Goal: Task Accomplishment & Management: Complete application form

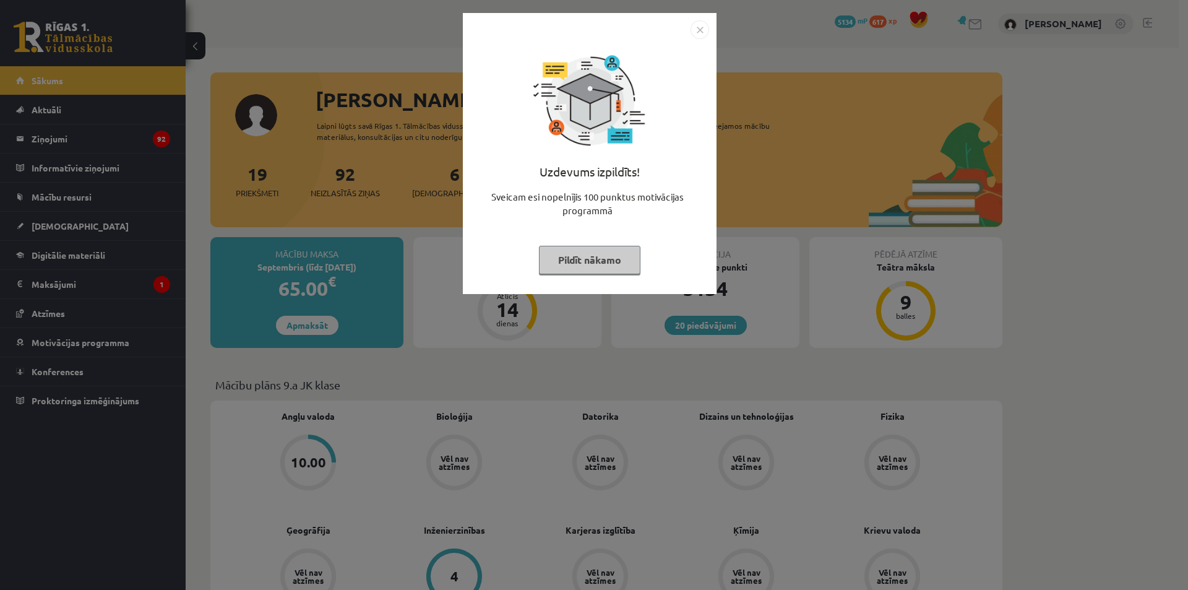
click at [579, 252] on button "Pildīt nākamo" at bounding box center [589, 260] width 101 height 28
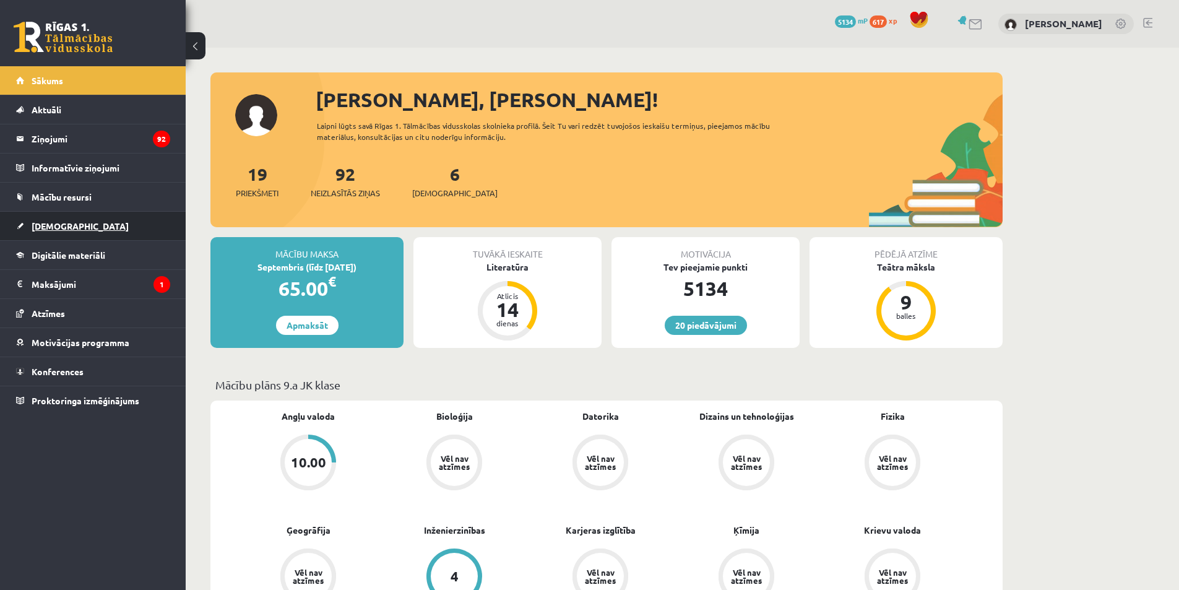
click at [108, 220] on link "[DEMOGRAPHIC_DATA]" at bounding box center [93, 226] width 154 height 28
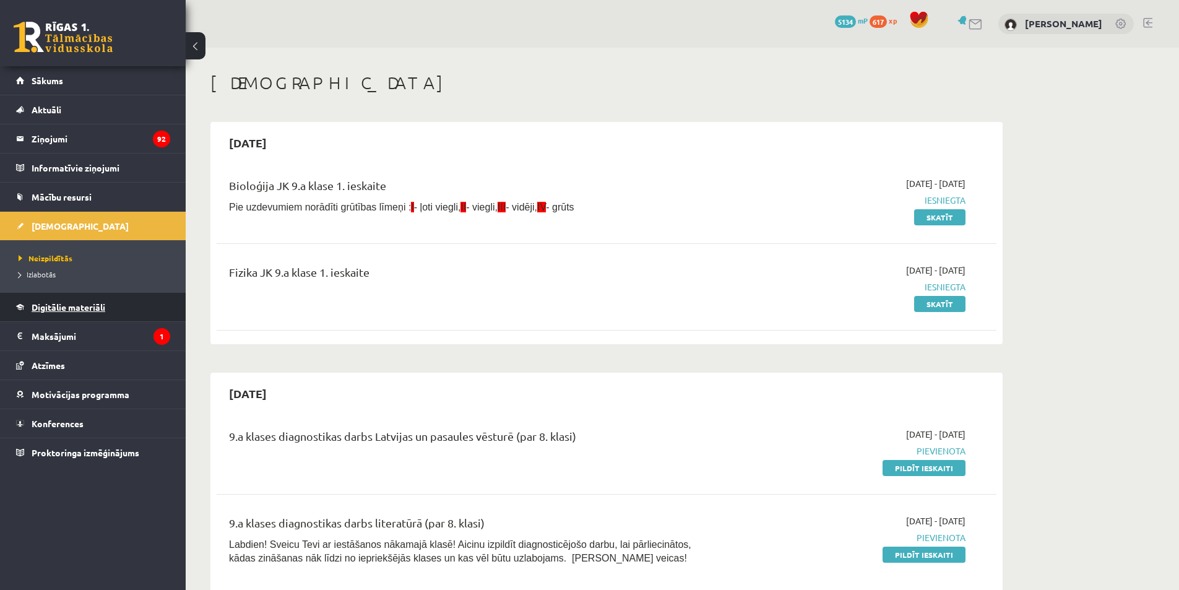
click at [66, 307] on span "Digitālie materiāli" at bounding box center [69, 306] width 74 height 11
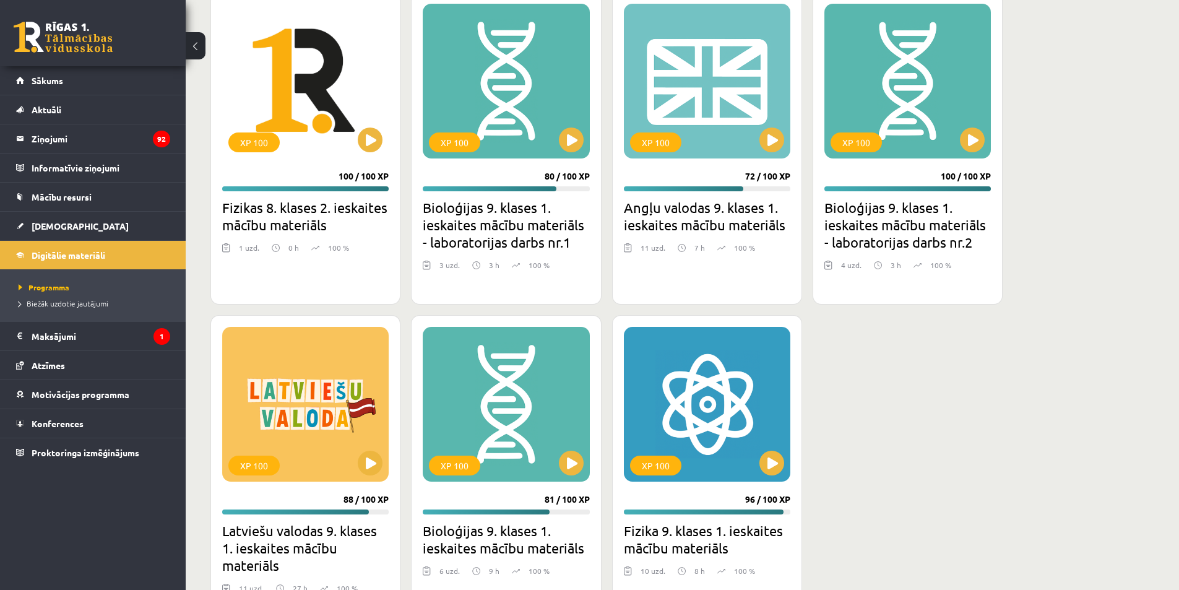
scroll to position [1285, 0]
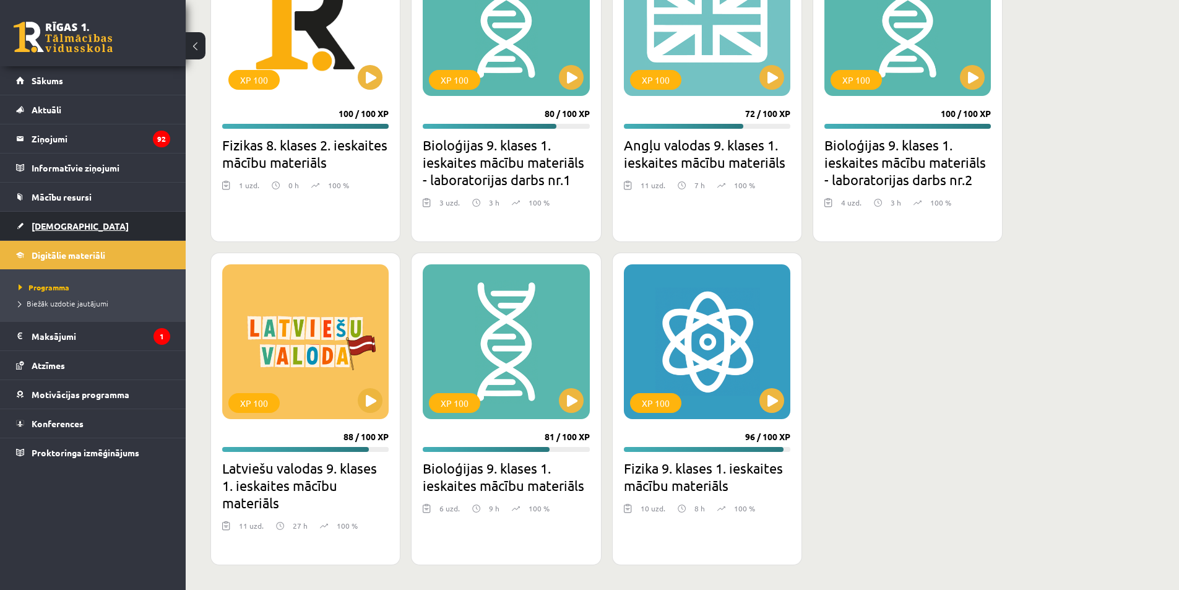
click at [85, 219] on link "[DEMOGRAPHIC_DATA]" at bounding box center [93, 226] width 154 height 28
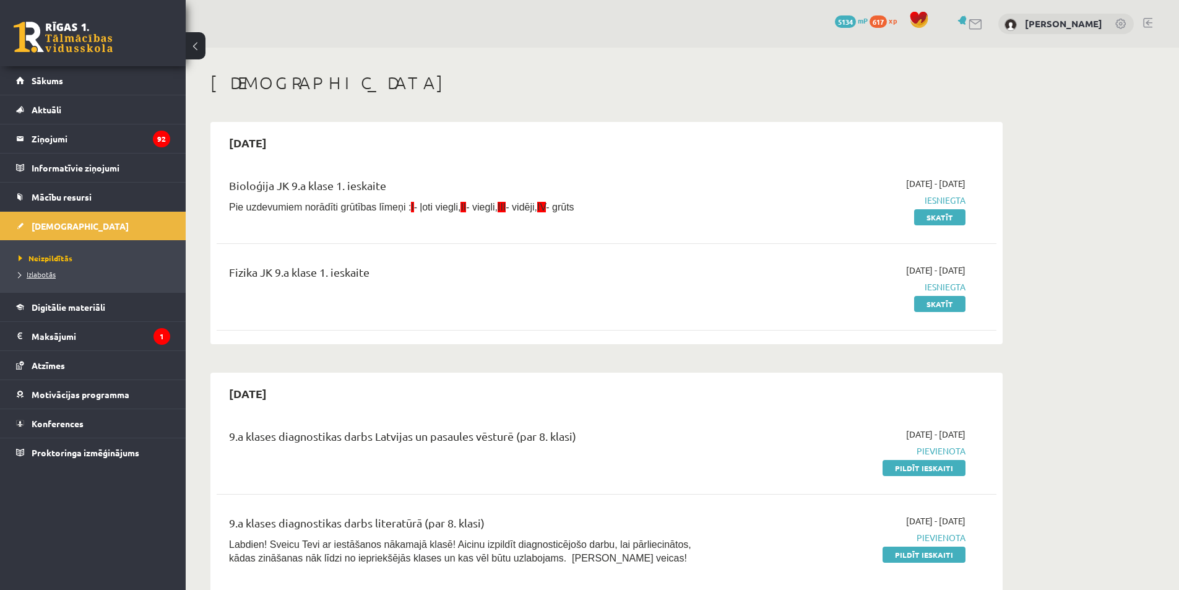
click at [30, 272] on span "Izlabotās" at bounding box center [37, 274] width 37 height 10
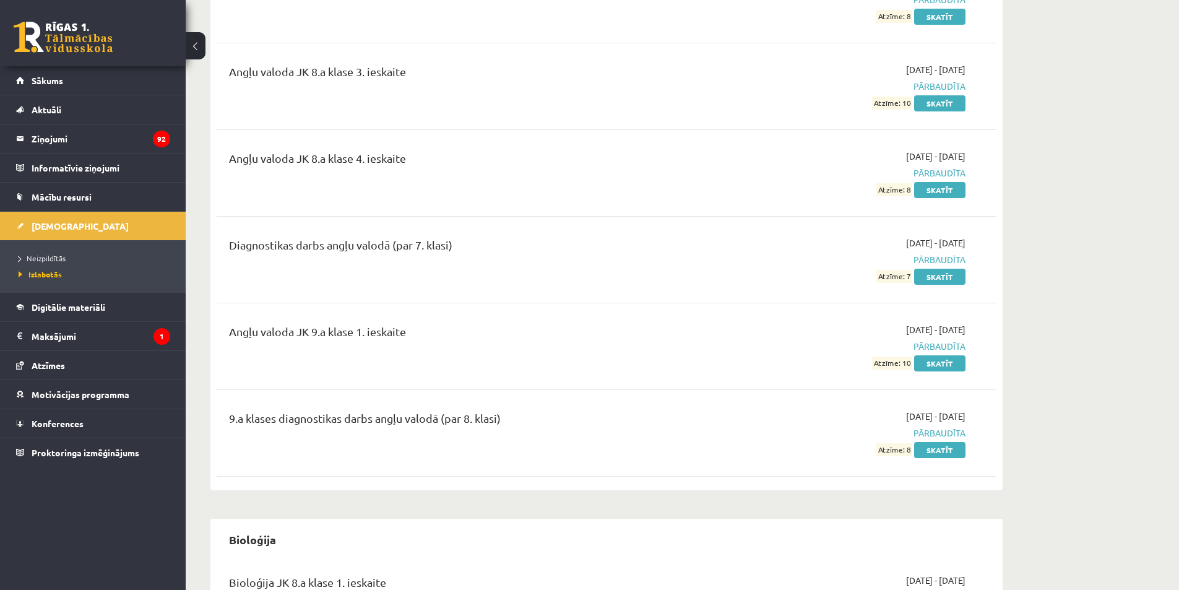
scroll to position [309, 0]
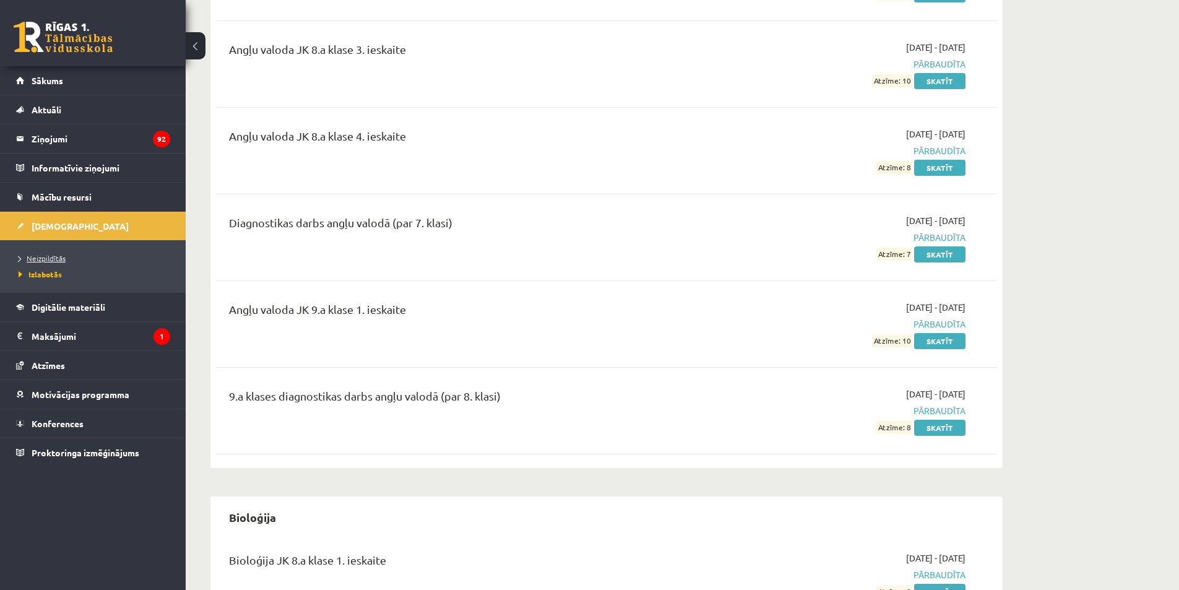
click at [42, 256] on span "Neizpildītās" at bounding box center [42, 258] width 47 height 10
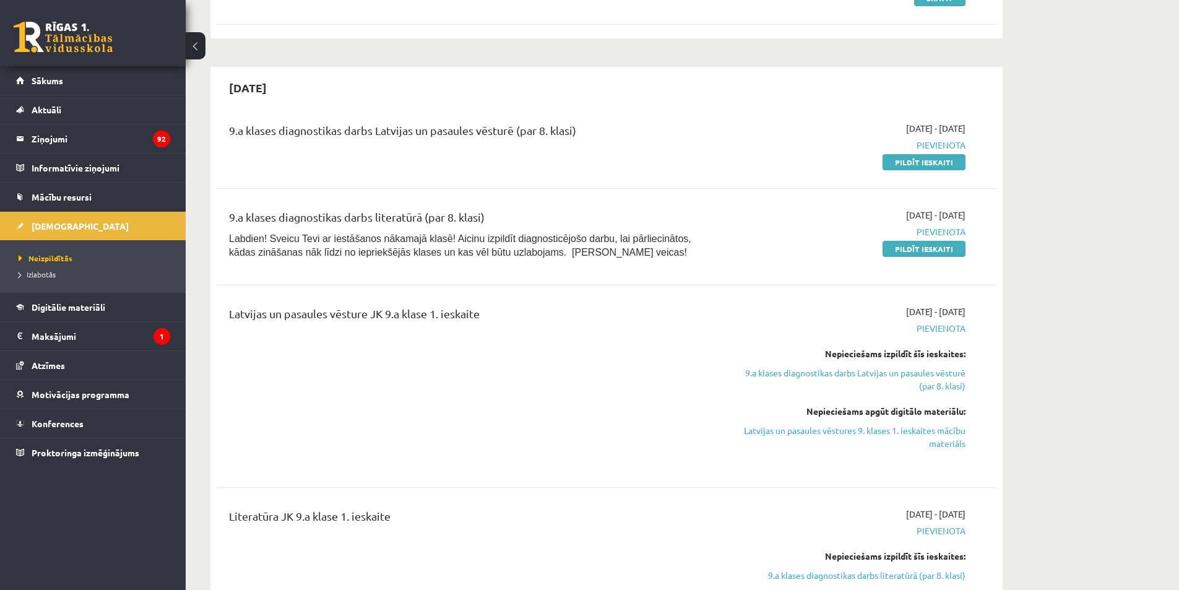
scroll to position [371, 0]
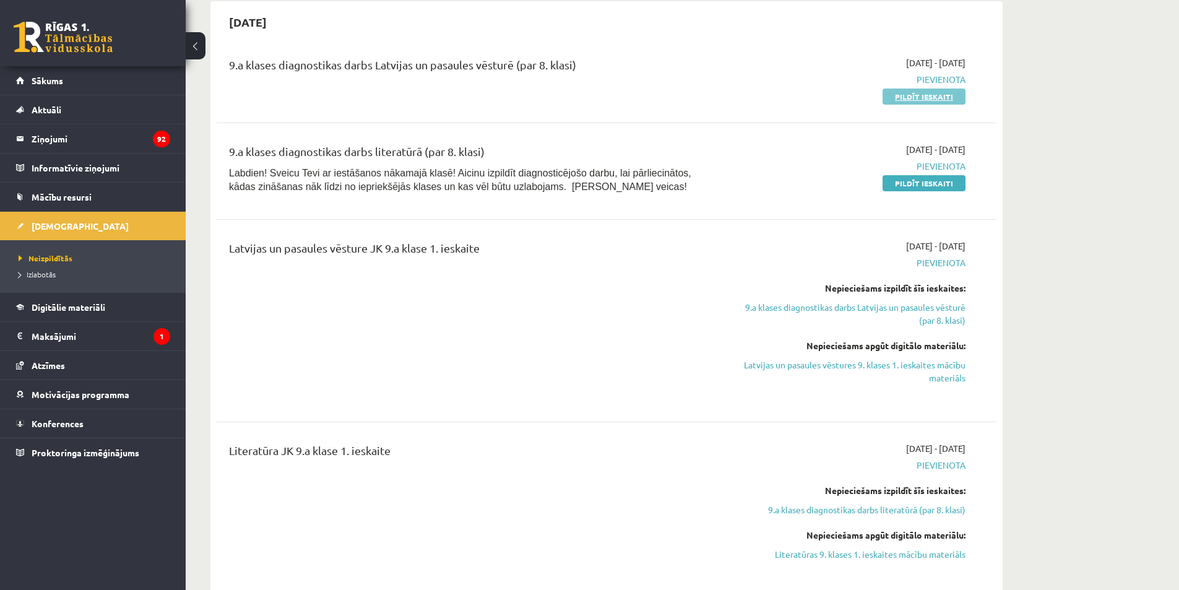
click at [911, 92] on link "Pildīt ieskaiti" at bounding box center [923, 96] width 83 height 16
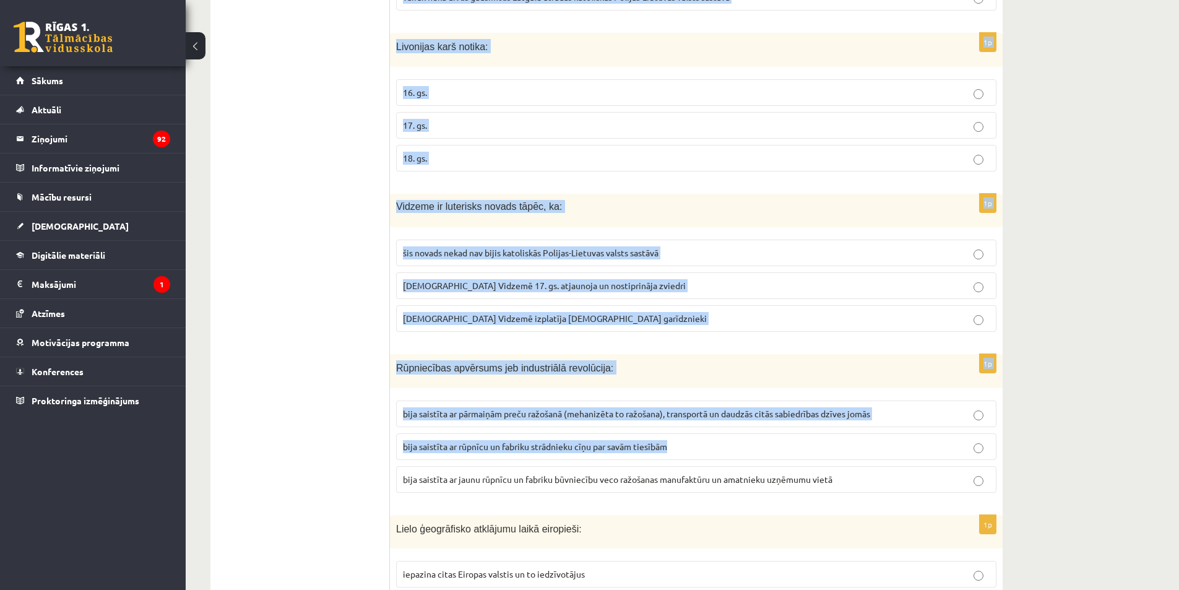
scroll to position [371, 0]
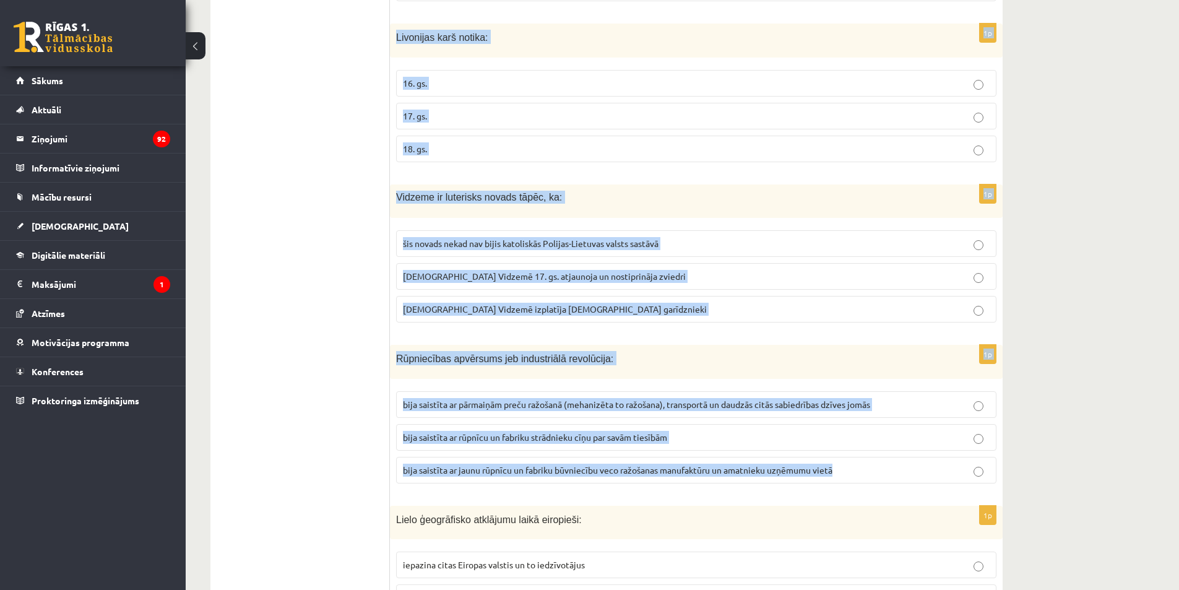
drag, startPoint x: 395, startPoint y: 248, endPoint x: 910, endPoint y: 477, distance: 563.3
copy form "Loremip do sitametco adipis elits, do: ei tempor incididunt ut laboreetdo Magna…"
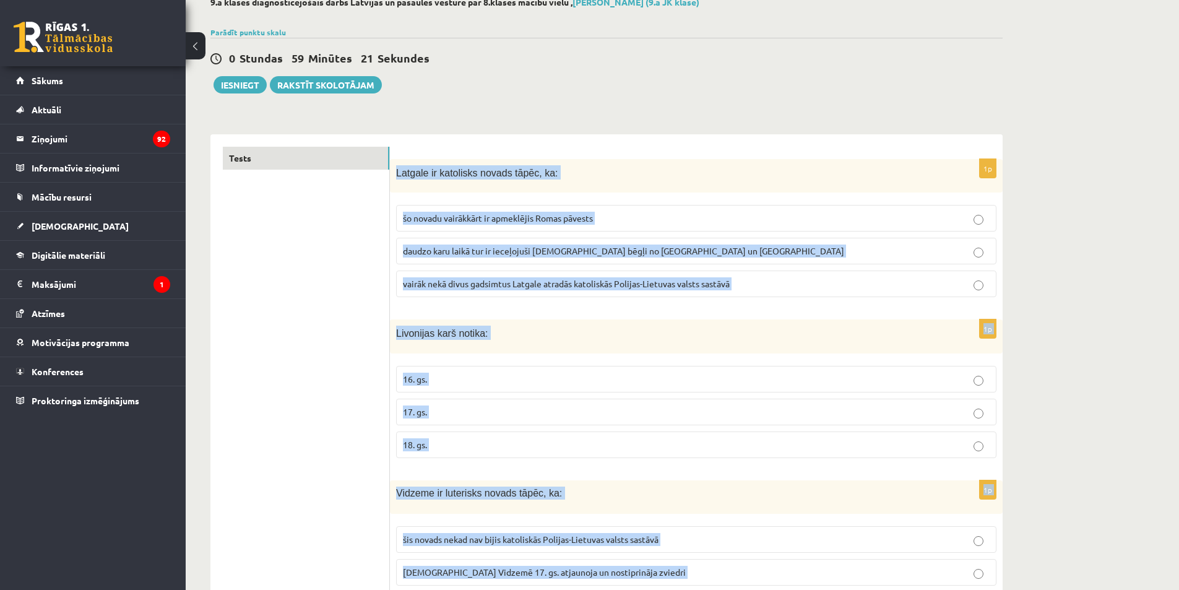
scroll to position [62, 0]
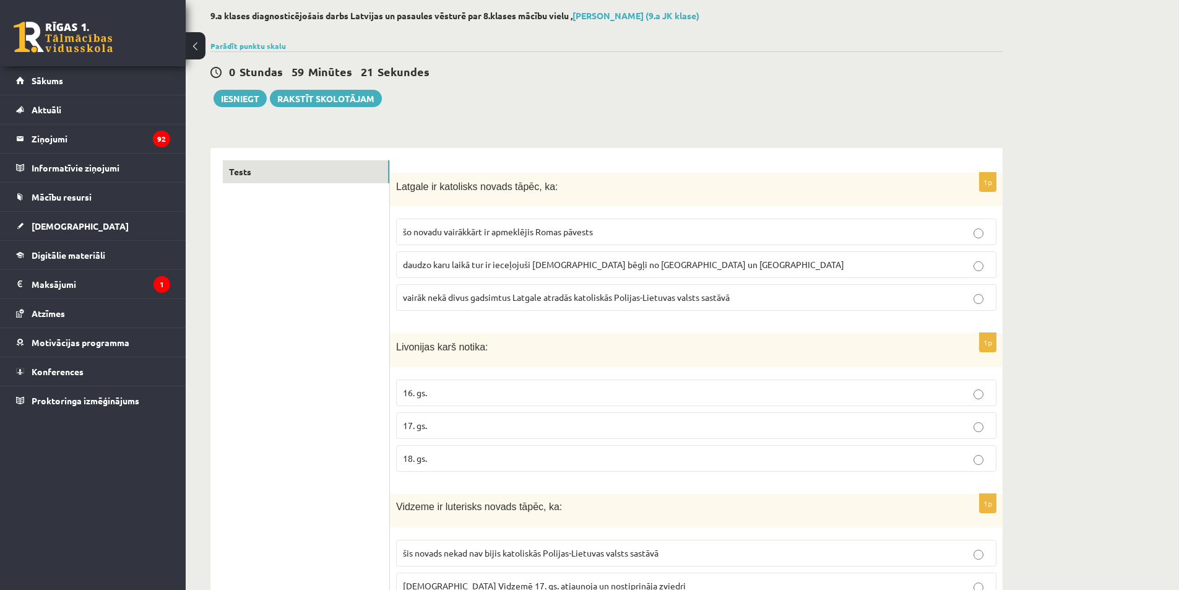
click at [457, 302] on span "vairāk nekā divus gadsimtus Latgale atradās katoliskās Polijas-Lietuvas valsts …" at bounding box center [566, 296] width 327 height 11
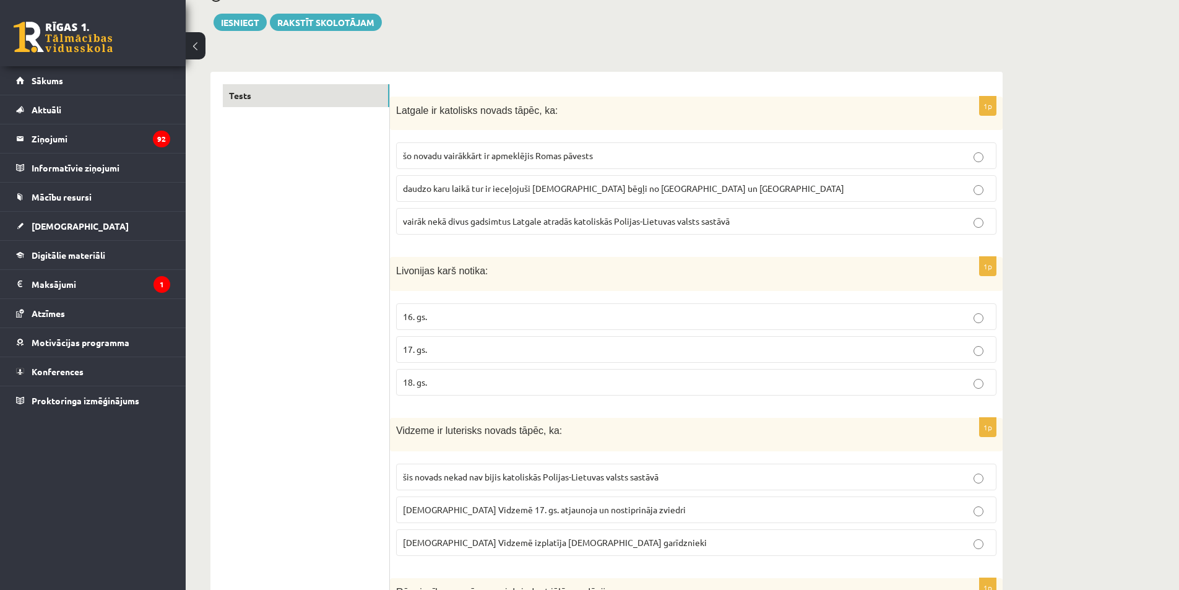
scroll to position [309, 0]
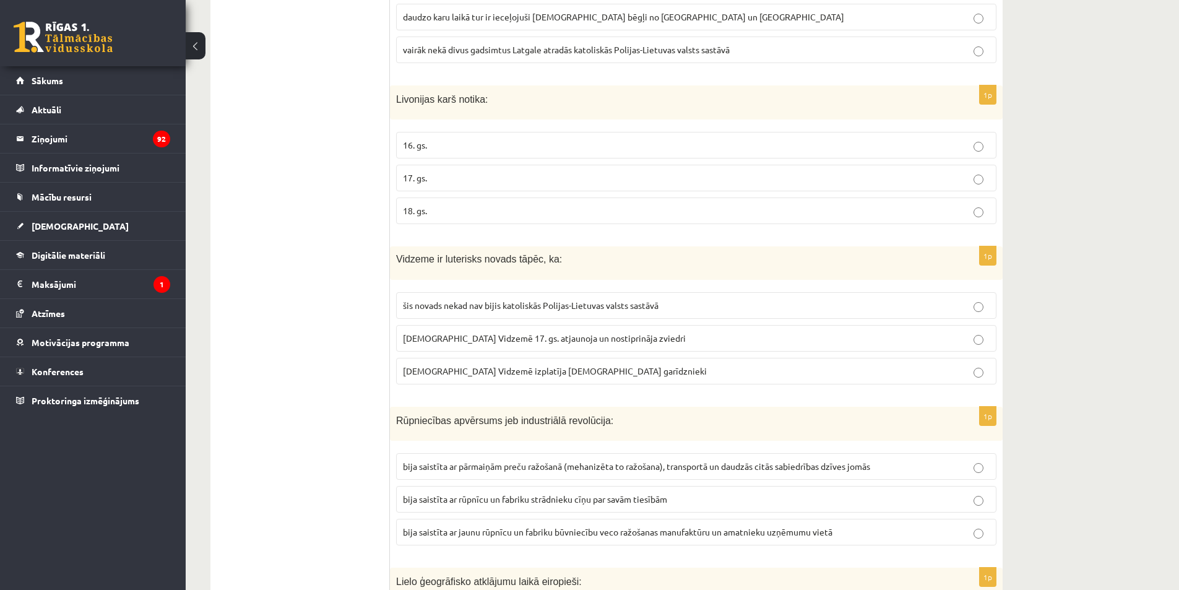
click at [429, 149] on p "16. gs." at bounding box center [696, 145] width 587 height 13
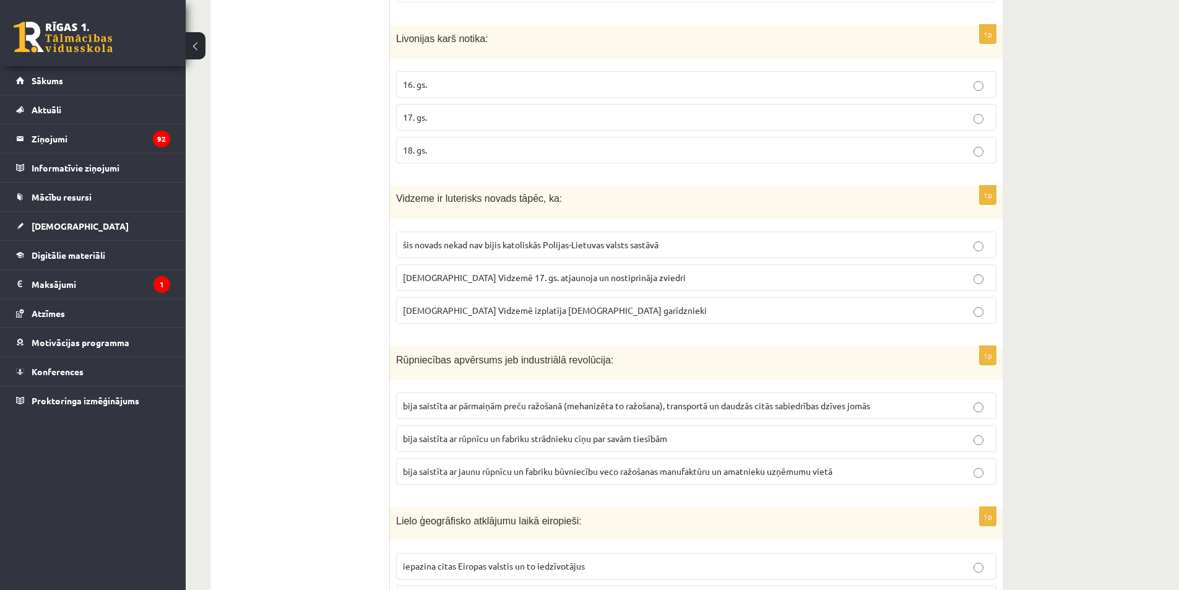
scroll to position [371, 0]
click at [431, 274] on span "luterānismu Vidzemē 17. gs. atjaunoja un nostiprināja zviedri" at bounding box center [544, 275] width 283 height 11
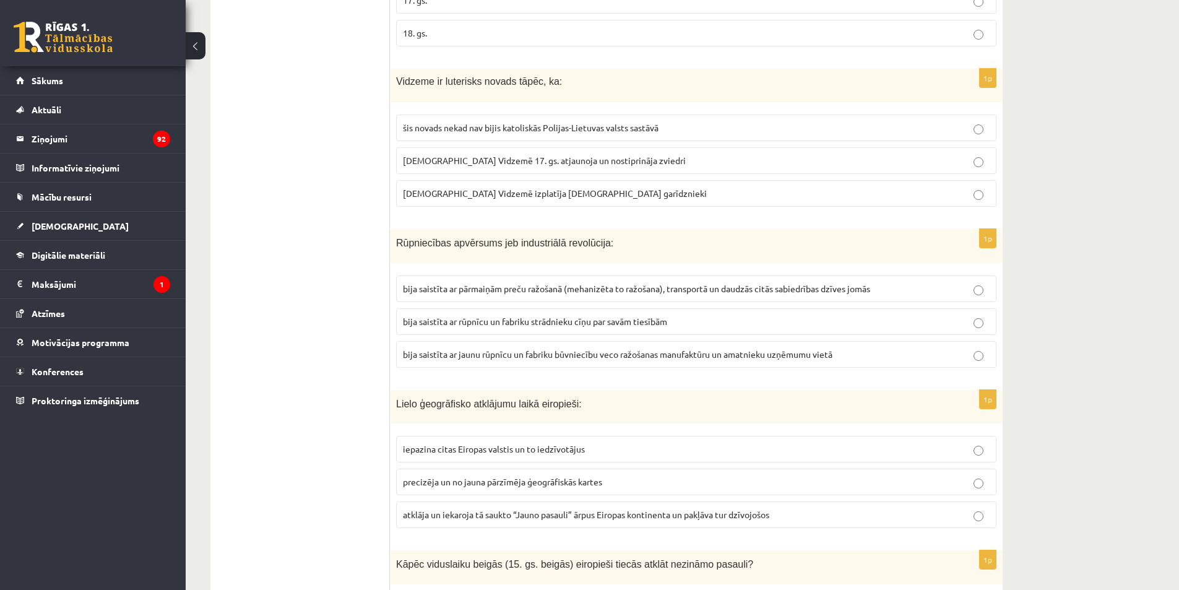
scroll to position [495, 0]
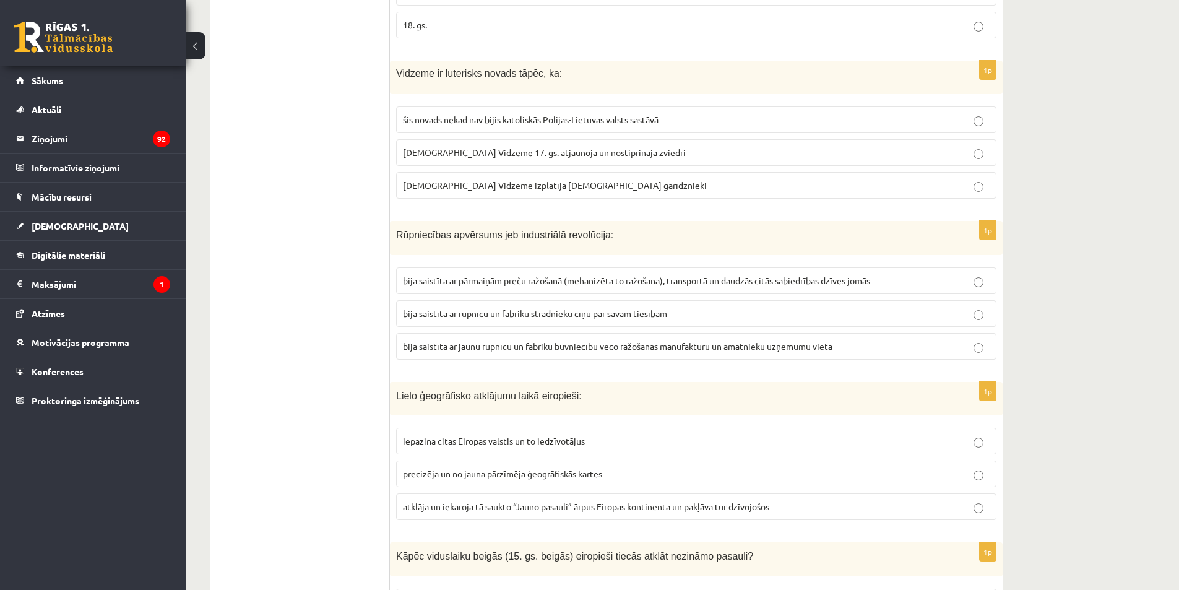
click at [671, 285] on span "bija saistīta ar pārmaiņām preču ražošanā (mehanizēta to ražošana), transportā …" at bounding box center [636, 280] width 467 height 11
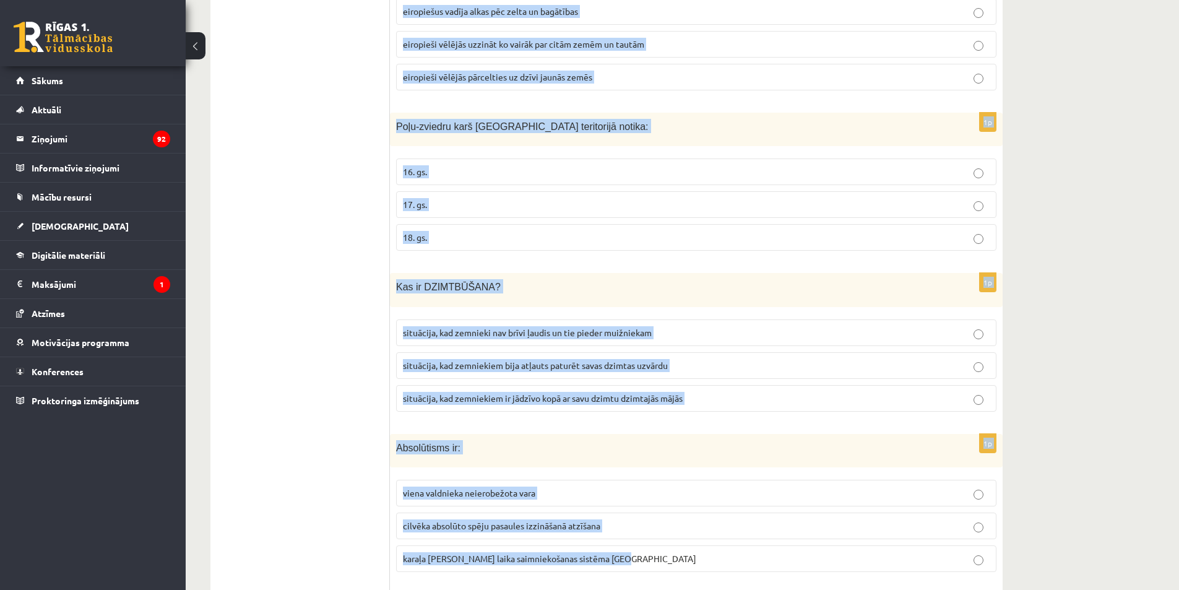
scroll to position [1114, 0]
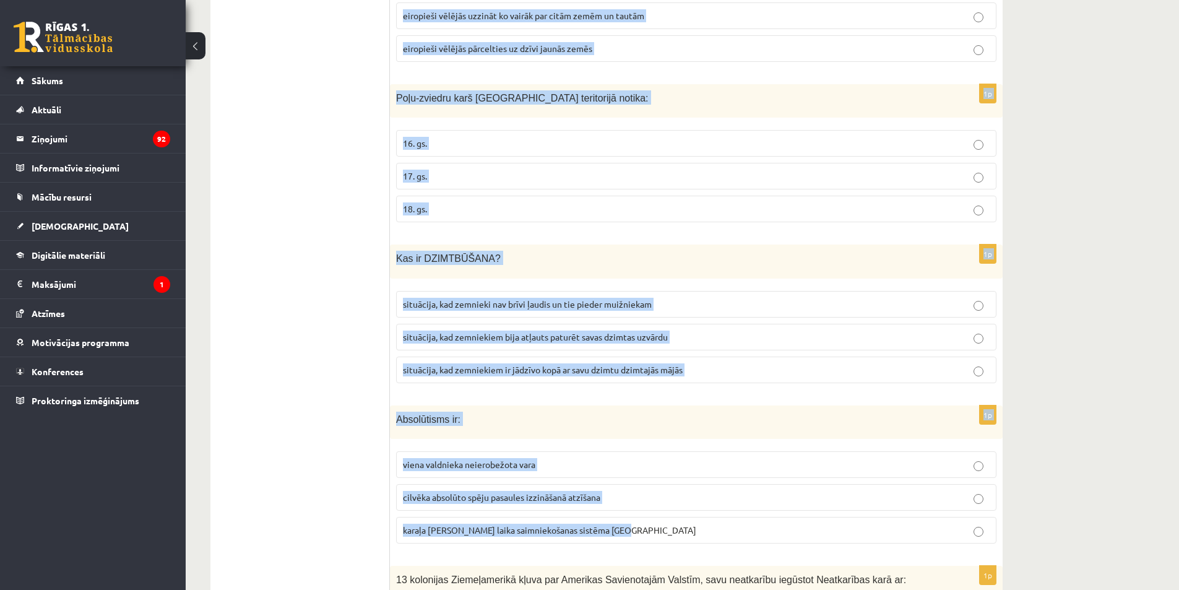
drag, startPoint x: 391, startPoint y: 144, endPoint x: 785, endPoint y: 530, distance: 551.8
copy form "Lielo ģeogrāfisko atklājumu laikā eiropieši: iepazina citas Eiropas valstis un …"
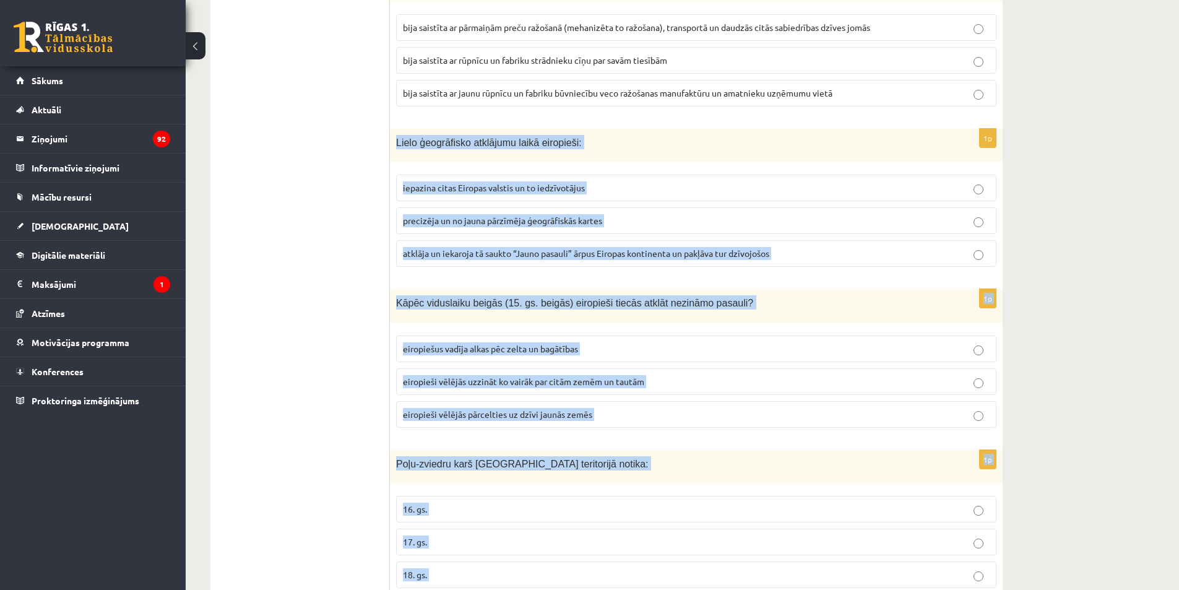
scroll to position [743, 0]
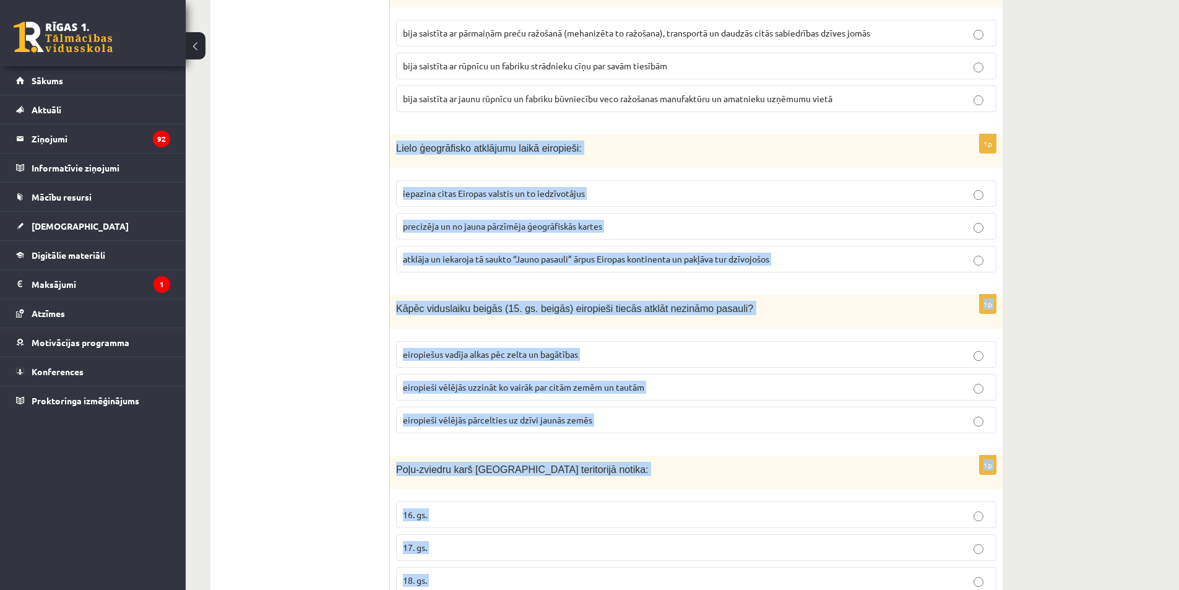
click at [475, 269] on label "atklāja un iekaroja tā saukto “Jauno pasauli” ārpus Eiropas kontinenta un pakļā…" at bounding box center [696, 259] width 600 height 27
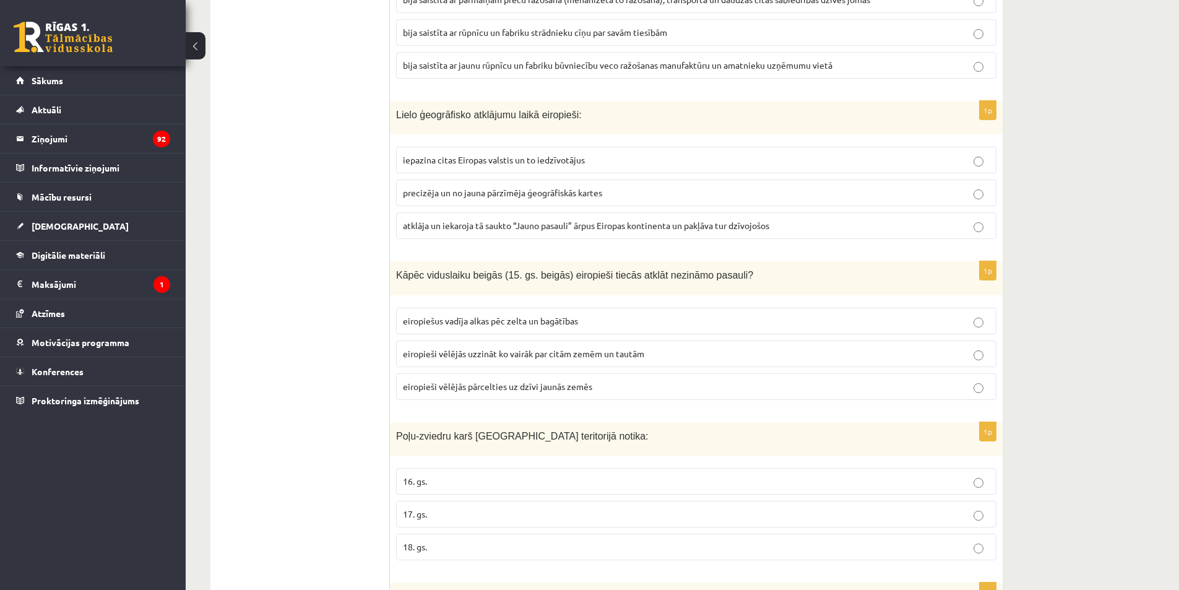
scroll to position [866, 0]
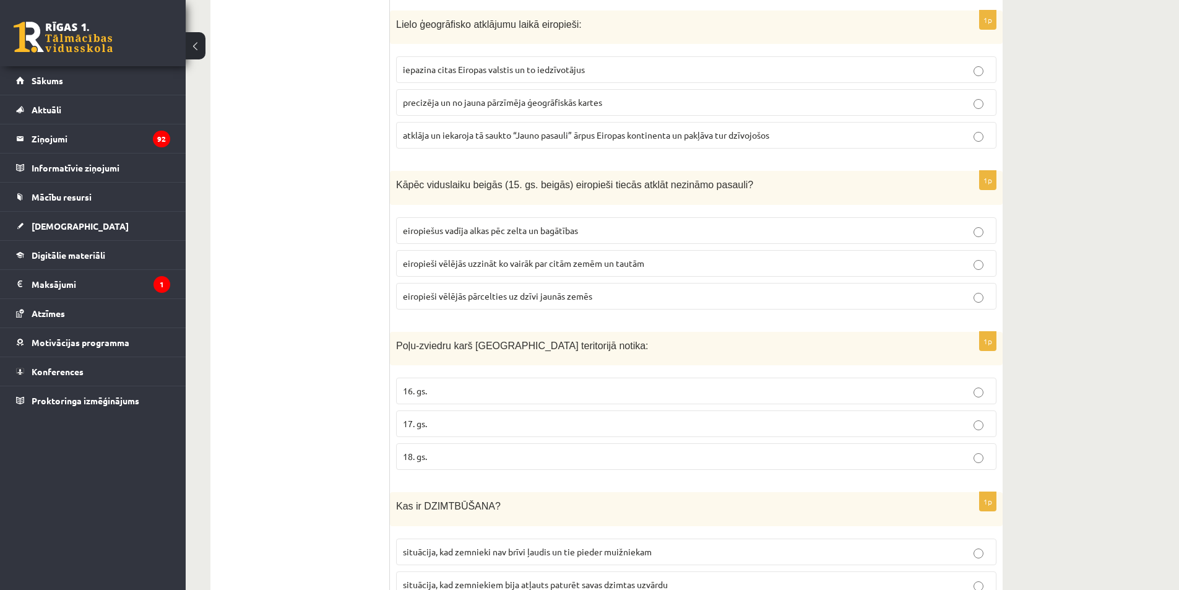
click at [537, 235] on span "eiropiešus vadīja alkas pēc zelta un bagātības" at bounding box center [490, 230] width 175 height 11
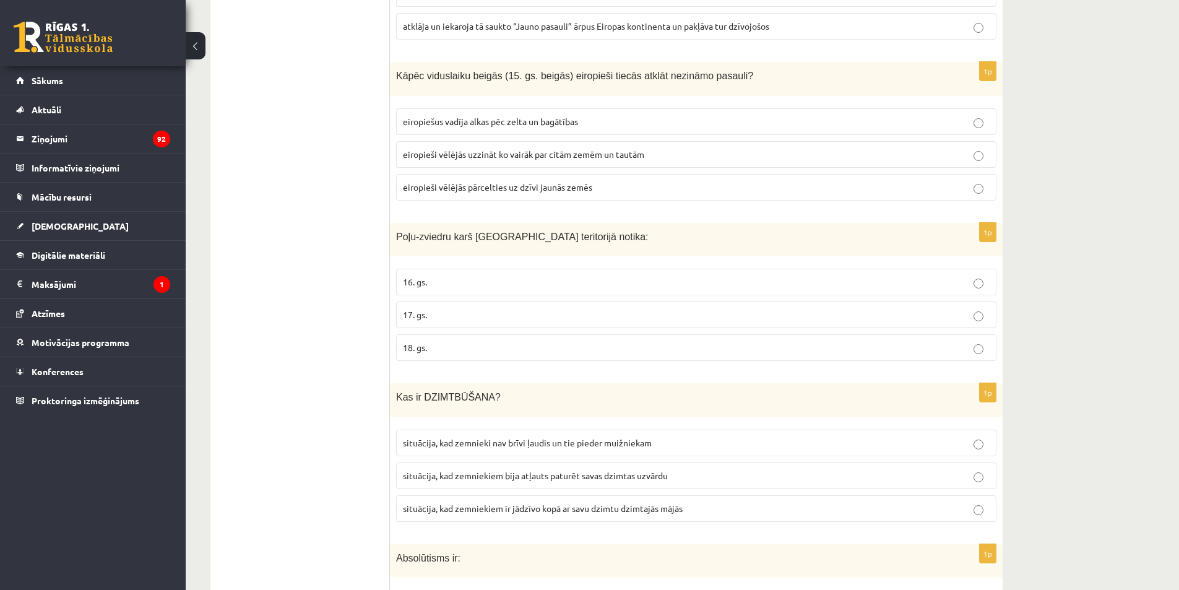
scroll to position [1052, 0]
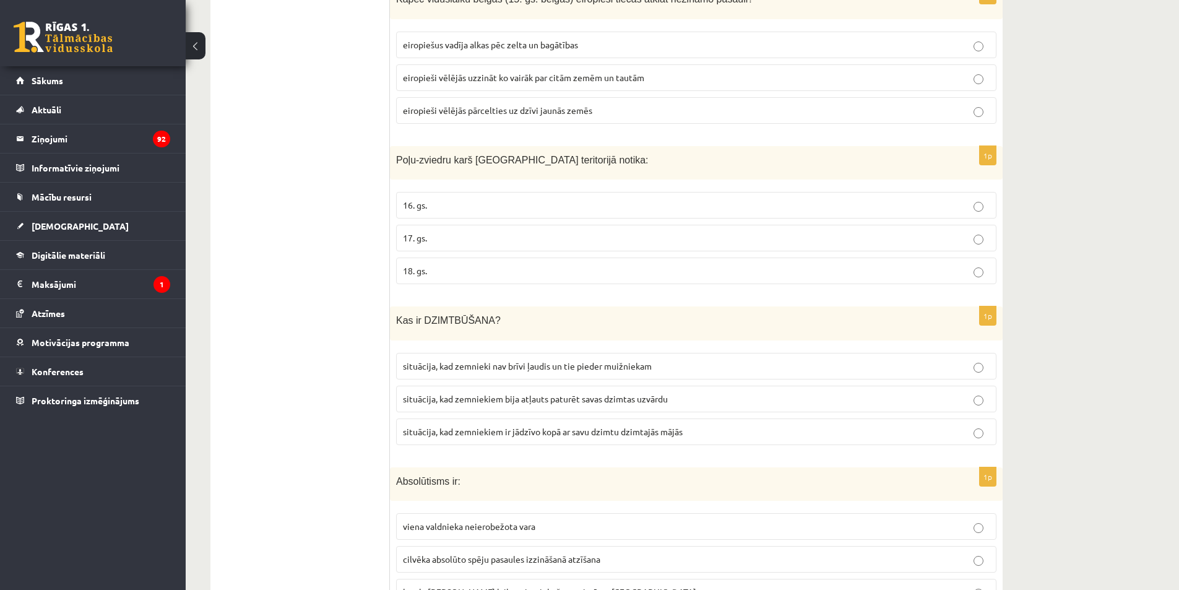
click at [413, 242] on span "17. gs." at bounding box center [415, 237] width 24 height 11
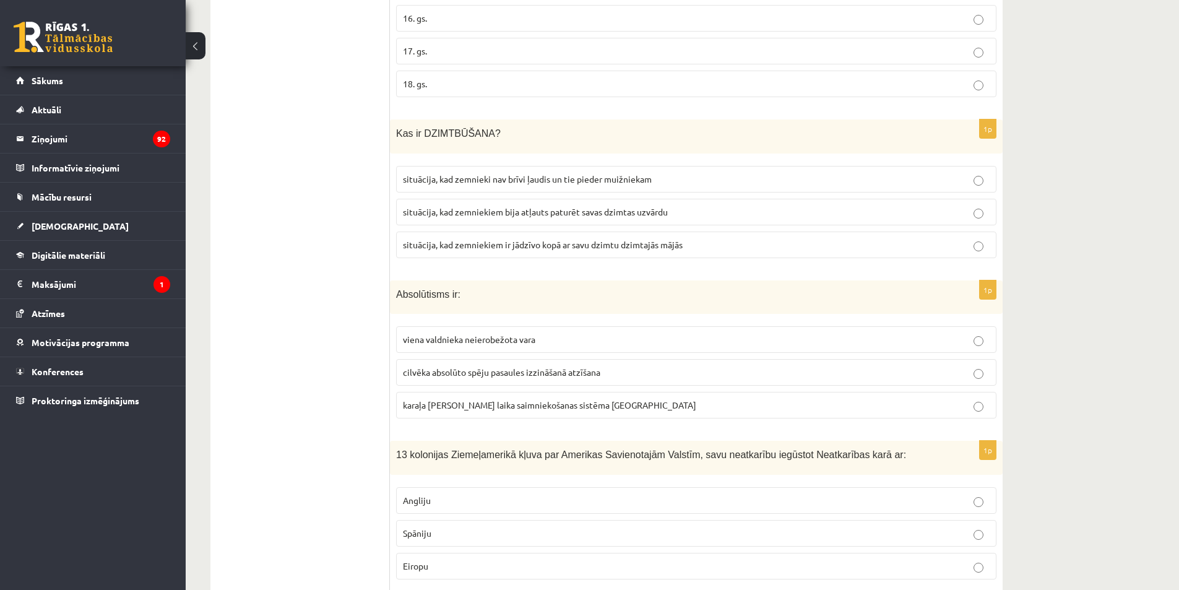
scroll to position [1300, 0]
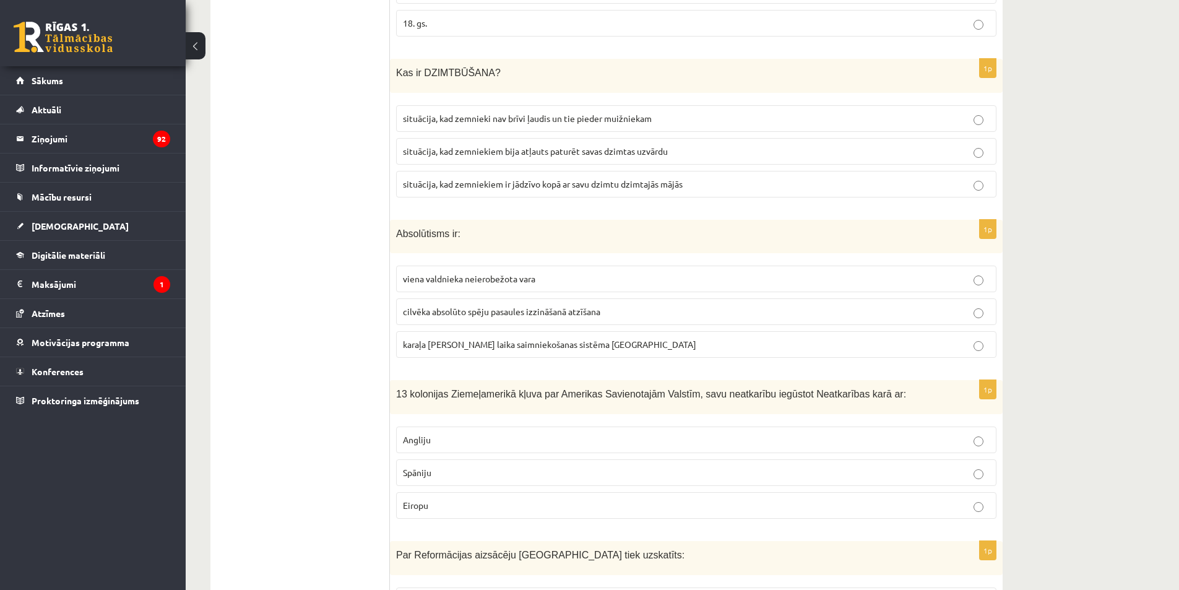
click at [585, 111] on label "situācija, kad zemnieki nav brīvi ļaudis un tie pieder muižniekam" at bounding box center [696, 118] width 600 height 27
drag, startPoint x: 495, startPoint y: 274, endPoint x: 490, endPoint y: 264, distance: 11.1
click at [493, 269] on label "viena valdnieka neierobežota vara" at bounding box center [696, 278] width 600 height 27
click at [581, 270] on label "viena valdnieka neierobežota vara" at bounding box center [696, 278] width 600 height 27
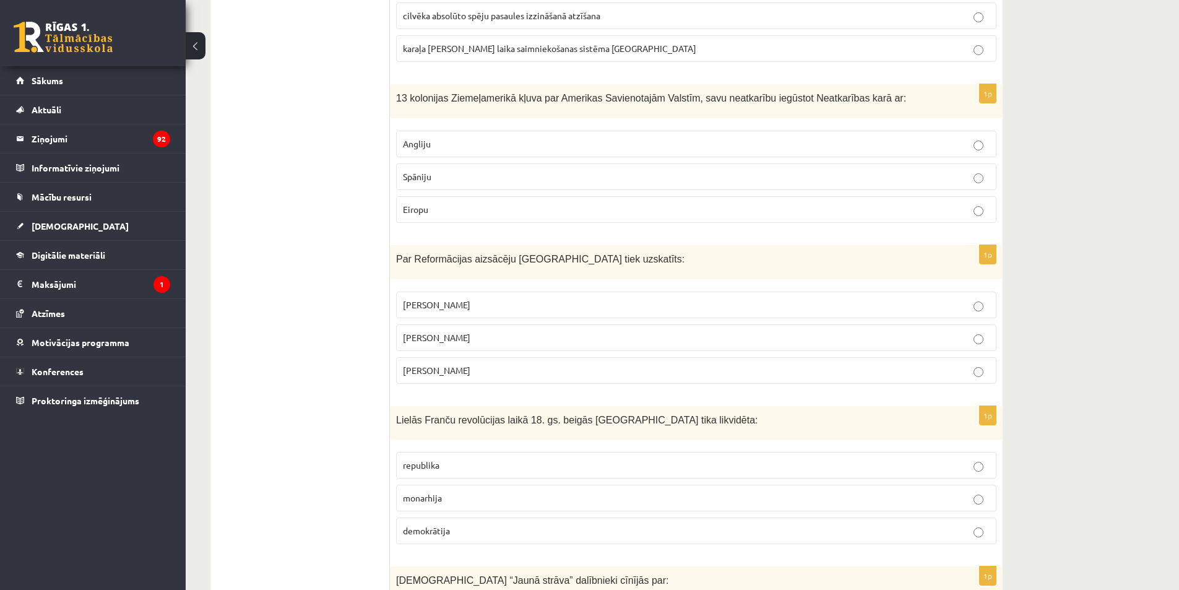
scroll to position [1609, 0]
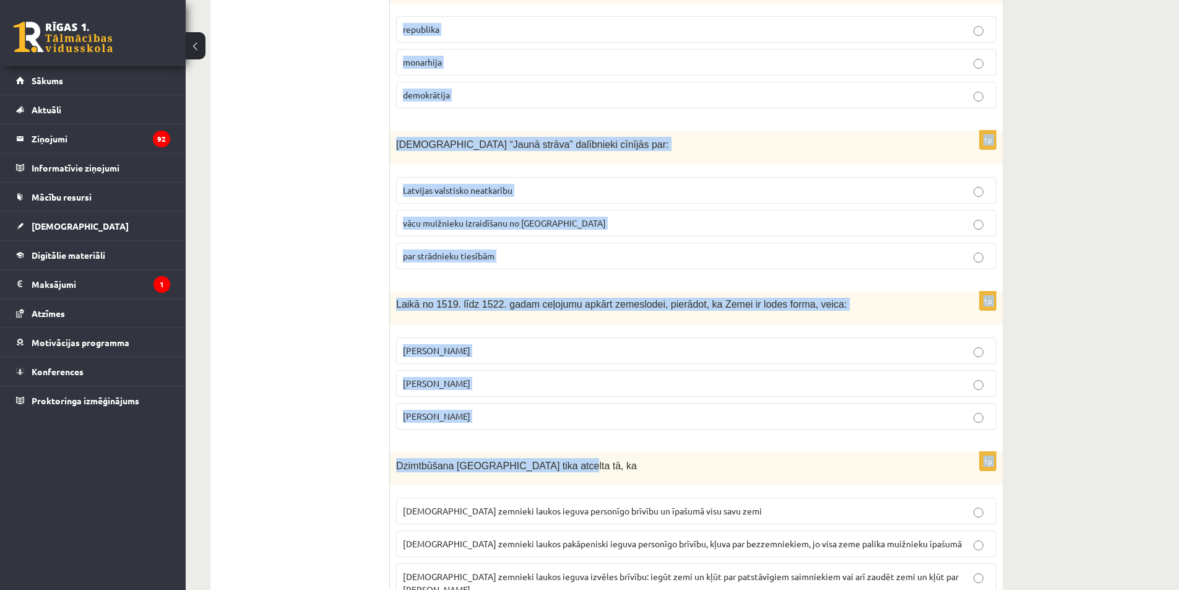
drag, startPoint x: 394, startPoint y: 80, endPoint x: 642, endPoint y: 480, distance: 470.5
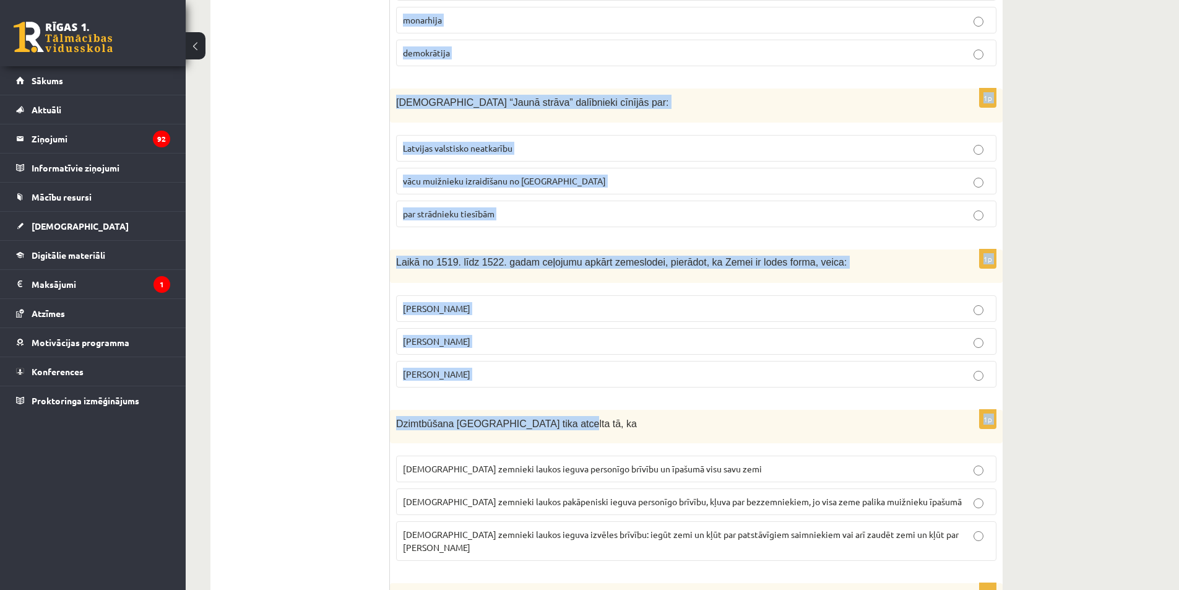
scroll to position [2104, 0]
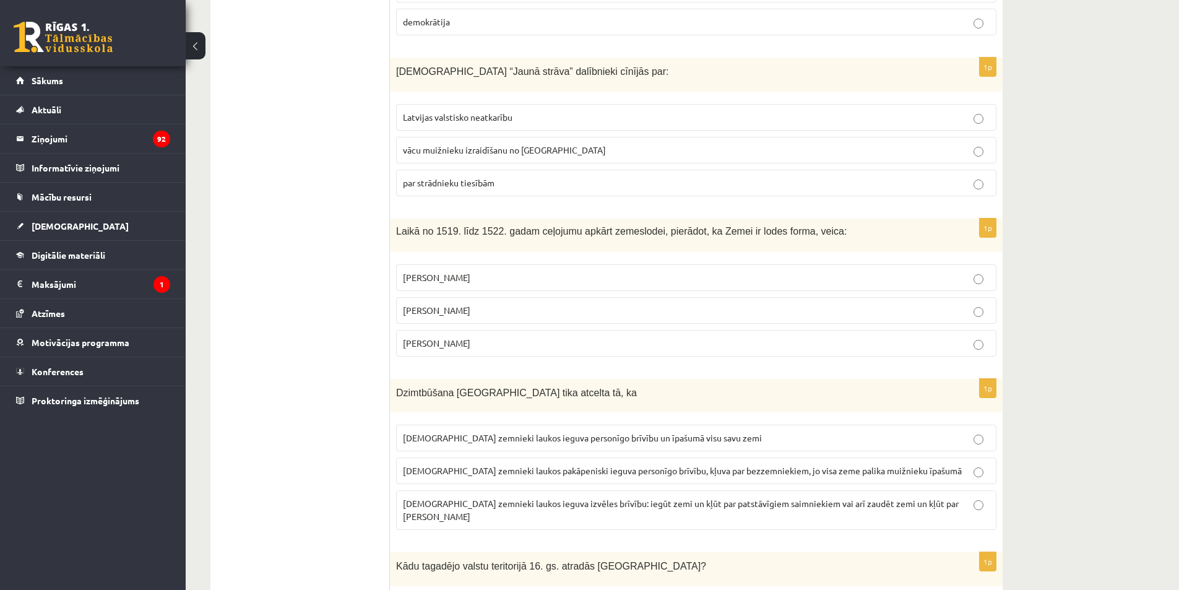
click at [645, 482] on label "latviešu zemnieki laukos pakāpeniski ieguva personīgo brīvību, kļuva par bezzem…" at bounding box center [696, 470] width 600 height 27
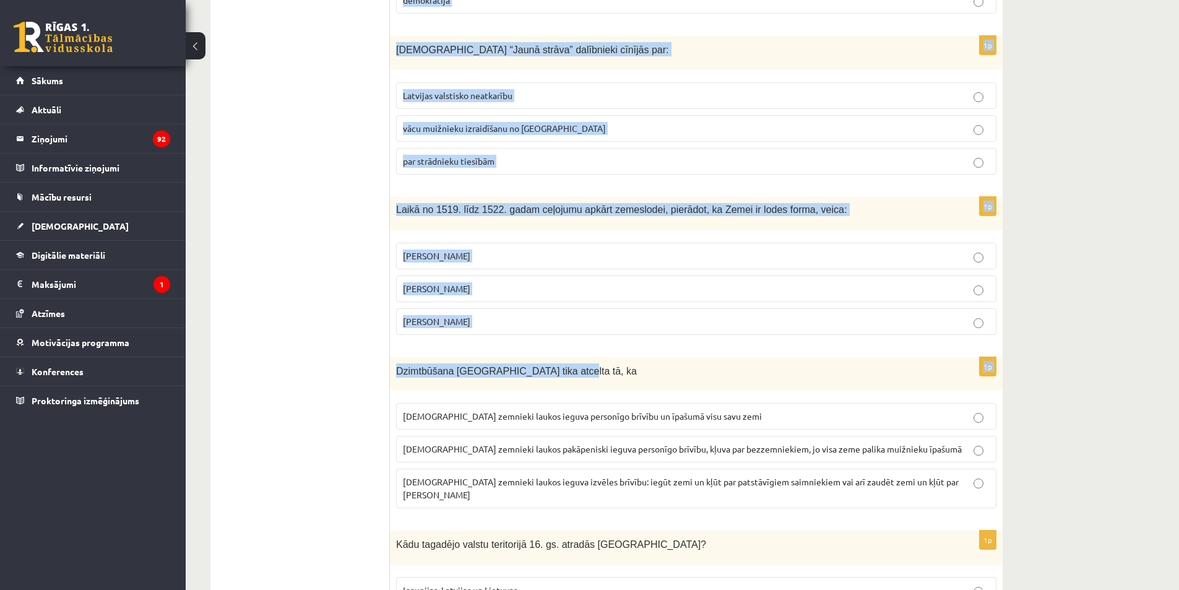
scroll to position [2166, 0]
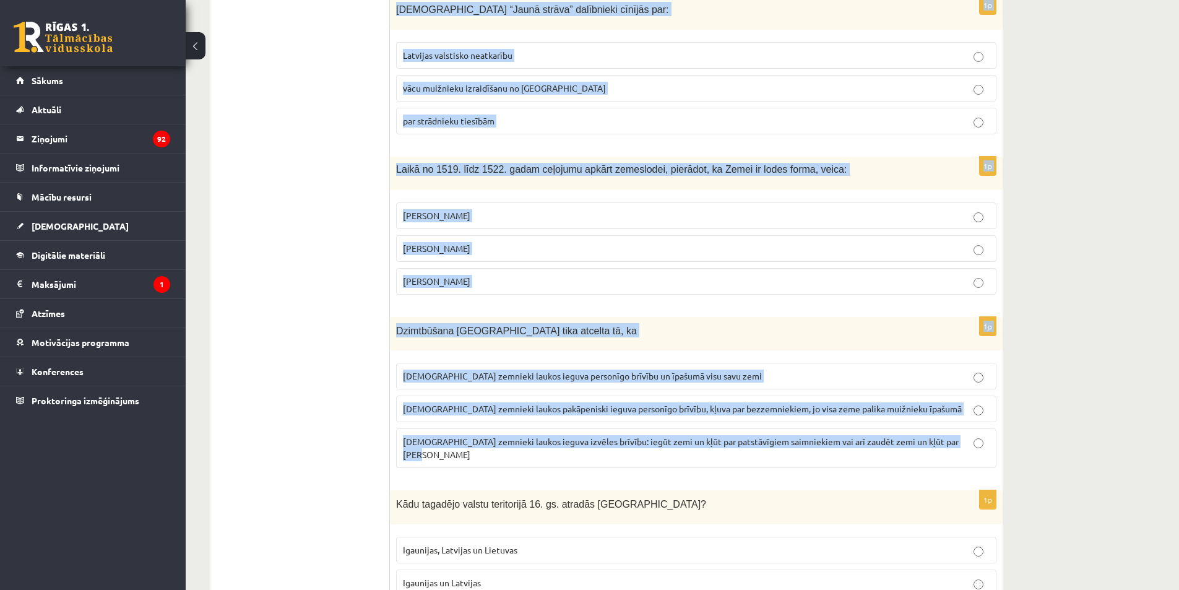
drag, startPoint x: 395, startPoint y: 80, endPoint x: 964, endPoint y: 446, distance: 676.2
click at [964, 446] on form "1p Latgale ir katolisks novads tāpēc, ka: šo novadu vairākkārt ir apmeklējis Ro…" at bounding box center [696, 484] width 588 height 4857
copy form "13 kolonijas Ziemeļamerikā kļuva par Amerikas Savienotajām Valstīm, savu neatka…"
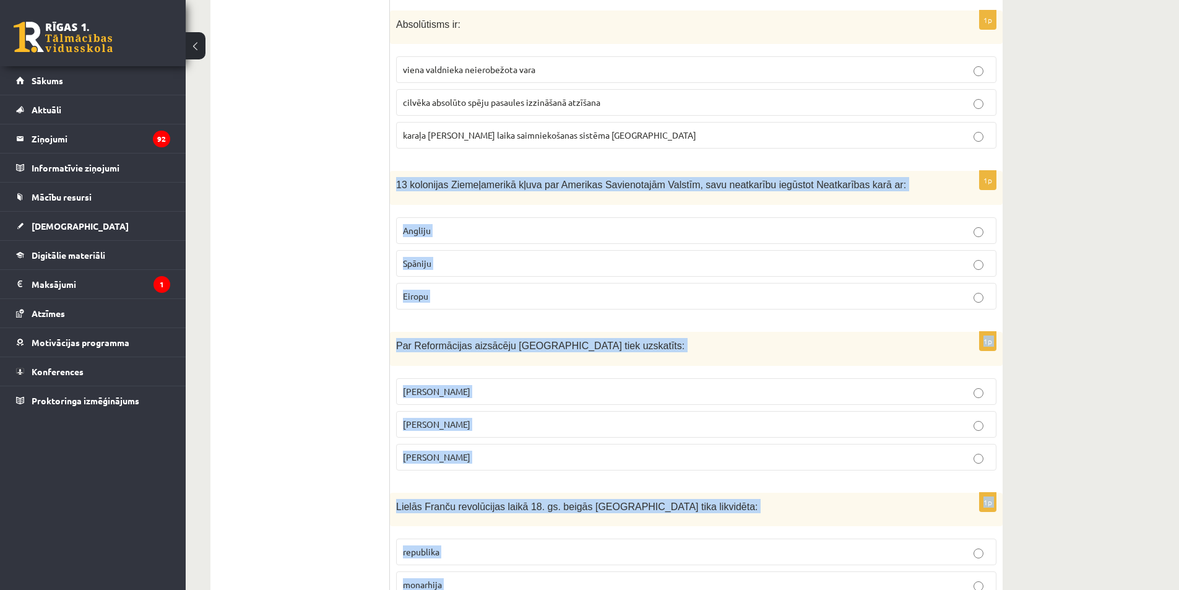
scroll to position [1485, 0]
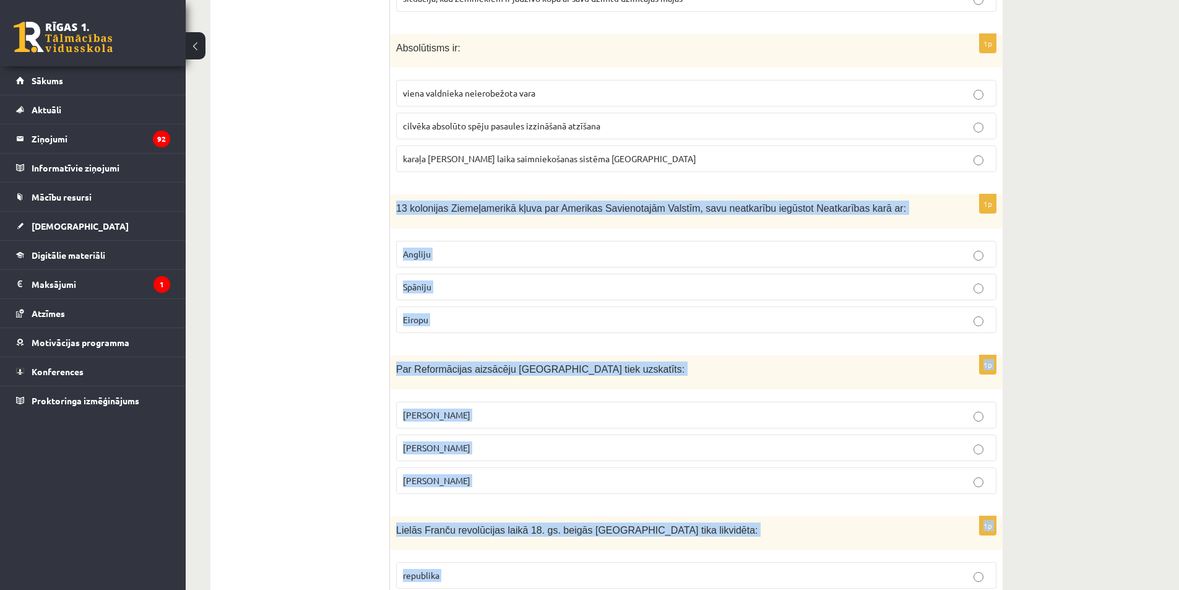
click at [409, 259] on span "Angliju" at bounding box center [417, 253] width 28 height 11
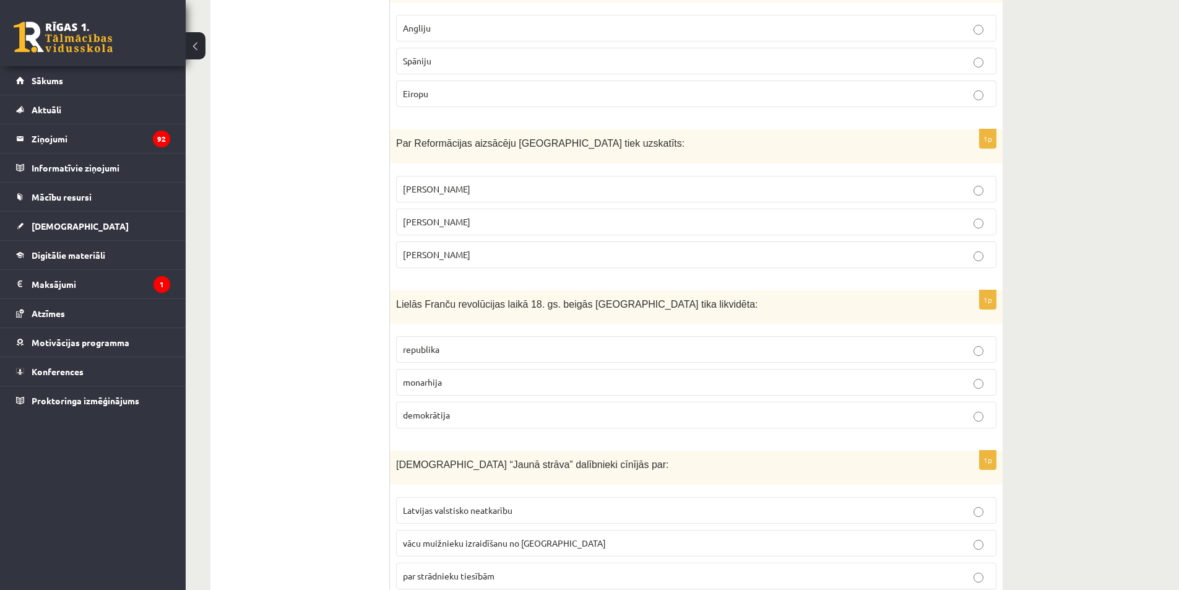
scroll to position [1733, 0]
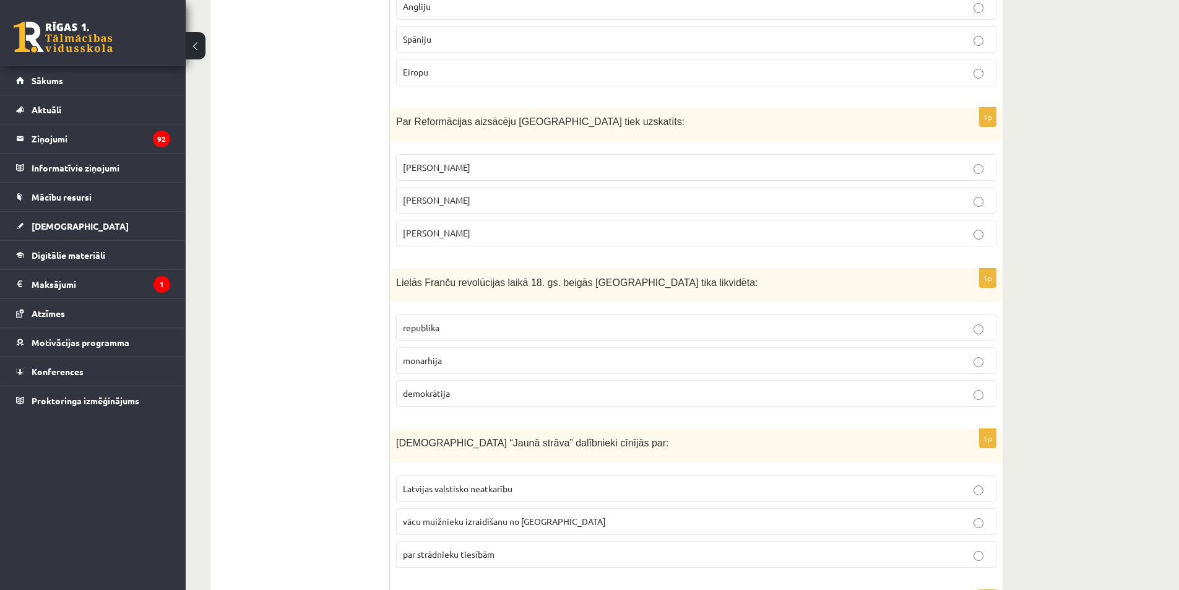
click at [431, 210] on label "Mārtiņš Luters" at bounding box center [696, 200] width 600 height 27
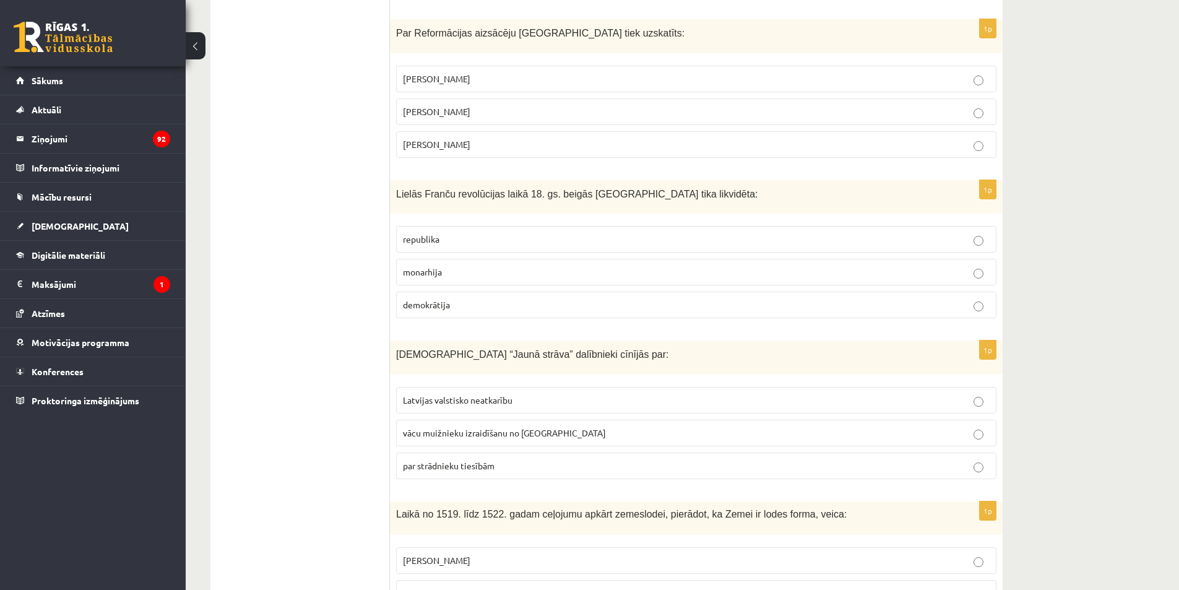
scroll to position [1857, 0]
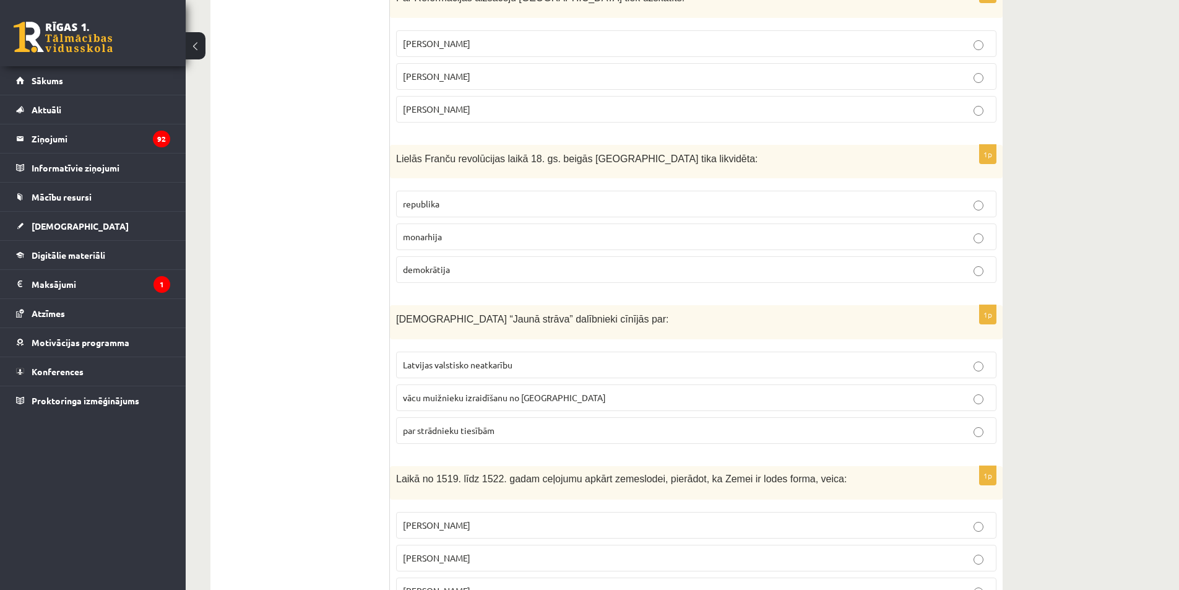
click at [468, 238] on p "monarhija" at bounding box center [696, 236] width 587 height 13
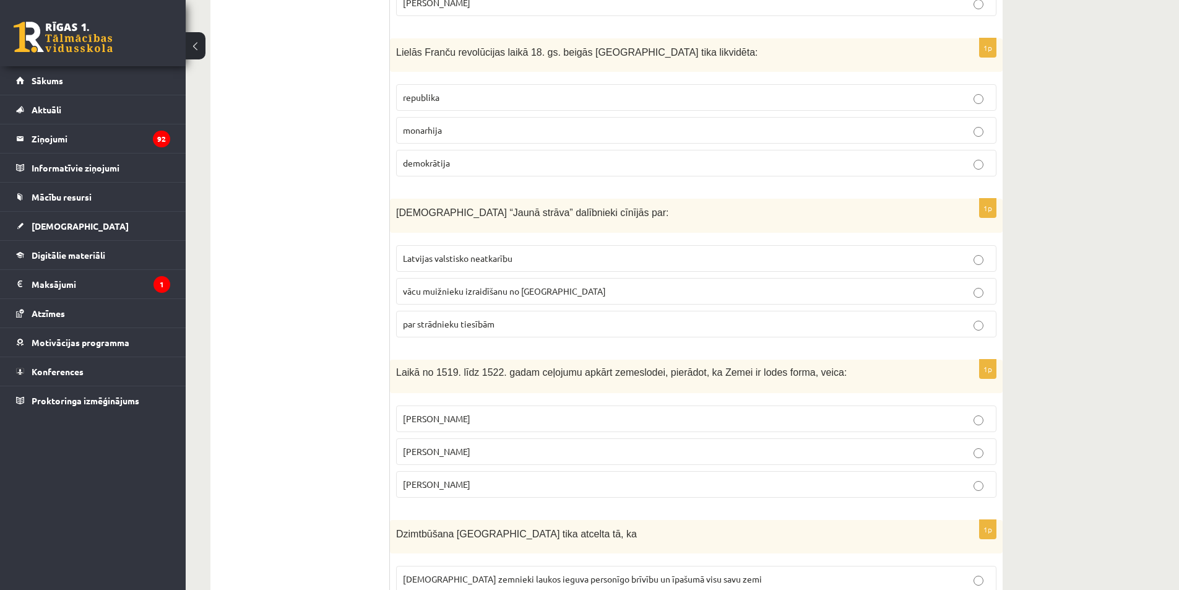
scroll to position [1980, 0]
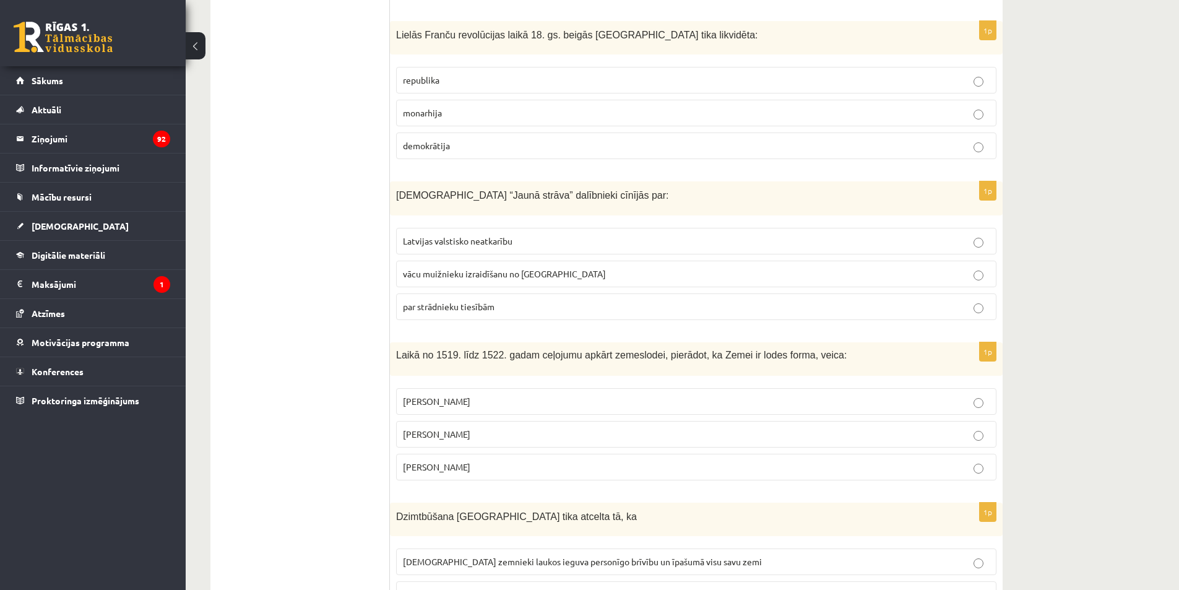
click at [467, 317] on label "par strādnieku tiesībām" at bounding box center [696, 306] width 600 height 27
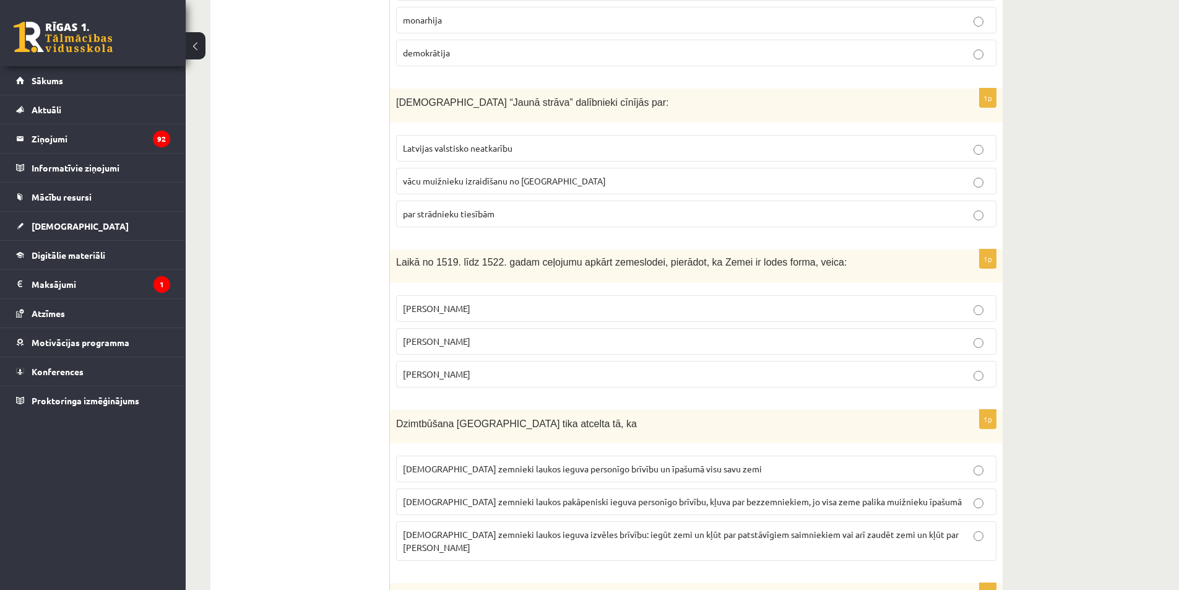
scroll to position [2104, 0]
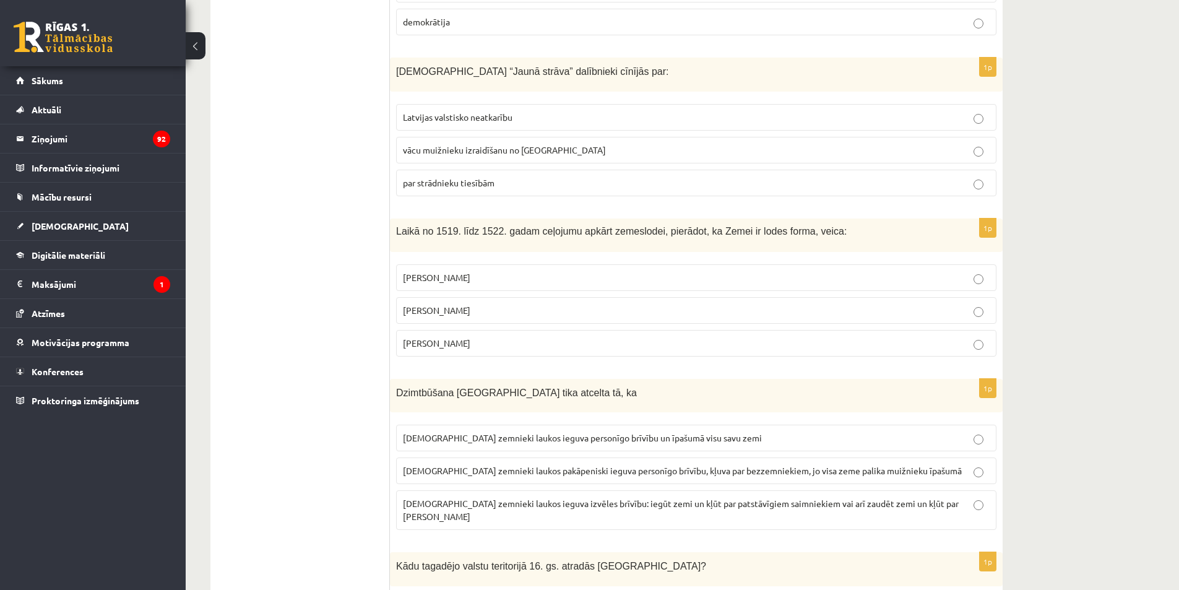
click at [462, 345] on span "Fernans Magelāns" at bounding box center [436, 342] width 67 height 11
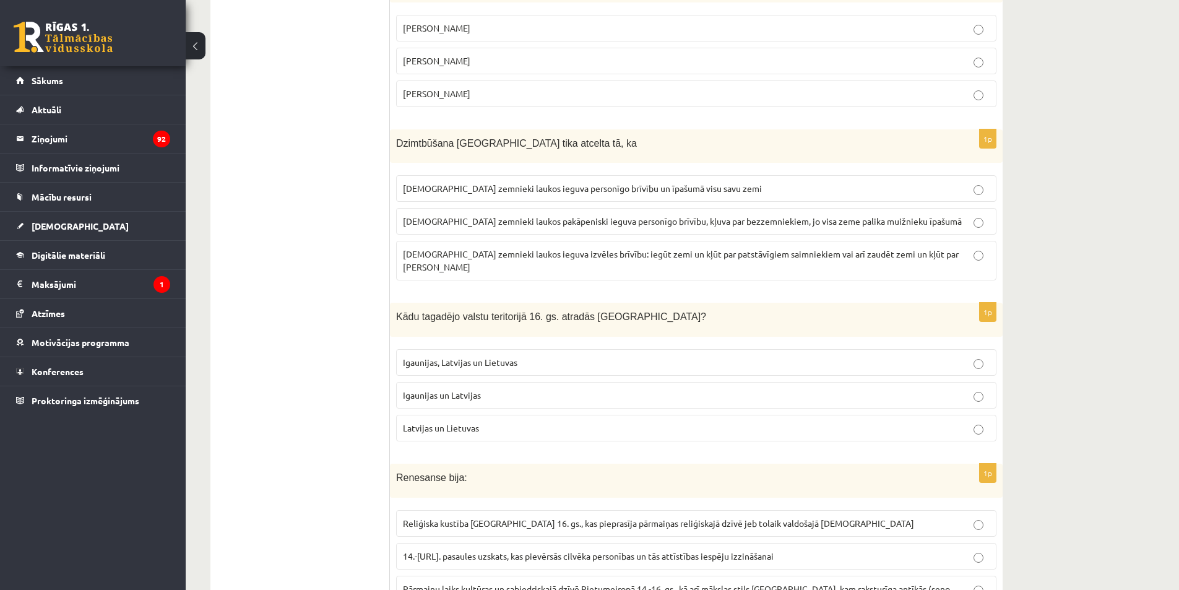
scroll to position [2537, 0]
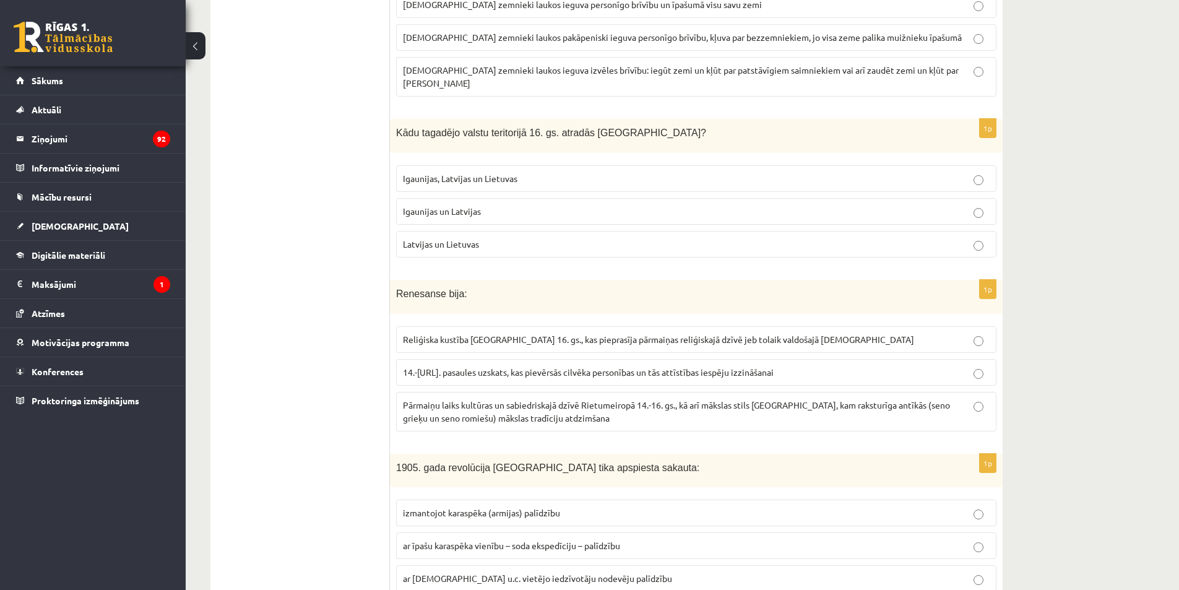
drag, startPoint x: 389, startPoint y: 111, endPoint x: 414, endPoint y: 168, distance: 61.5
click at [473, 191] on div "***** Tests 1p Latgale ir katolisks novads tāpēc, ka: šo novadu vairākkārt ir a…" at bounding box center [606, 114] width 792 height 4882
click at [376, 125] on ul "Tests" at bounding box center [306, 113] width 167 height 4857
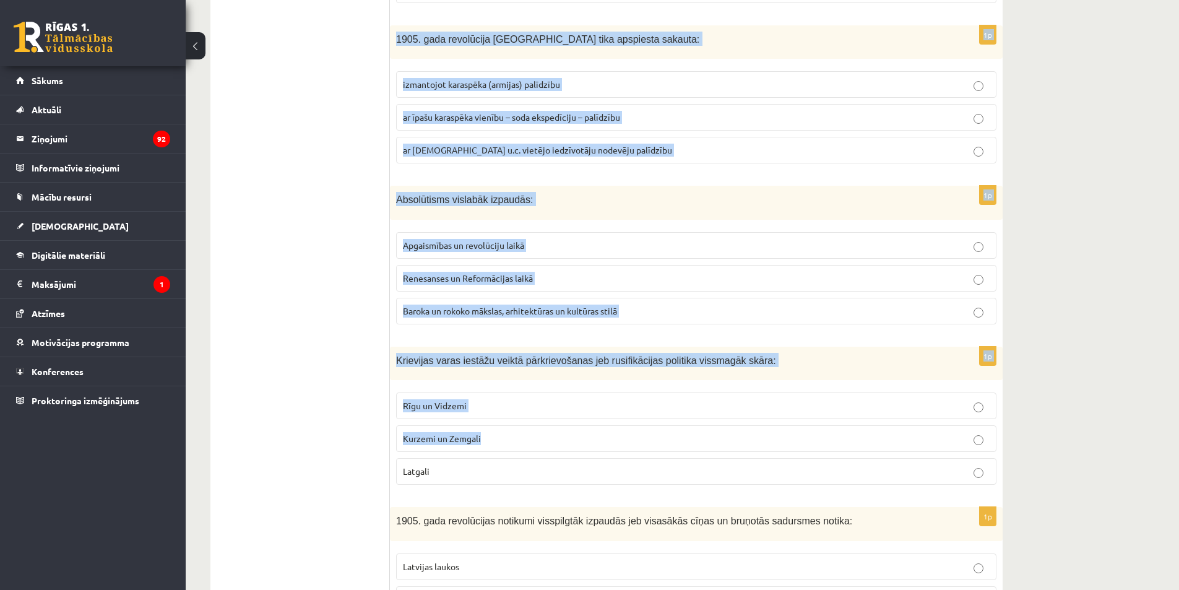
scroll to position [2970, 0]
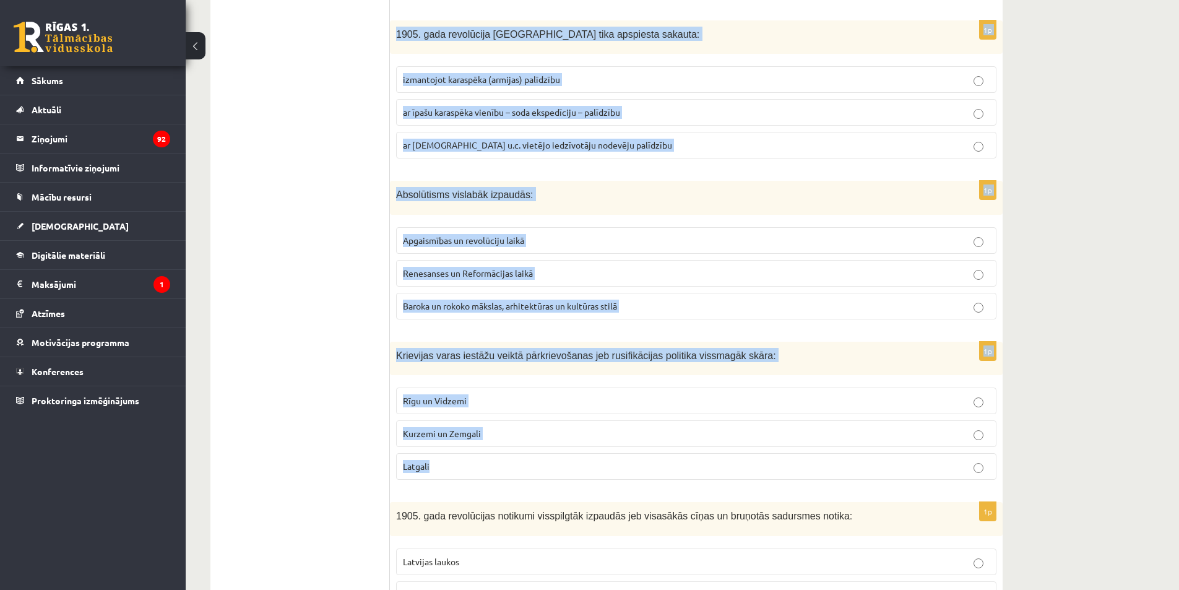
drag, startPoint x: 393, startPoint y: 119, endPoint x: 834, endPoint y: 459, distance: 556.4
copy form "Kādu tagadējo valstu teritorijā 16. gs. atradās Livonija? Igaunijas, Latvijas u…"
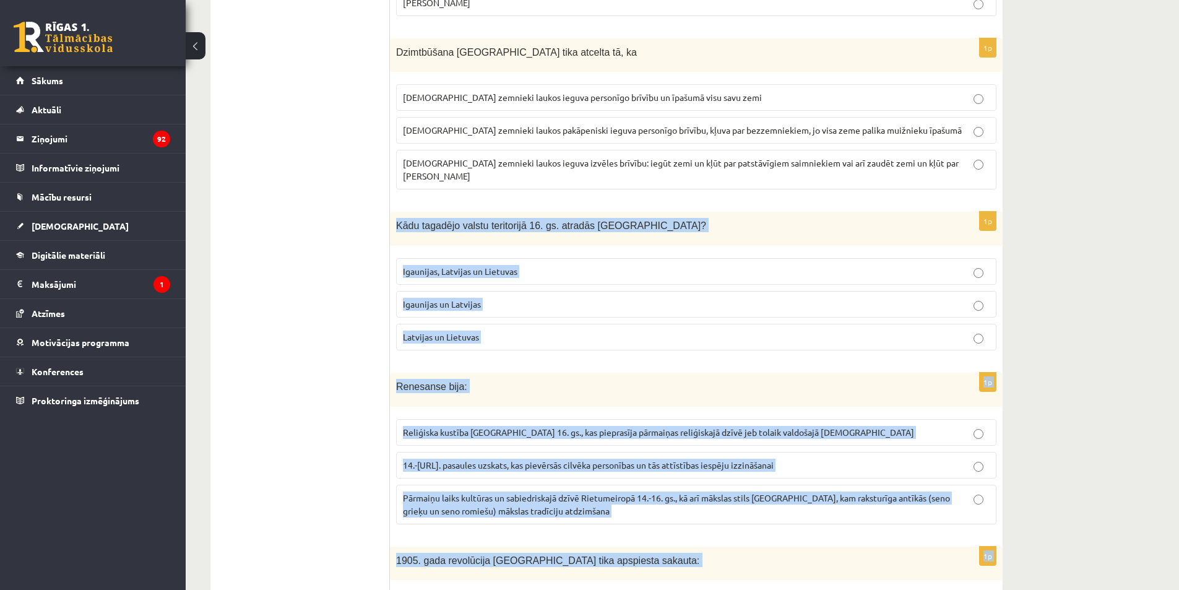
scroll to position [2414, 0]
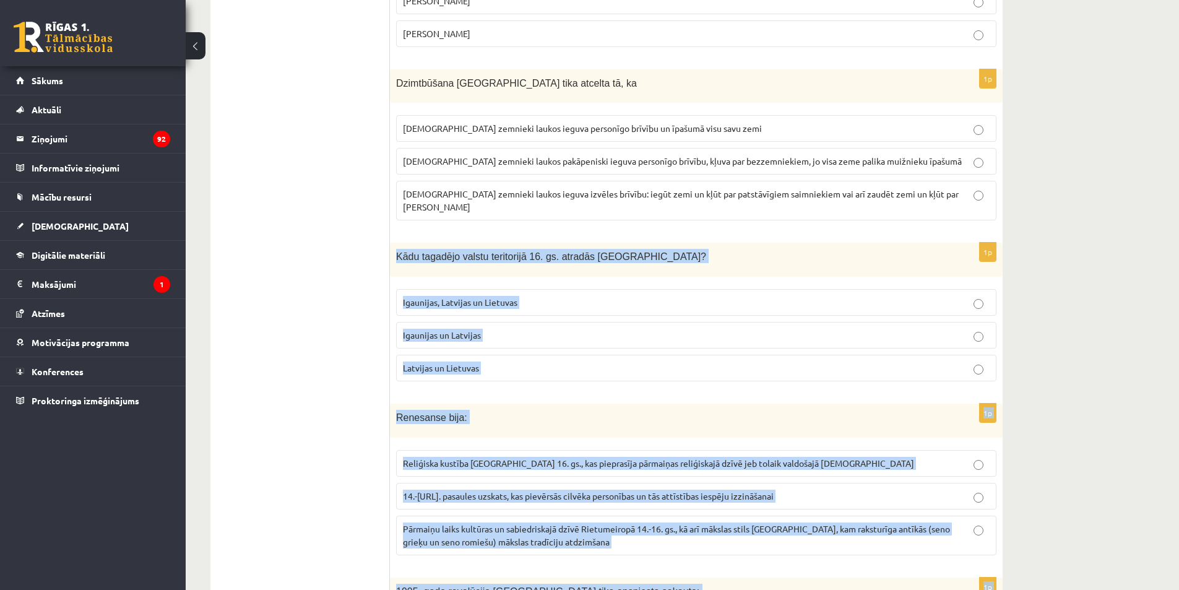
click at [447, 329] on span "Igaunijas un Latvijas" at bounding box center [442, 334] width 78 height 11
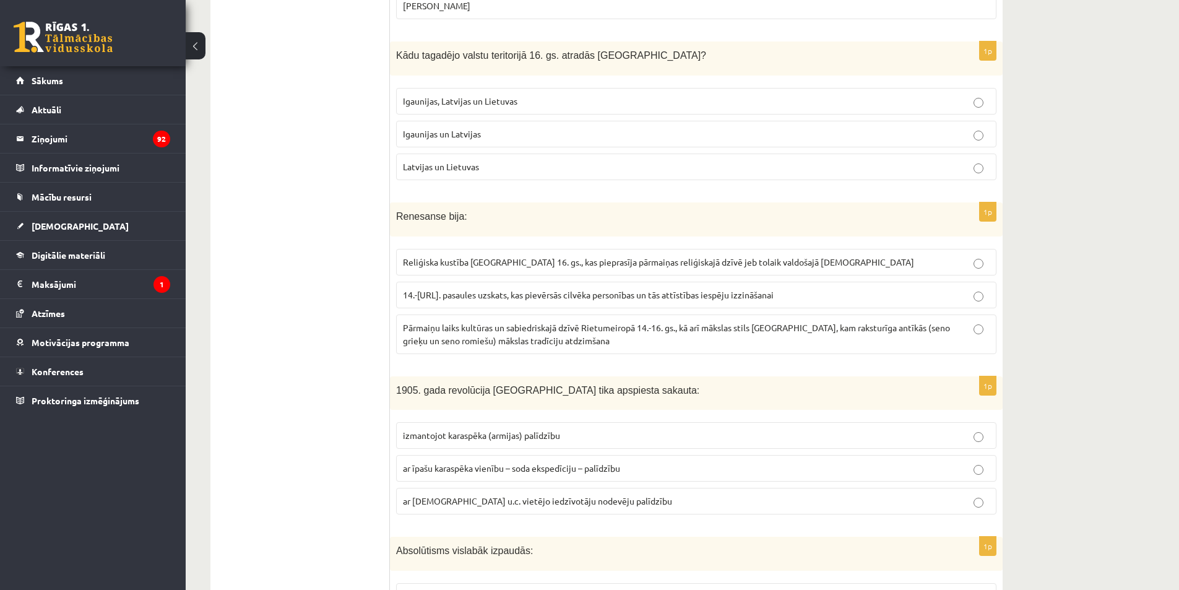
scroll to position [2661, 0]
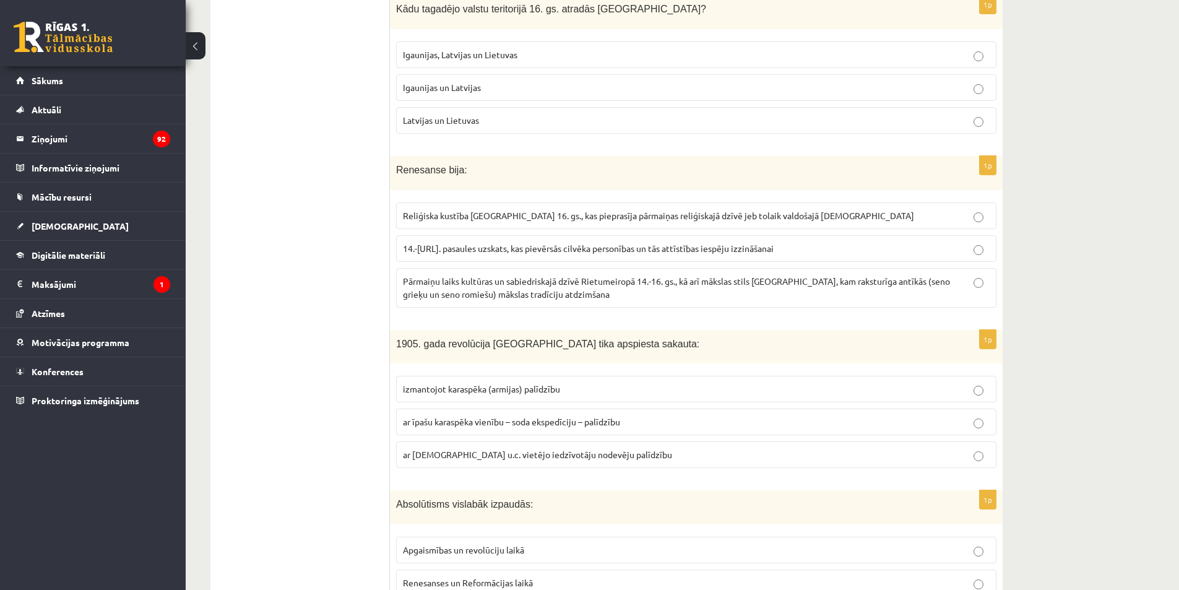
click at [443, 285] on span "Pārmaiņu laiks kultūras un sabiedriskajā dzīvē Rietumeiropā 14.-16. gs., kā arī…" at bounding box center [676, 287] width 547 height 24
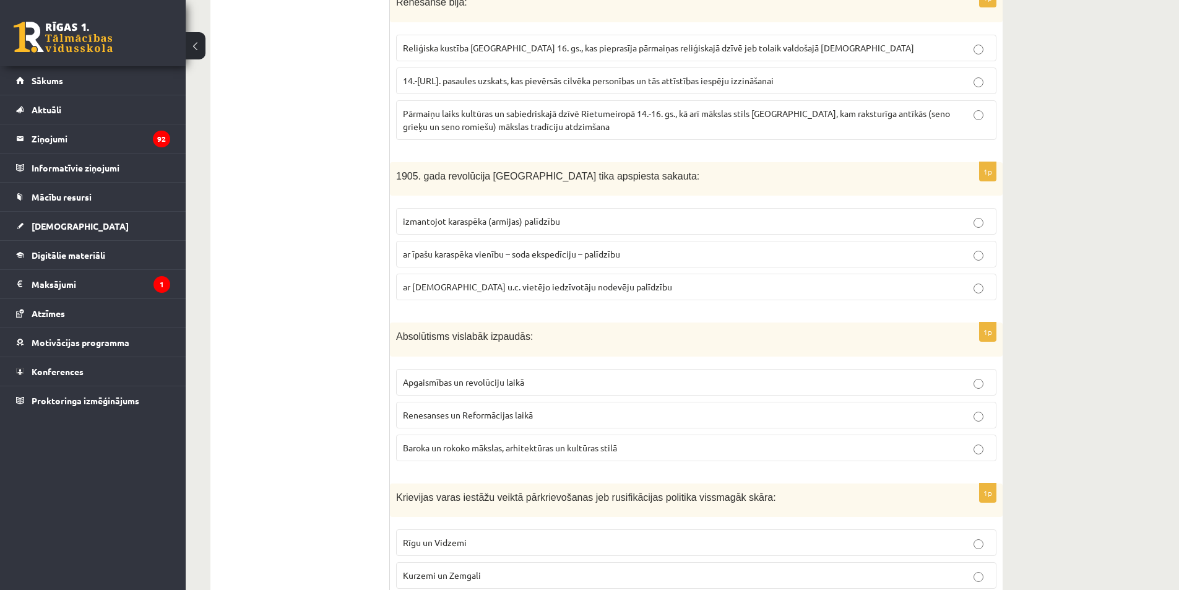
scroll to position [2847, 0]
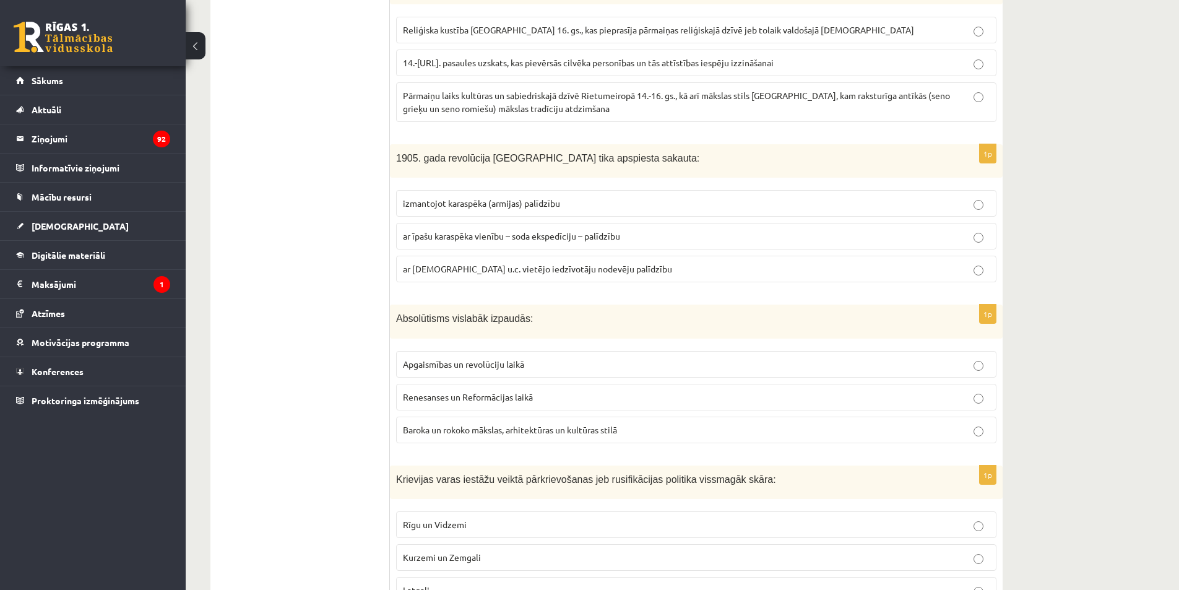
click at [507, 197] on span "izmantojot karaspēka (armijas) palīdzību" at bounding box center [481, 202] width 157 height 11
click at [467, 231] on label "ar īpašu karaspēka vienību – soda ekspedīciju – palīdzību" at bounding box center [696, 236] width 600 height 27
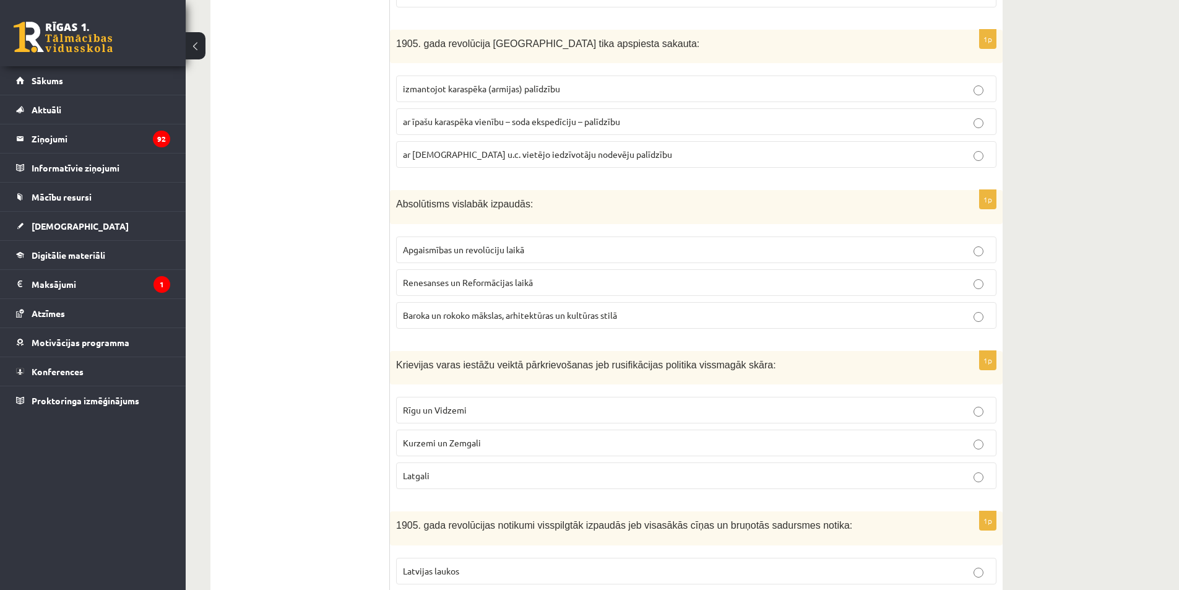
scroll to position [2970, 0]
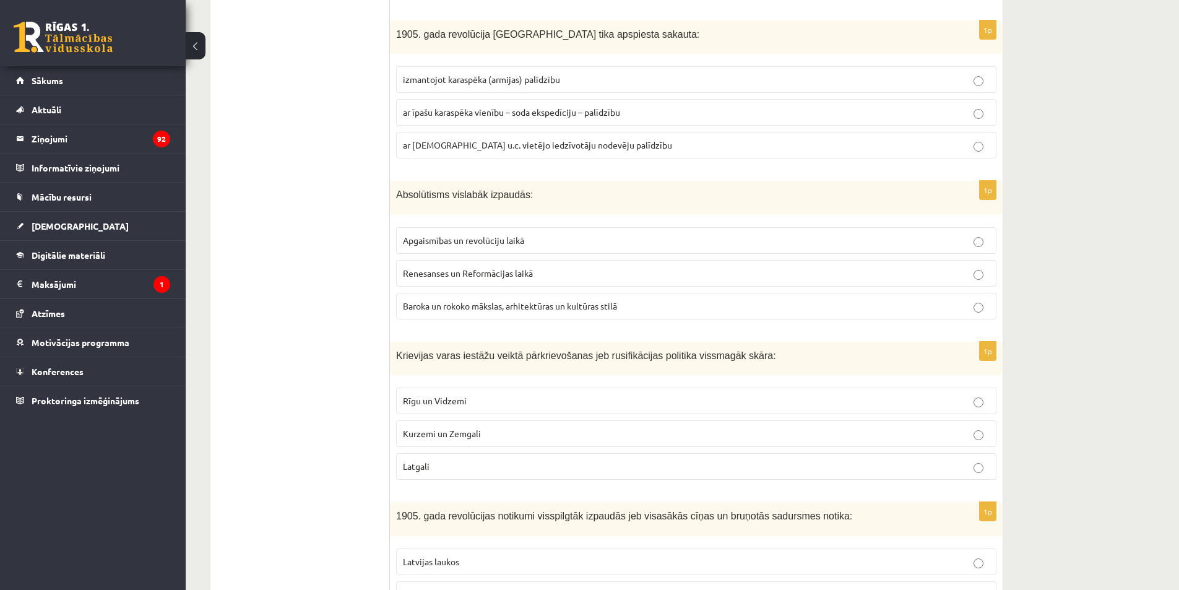
click at [410, 300] on span "Baroka un rokoko mākslas, arhitektūras un kultūras stilā" at bounding box center [510, 305] width 214 height 11
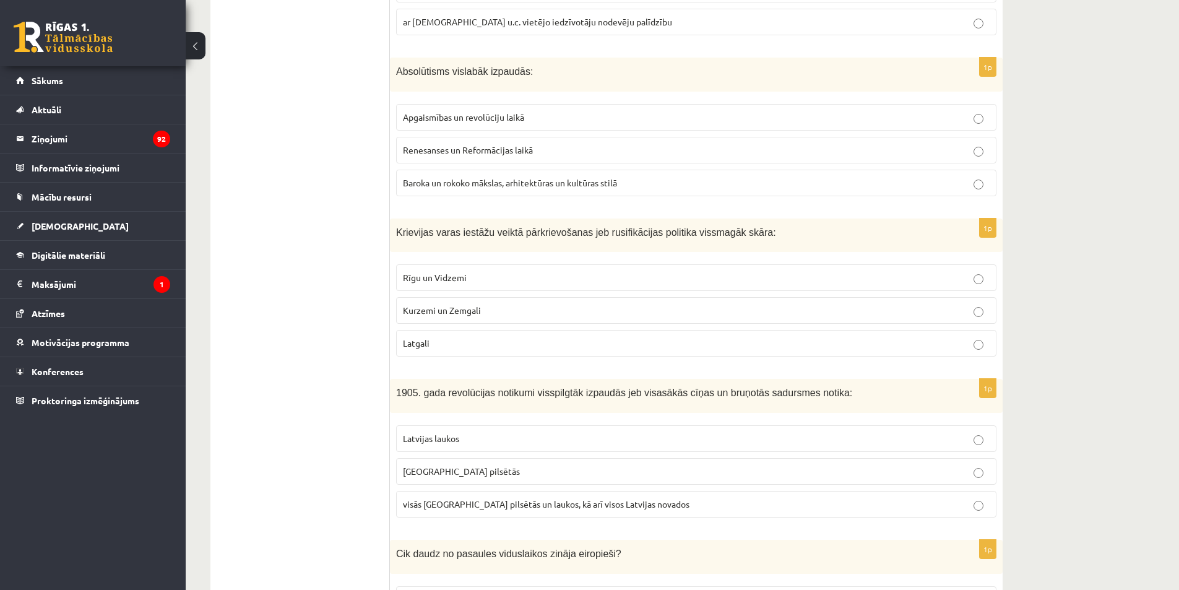
scroll to position [3094, 0]
click at [425, 271] on p "Rīgu un Vidzemi" at bounding box center [696, 276] width 587 height 13
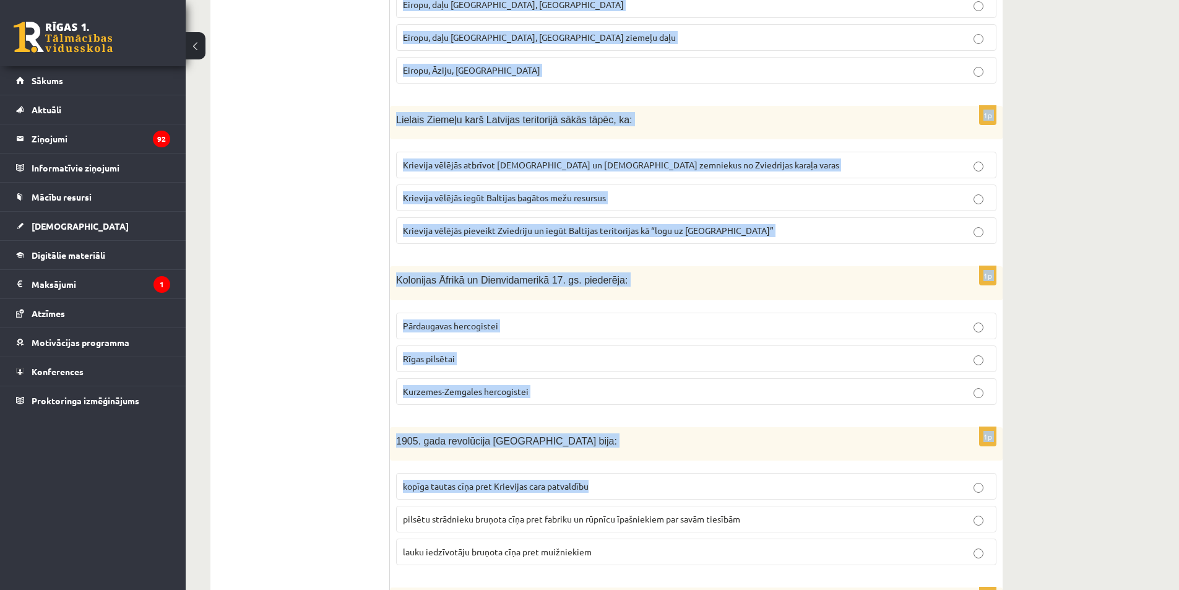
scroll to position [3710, 0]
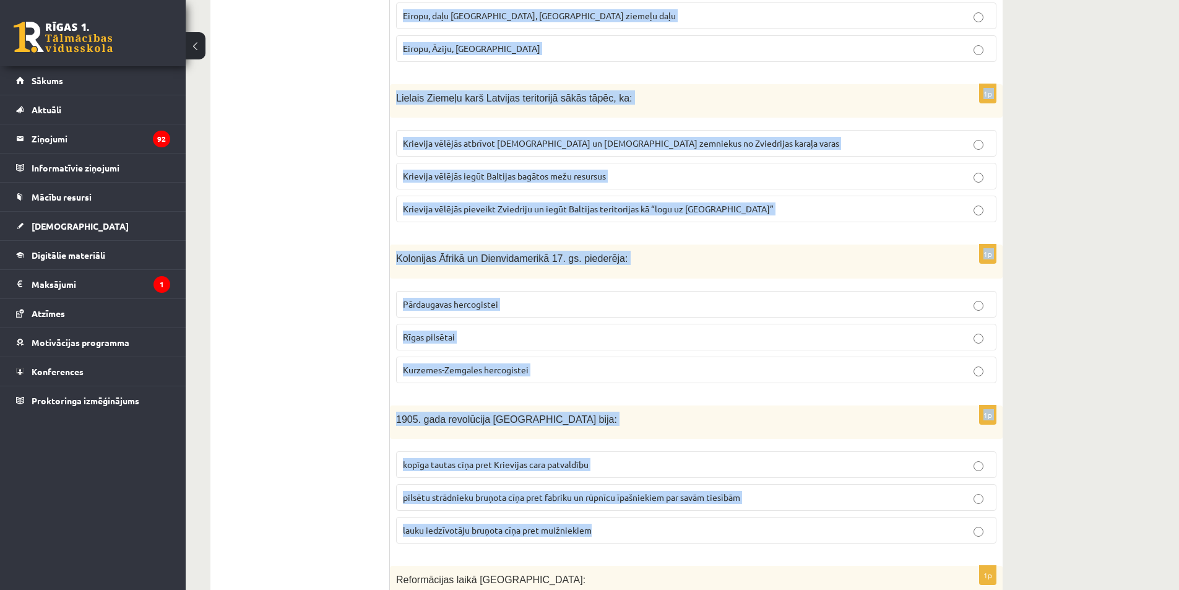
drag, startPoint x: 391, startPoint y: 258, endPoint x: 777, endPoint y: 513, distance: 462.7
copy form "1905. gada revolūcijas notikumi visspilgtāk izpaudās jeb visasākās cīņas un bru…"
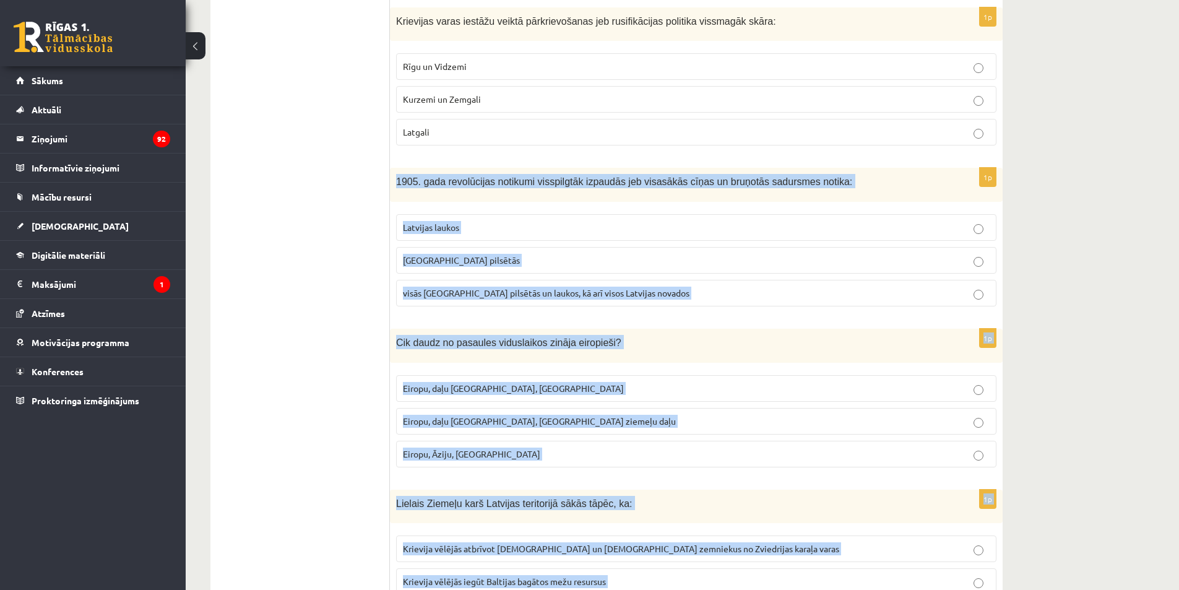
scroll to position [3277, 0]
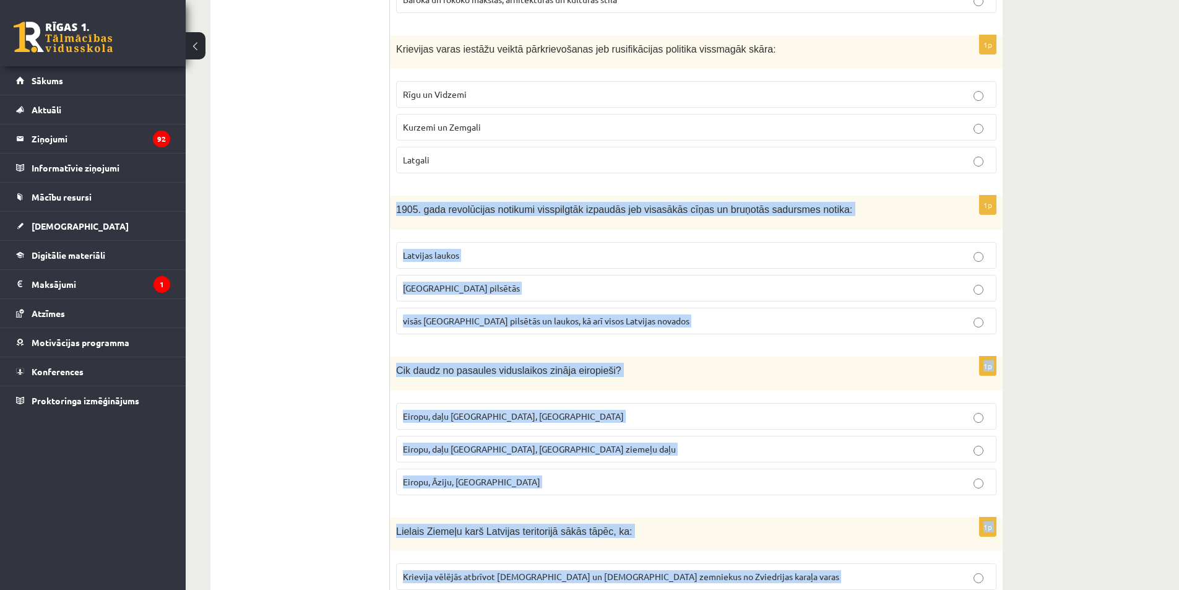
click at [437, 249] on span "Latvijas laukos" at bounding box center [431, 254] width 56 height 11
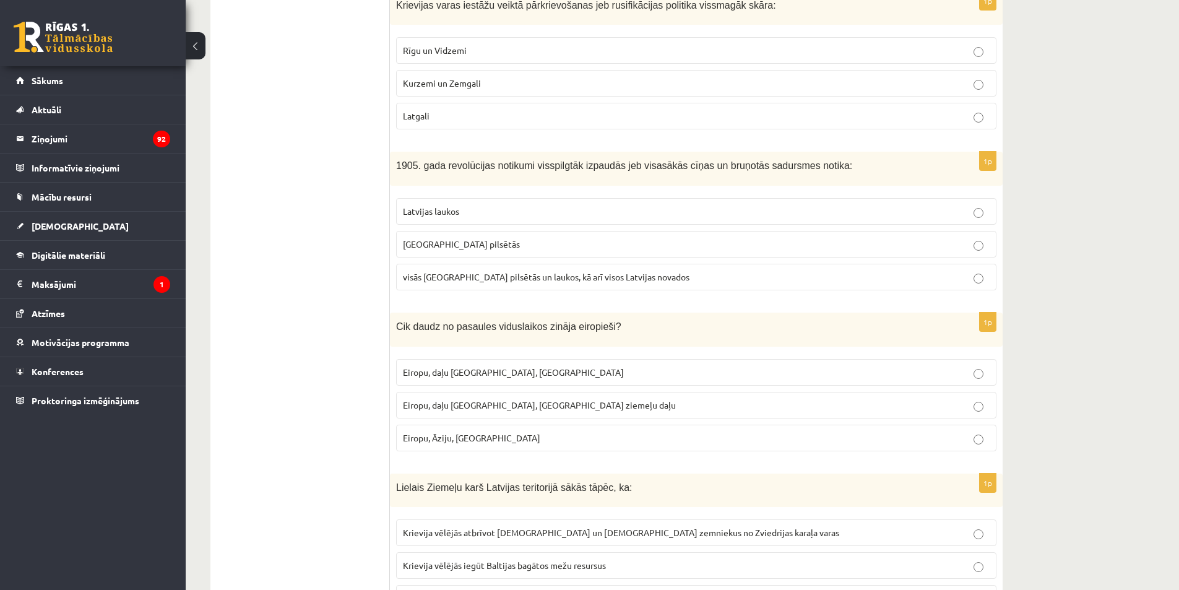
scroll to position [3462, 0]
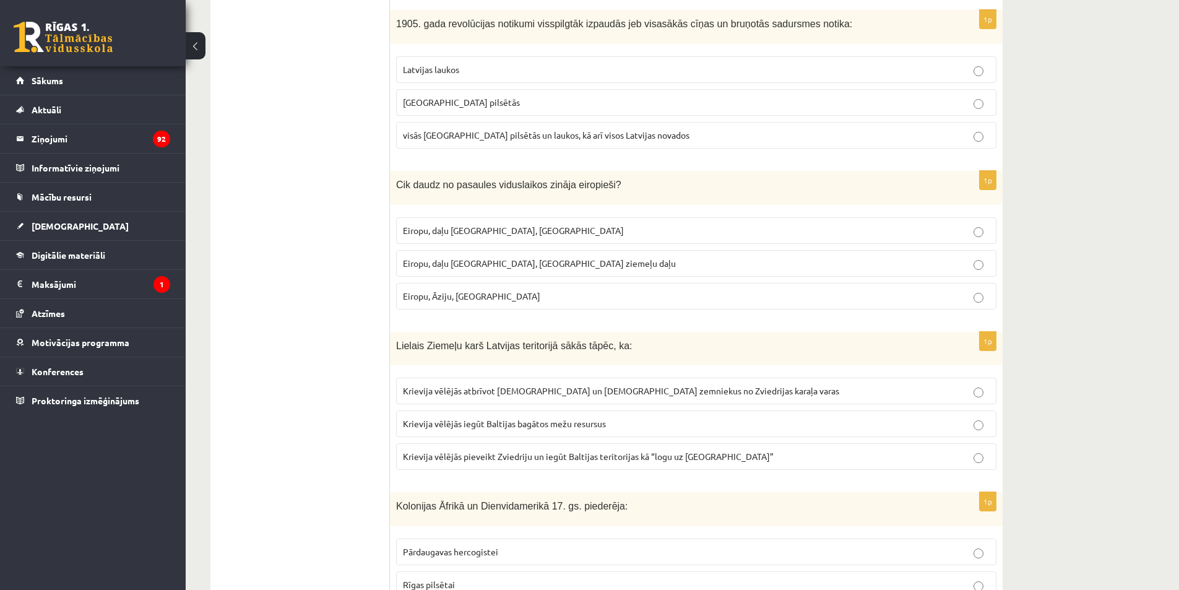
drag, startPoint x: 494, startPoint y: 244, endPoint x: 478, endPoint y: 251, distance: 16.7
click at [492, 257] on p "Eiropu, daļu Āzijas, Āfrikas ziemeļu daļu" at bounding box center [696, 263] width 587 height 13
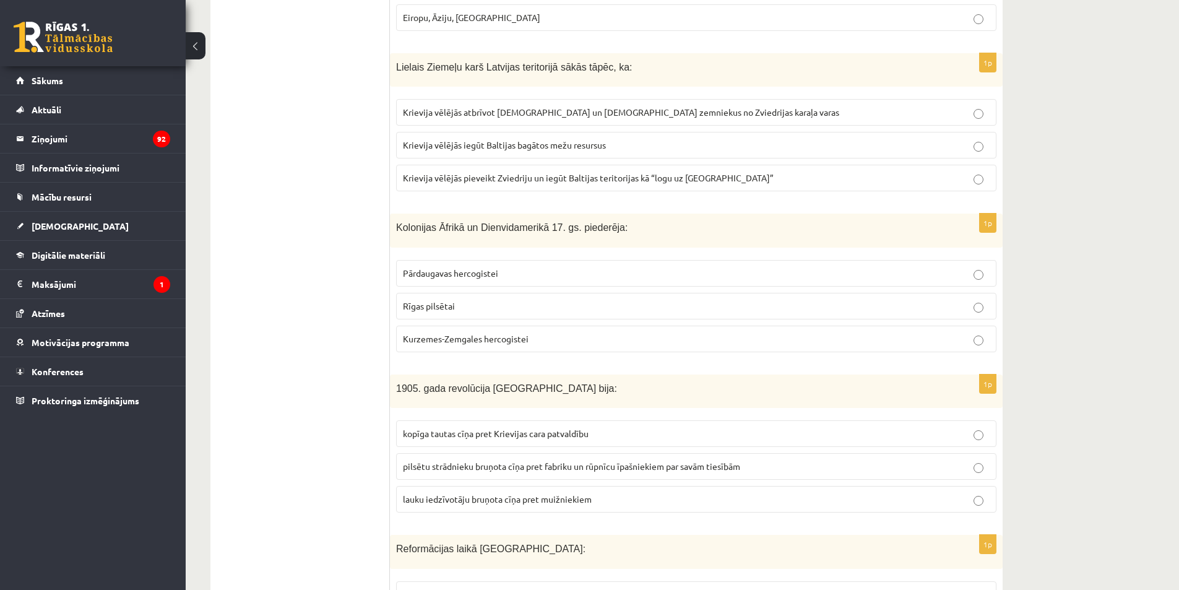
scroll to position [3772, 0]
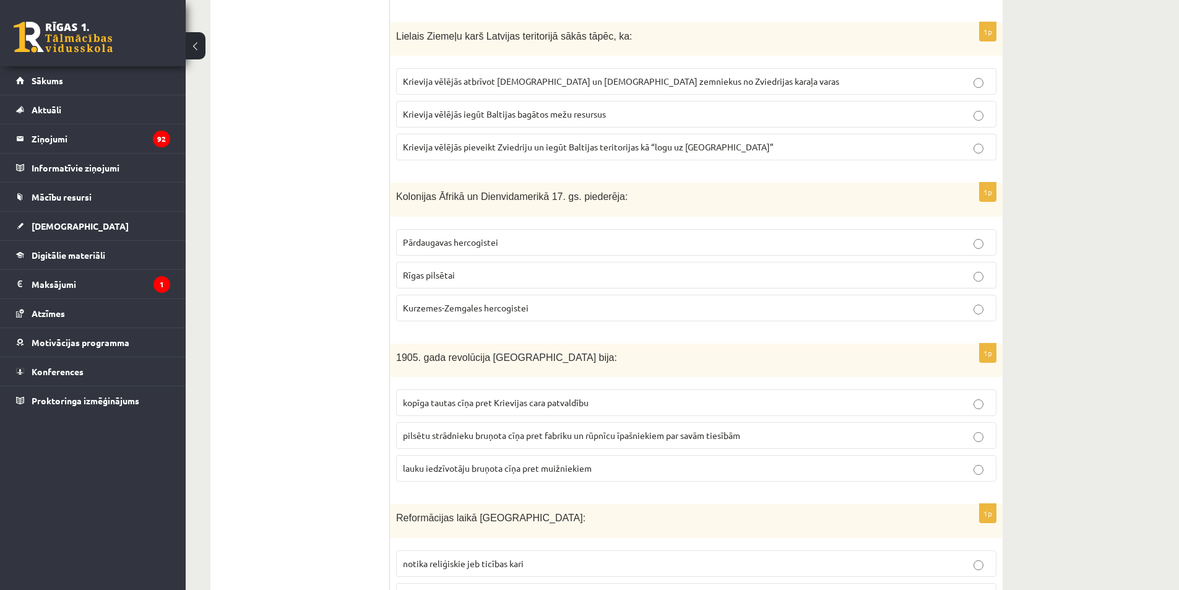
click at [621, 143] on label "Krievija vēlējās pieveikt Zviedriju un iegūt Baltijas teritorijas kā “logu uz E…" at bounding box center [696, 147] width 600 height 27
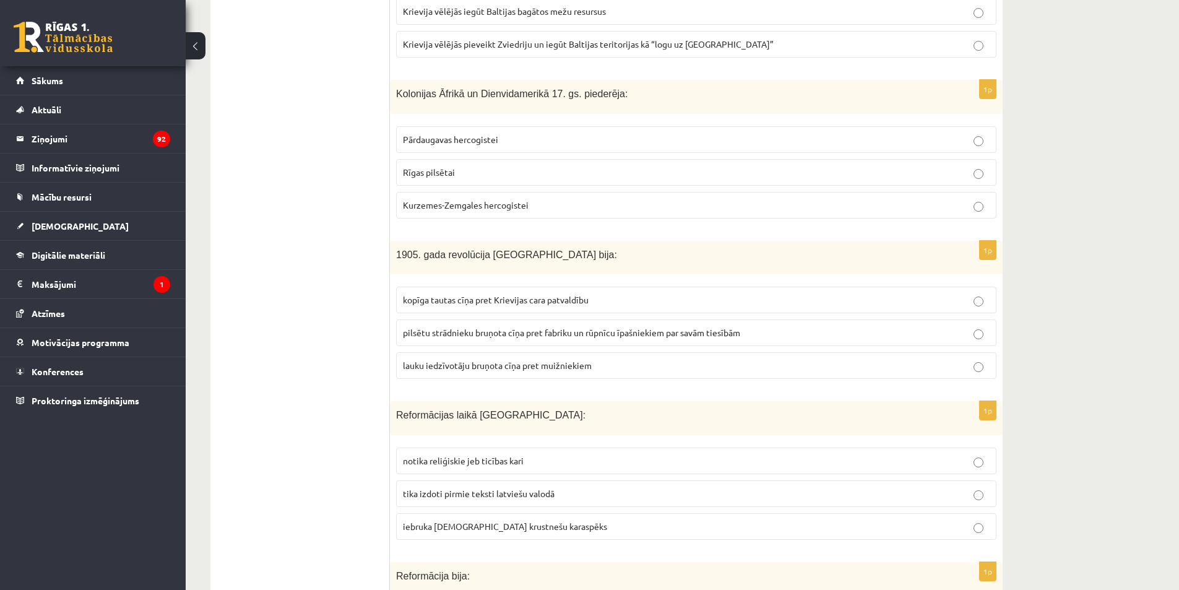
scroll to position [3834, 0]
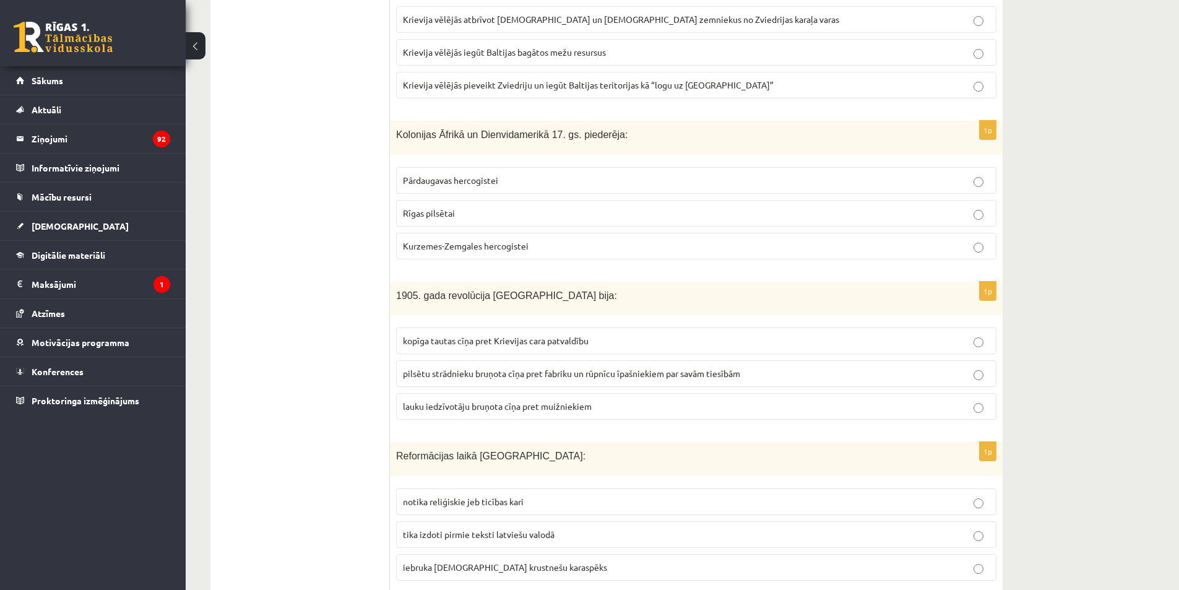
click at [481, 240] on span "Kurzemes-Zemgales hercogistei" at bounding box center [466, 245] width 126 height 11
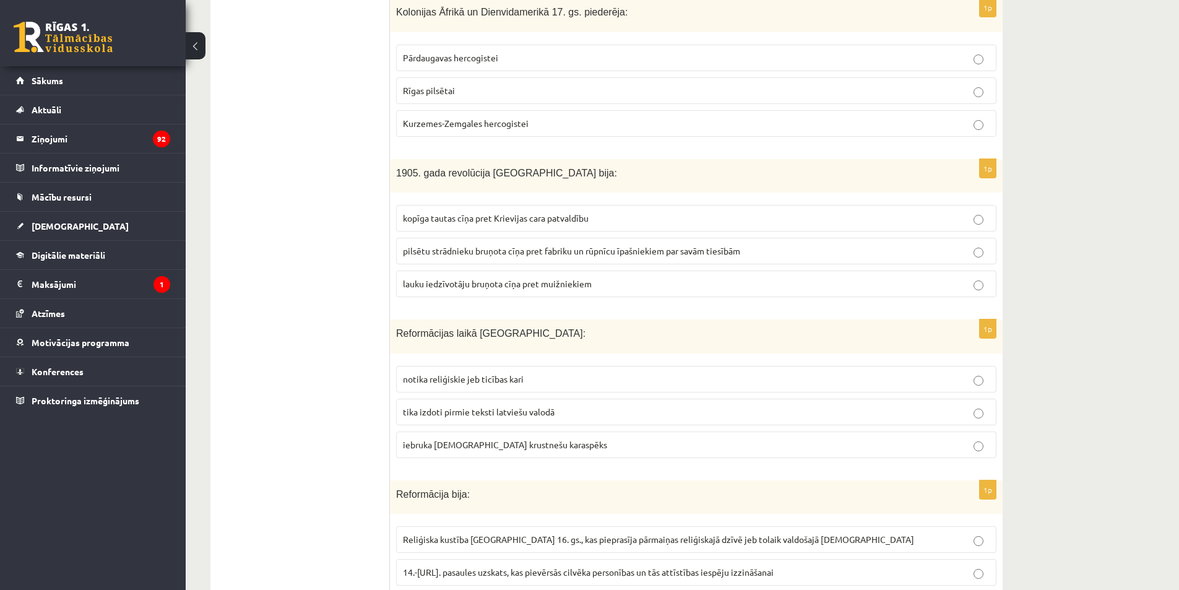
scroll to position [3958, 0]
click at [469, 204] on label "kopīga tautas cīņa pret Krievijas cara patvaldību" at bounding box center [696, 217] width 600 height 27
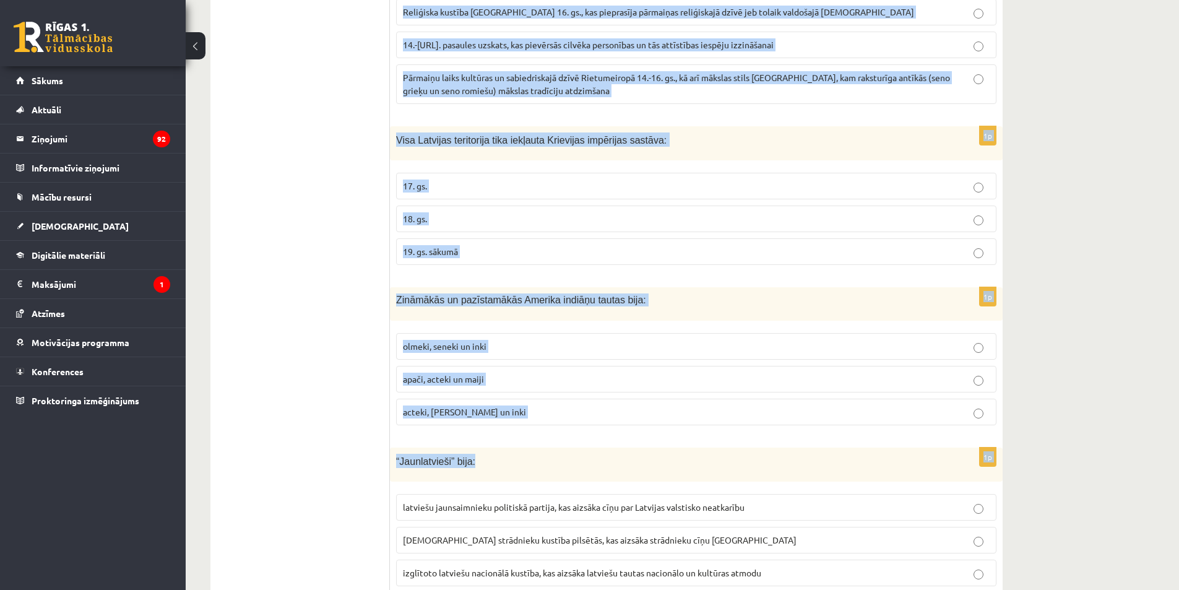
scroll to position [4515, 0]
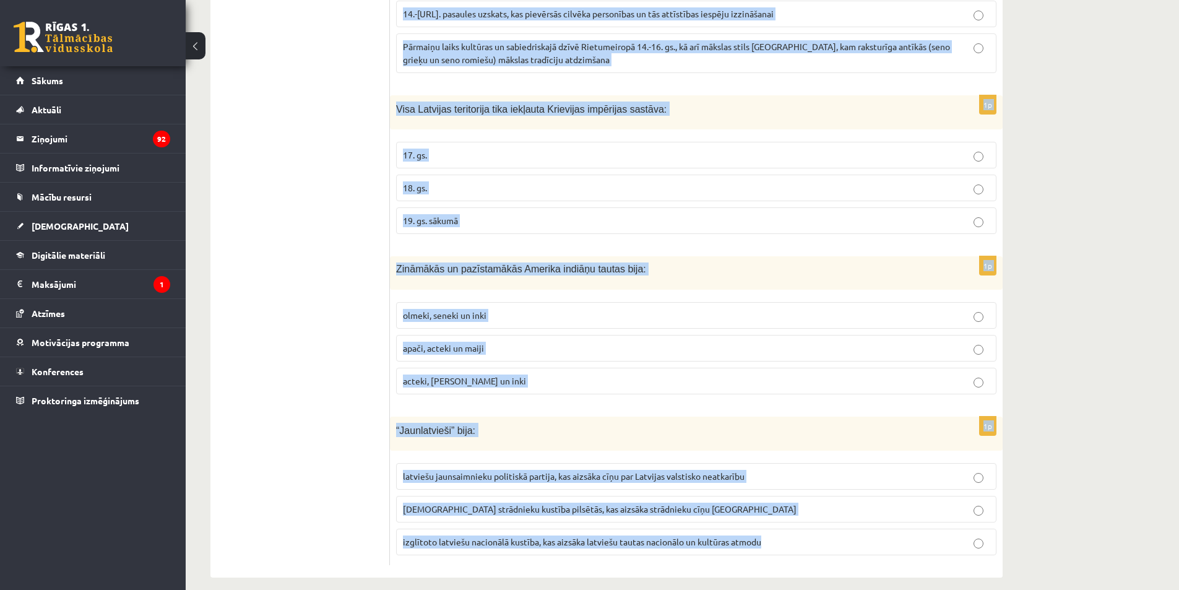
drag, startPoint x: 391, startPoint y: 194, endPoint x: 940, endPoint y: 539, distance: 648.5
copy form "Reformācijas laikā Livonijā: notika reliģiskie jeb ticības kari tika izdoti pir…"
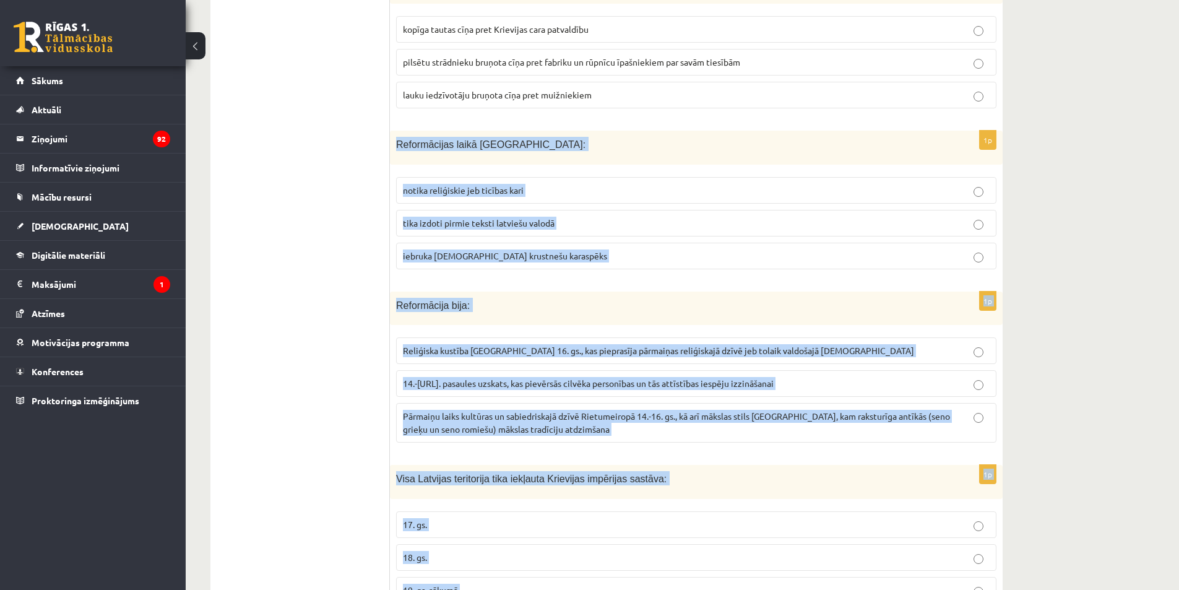
scroll to position [4143, 0]
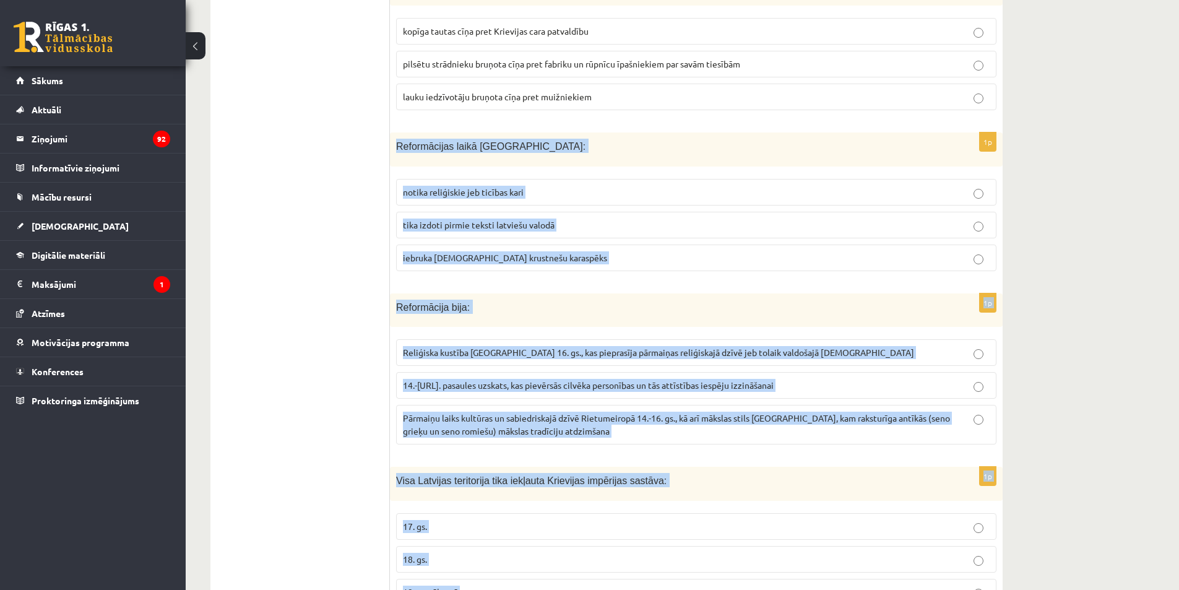
click at [440, 219] on span "tika izdoti pirmie teksti latviešu valodā" at bounding box center [479, 224] width 152 height 11
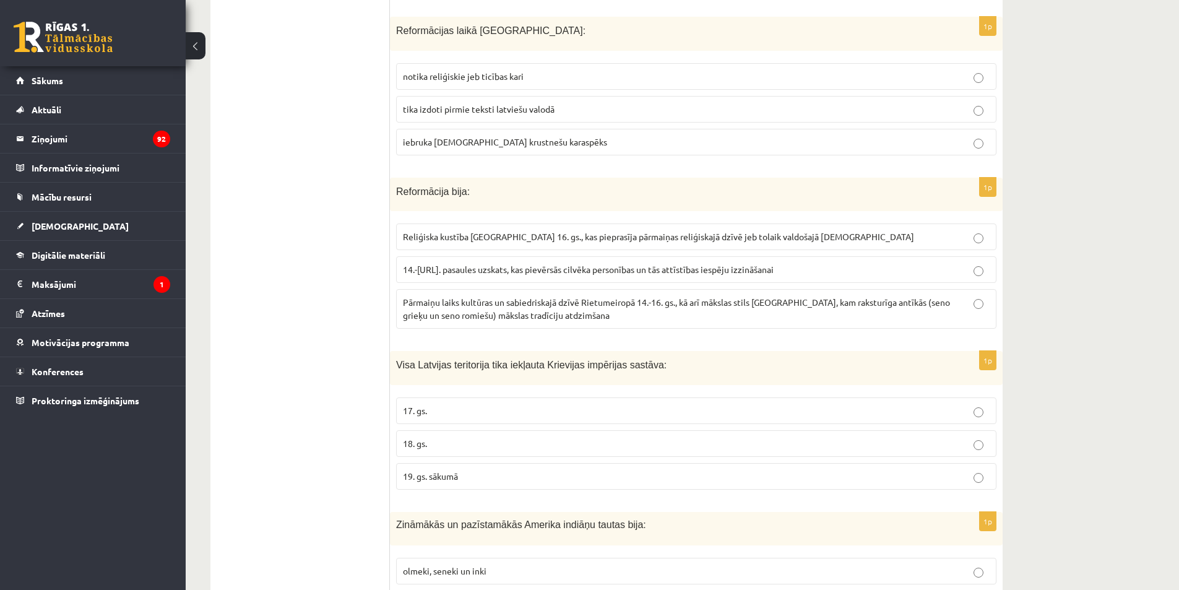
scroll to position [4267, 0]
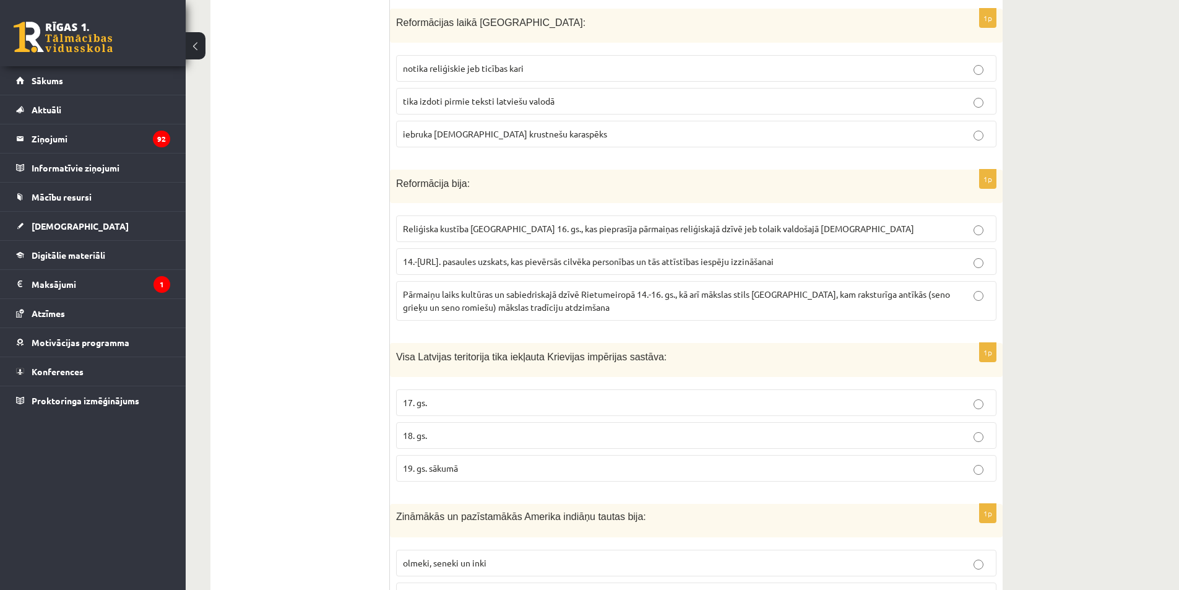
click at [715, 223] on span "Reliģiska kustība Eiropā 16. gs., kas pieprasīja pārmaiņas reliģiskajā dzīvē je…" at bounding box center [658, 228] width 511 height 11
click at [562, 429] on p "18. gs." at bounding box center [696, 435] width 587 height 13
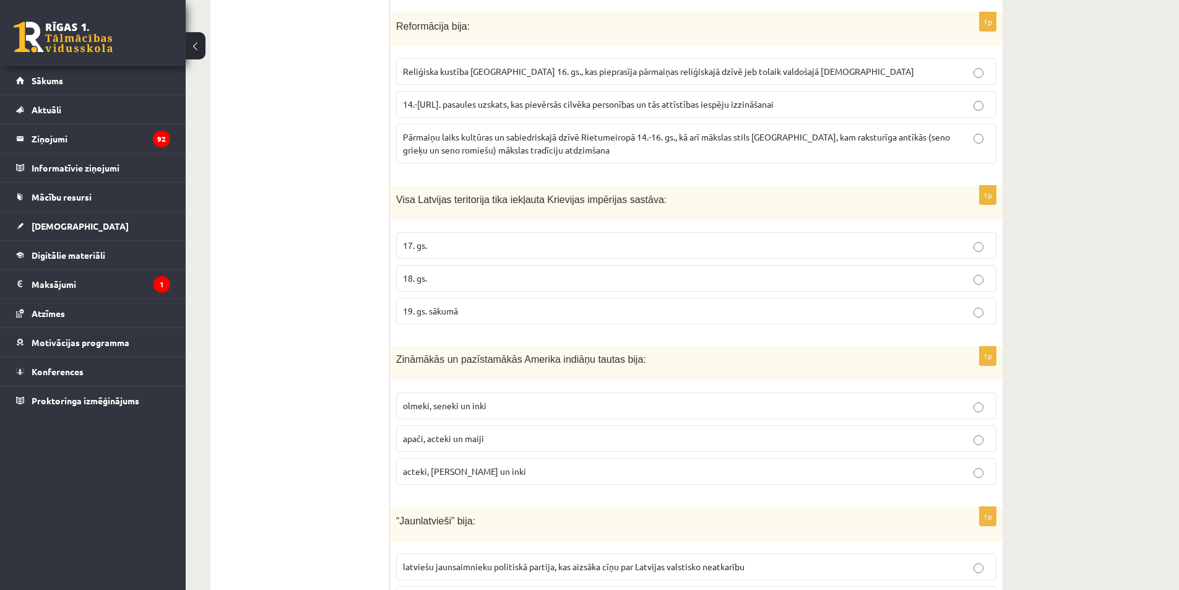
scroll to position [4453, 0]
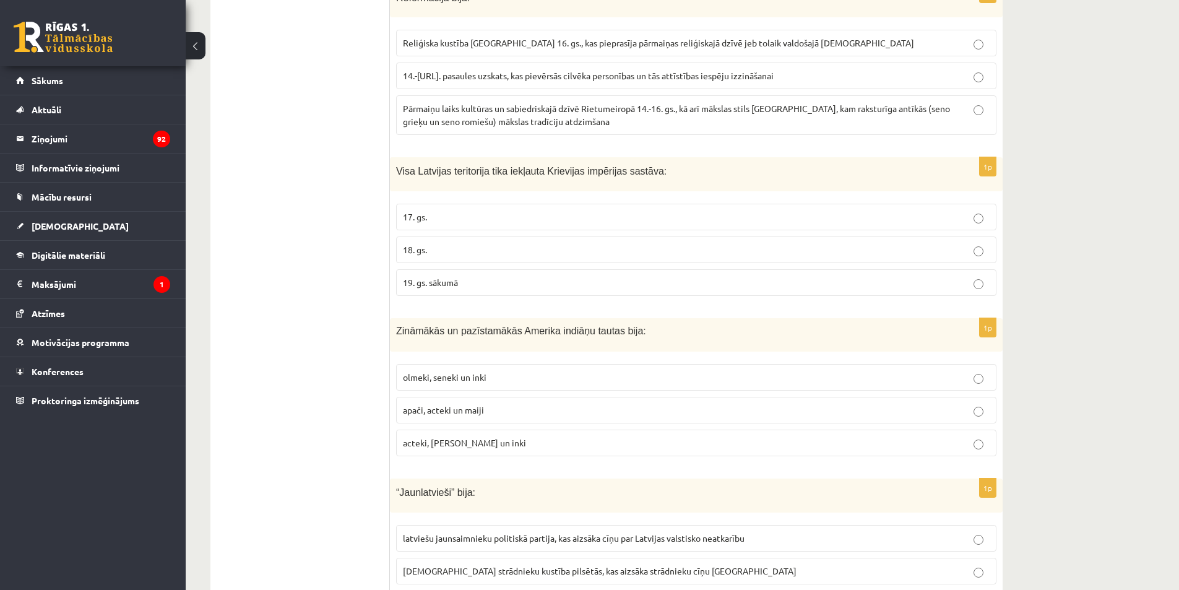
click at [485, 436] on p "acteki, maiji un inki" at bounding box center [696, 442] width 587 height 13
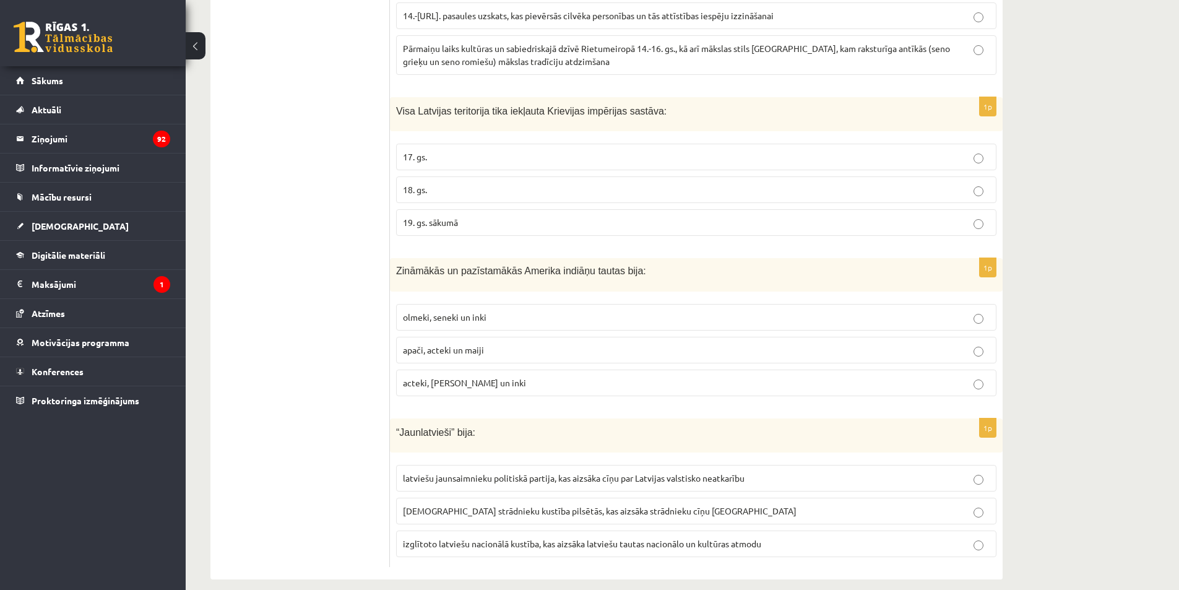
scroll to position [4515, 0]
click at [662, 537] on label "izglītoto latviešu nacionālā kustība, kas aizsāka latviešu tautas nacionālo un …" at bounding box center [696, 541] width 600 height 27
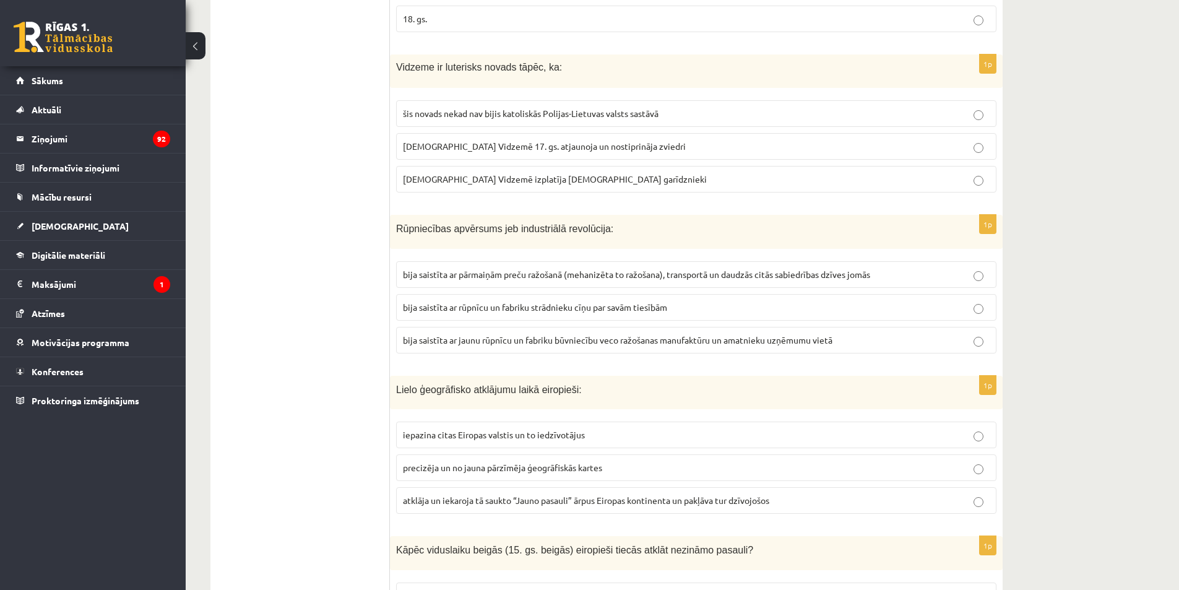
scroll to position [0, 0]
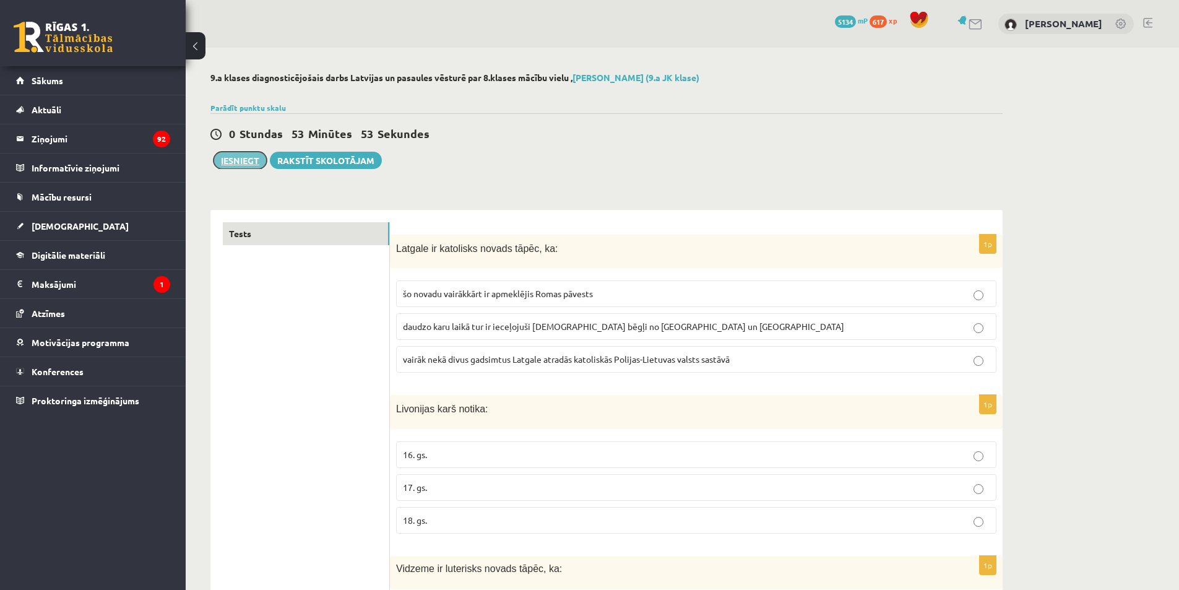
click at [239, 169] on button "Iesniegt" at bounding box center [240, 160] width 53 height 17
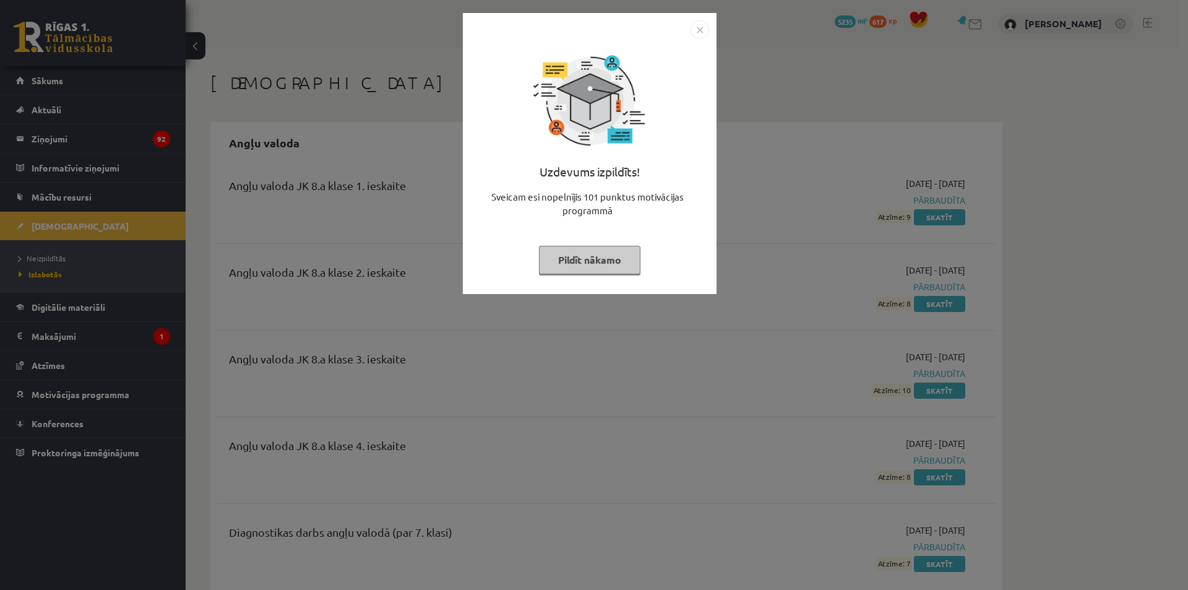
click at [616, 270] on button "Pildīt nākamo" at bounding box center [589, 260] width 101 height 28
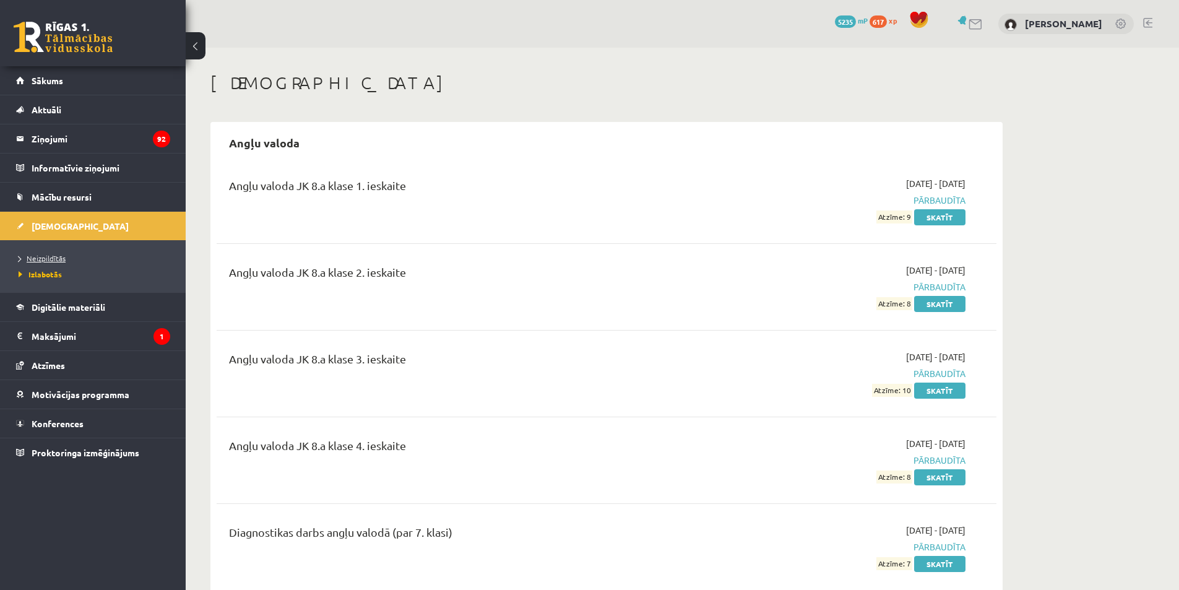
click at [53, 256] on span "Neizpildītās" at bounding box center [42, 258] width 47 height 10
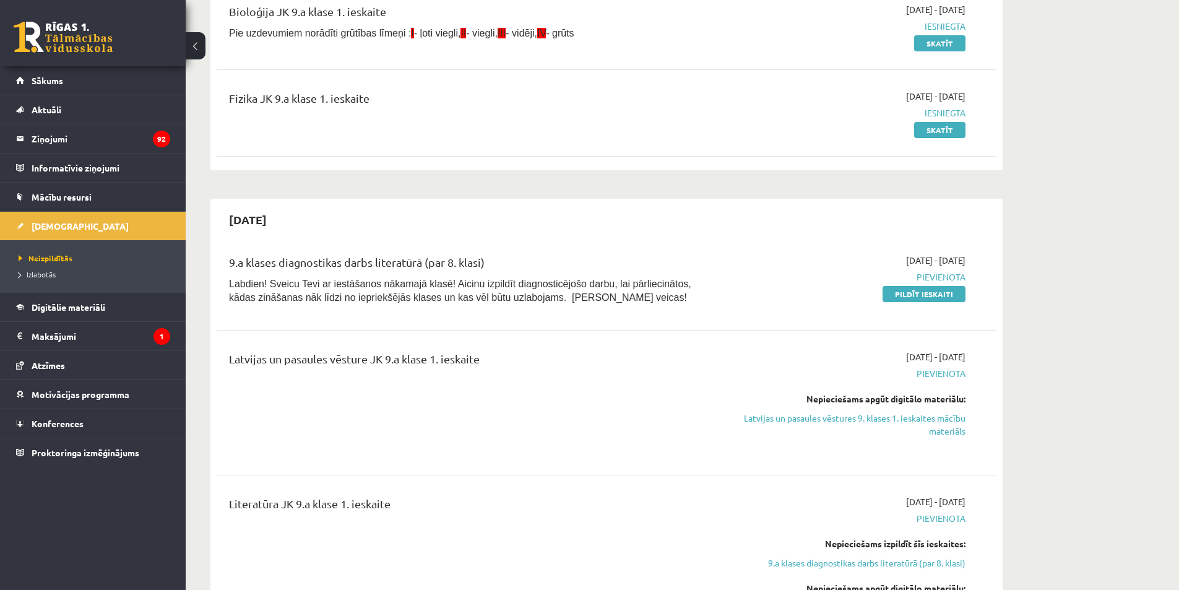
scroll to position [248, 0]
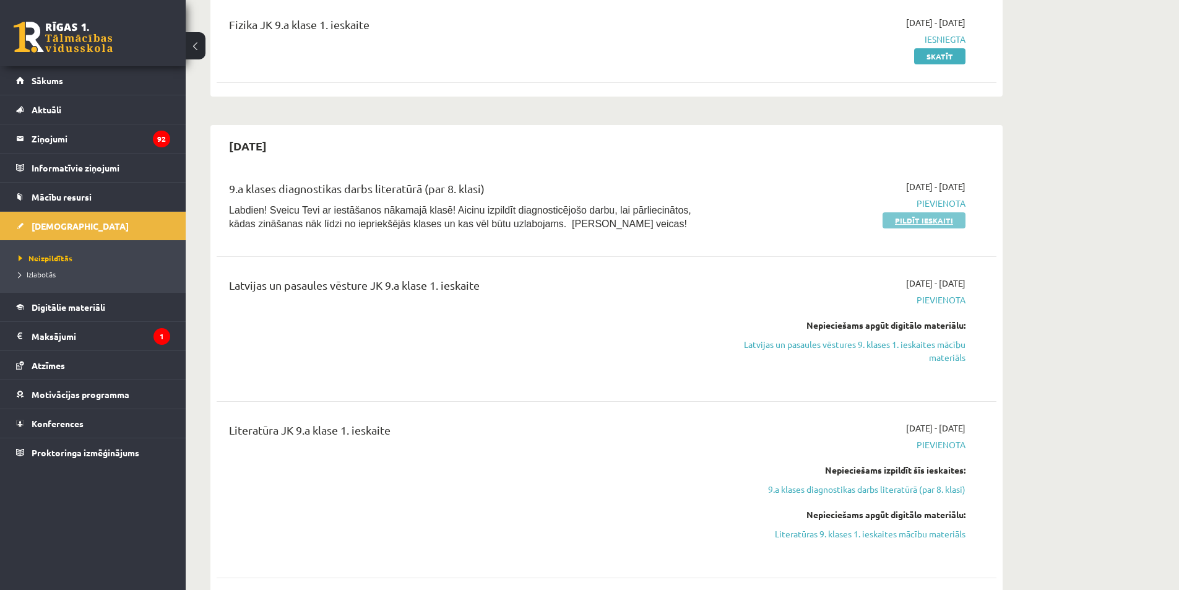
click at [920, 220] on link "Pildīt ieskaiti" at bounding box center [923, 220] width 83 height 16
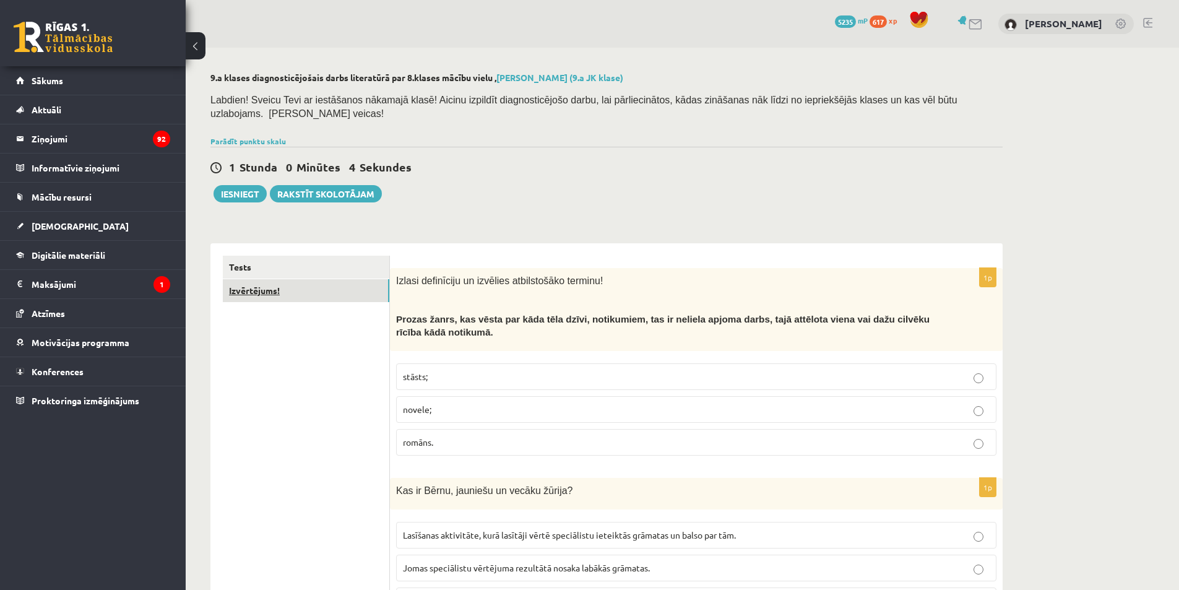
drag, startPoint x: 330, startPoint y: 283, endPoint x: 335, endPoint y: 279, distance: 6.7
click at [329, 282] on link "Izvērtējums!" at bounding box center [306, 290] width 166 height 23
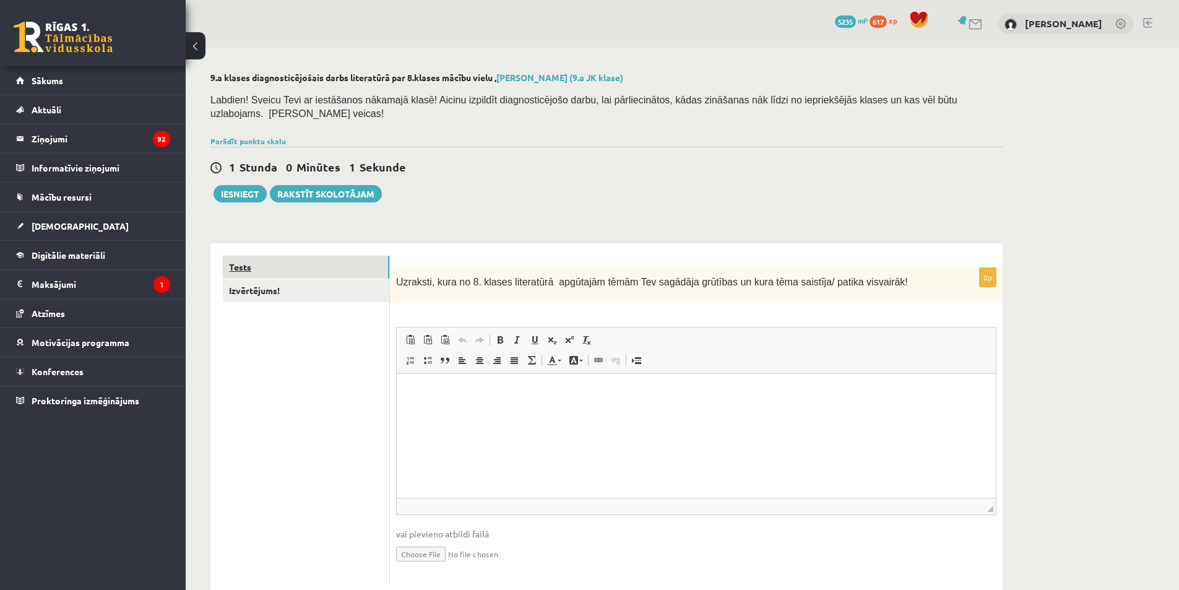
click at [335, 256] on link "Tests" at bounding box center [306, 267] width 166 height 23
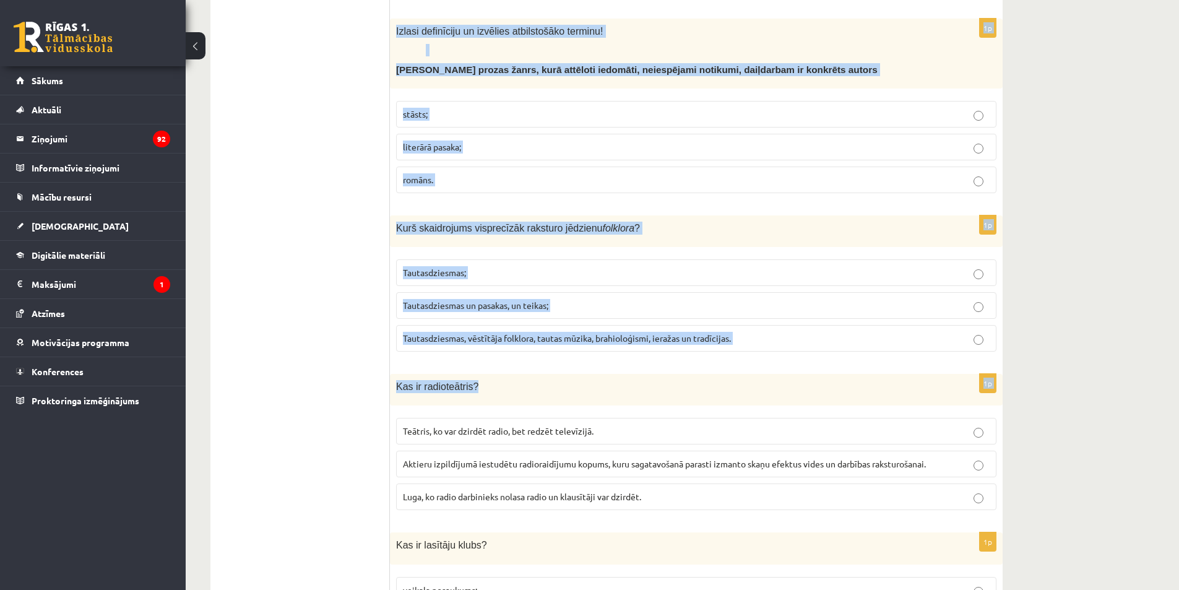
scroll to position [619, 0]
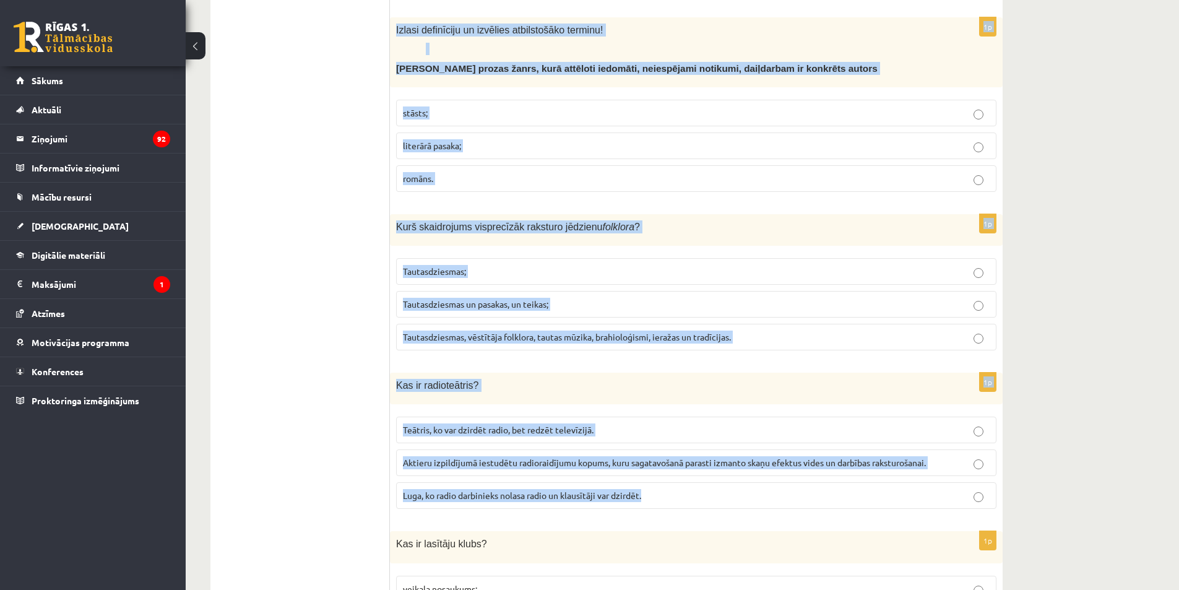
drag, startPoint x: 395, startPoint y: 142, endPoint x: 861, endPoint y: 493, distance: 583.0
copy form "Izlasi definīciju un izvēlies atbilstošāko terminu! Prozas žanrs, kas vēsta par…"
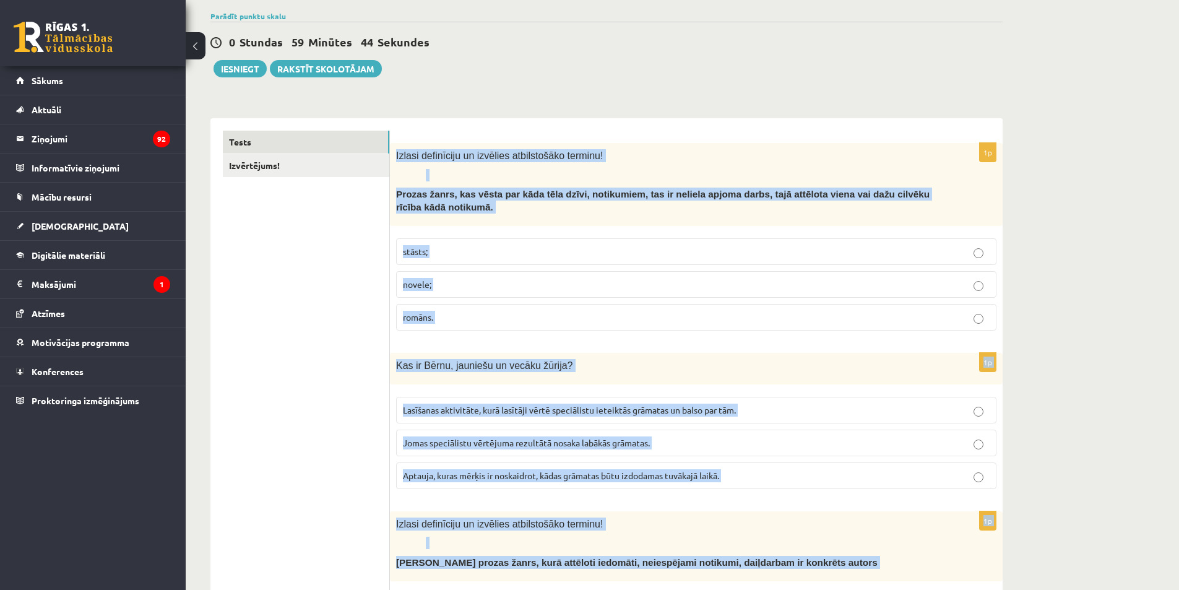
scroll to position [124, 0]
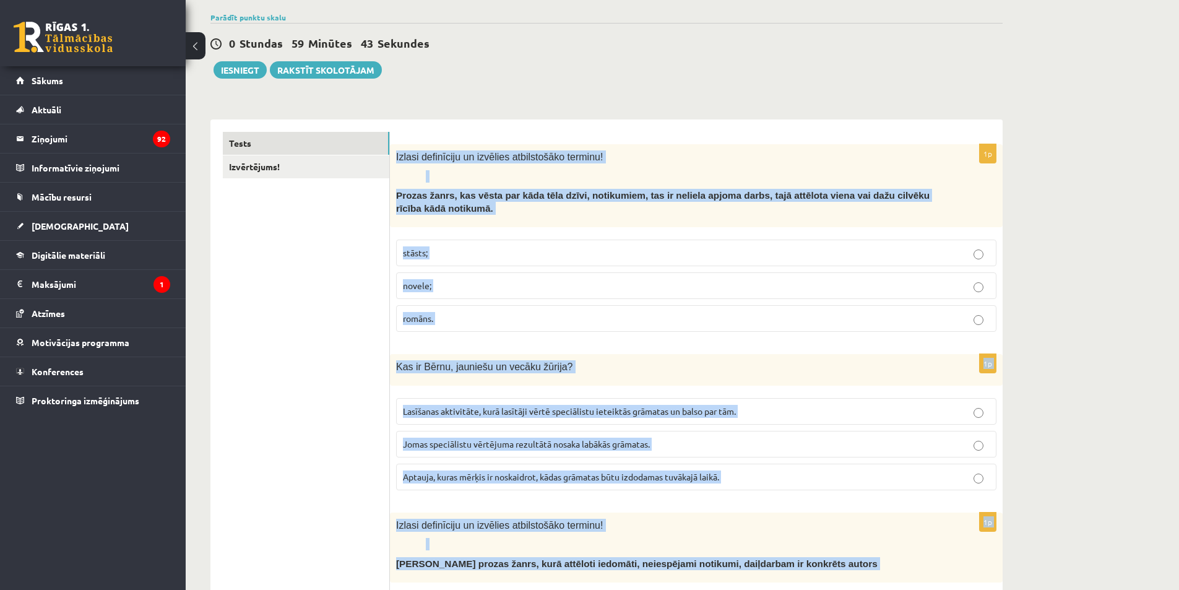
click at [428, 246] on p "stāsts;" at bounding box center [696, 252] width 587 height 13
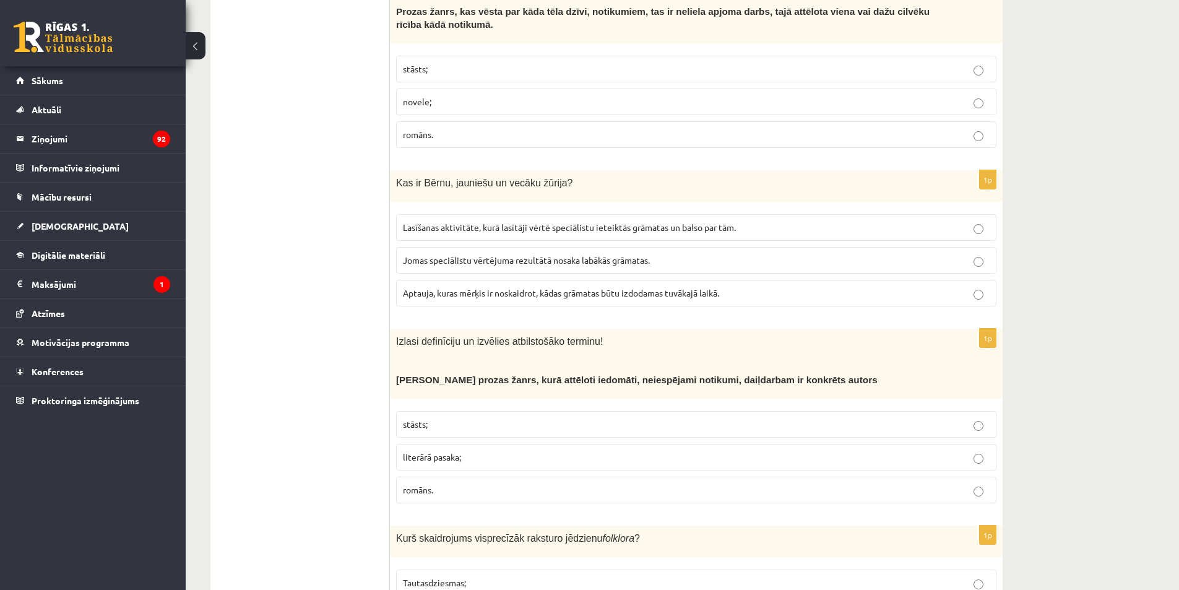
scroll to position [309, 0]
click at [642, 220] on span "Lasīšanas aktivitāte, kurā lasītāji vērtē speciālistu ieteiktās grāmatas un bal…" at bounding box center [569, 225] width 333 height 11
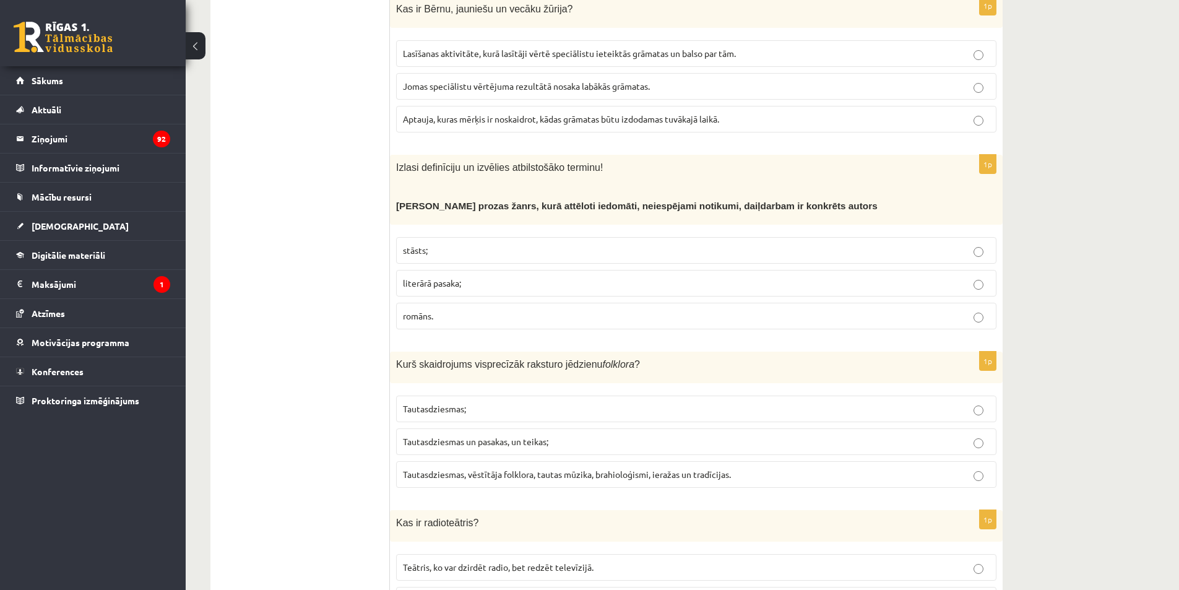
scroll to position [495, 0]
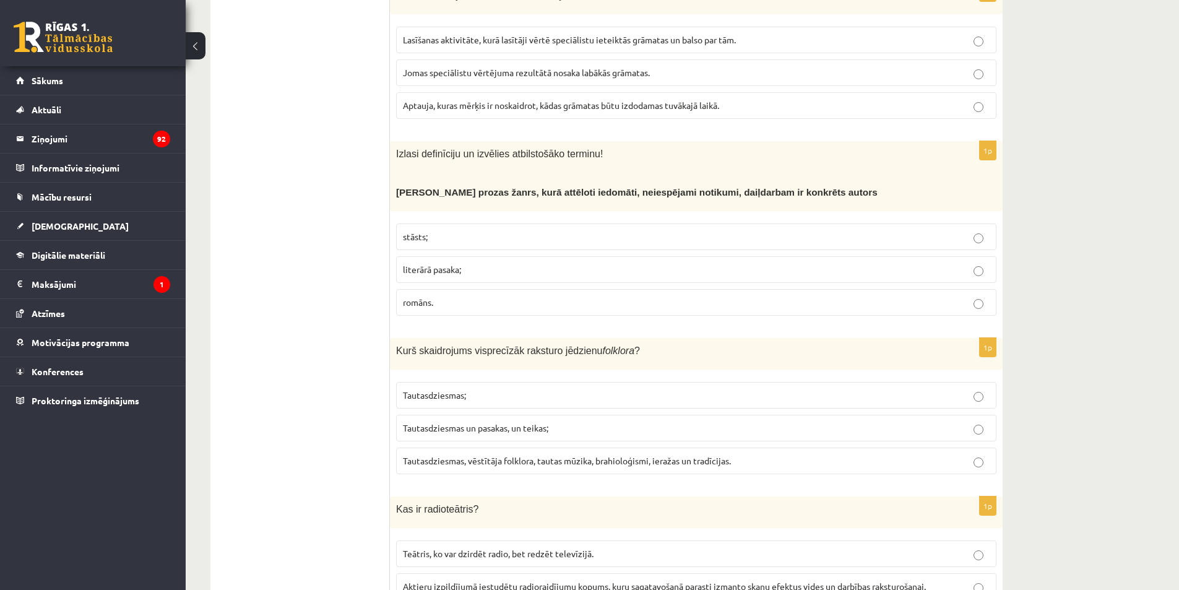
click at [473, 263] on p "literārā pasaka;" at bounding box center [696, 269] width 587 height 13
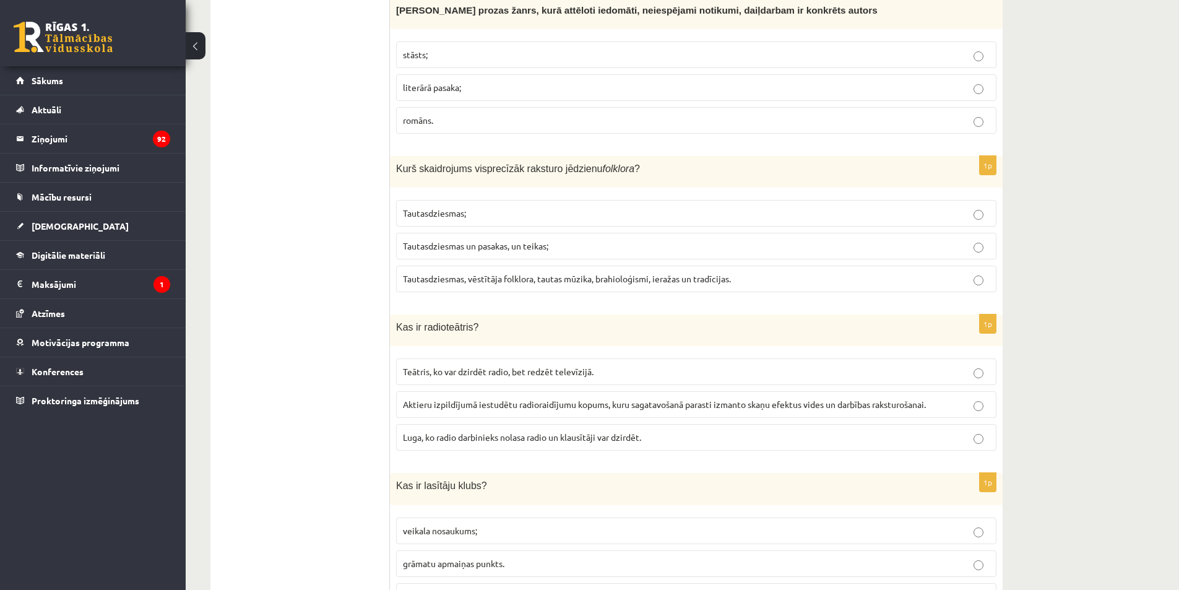
scroll to position [681, 0]
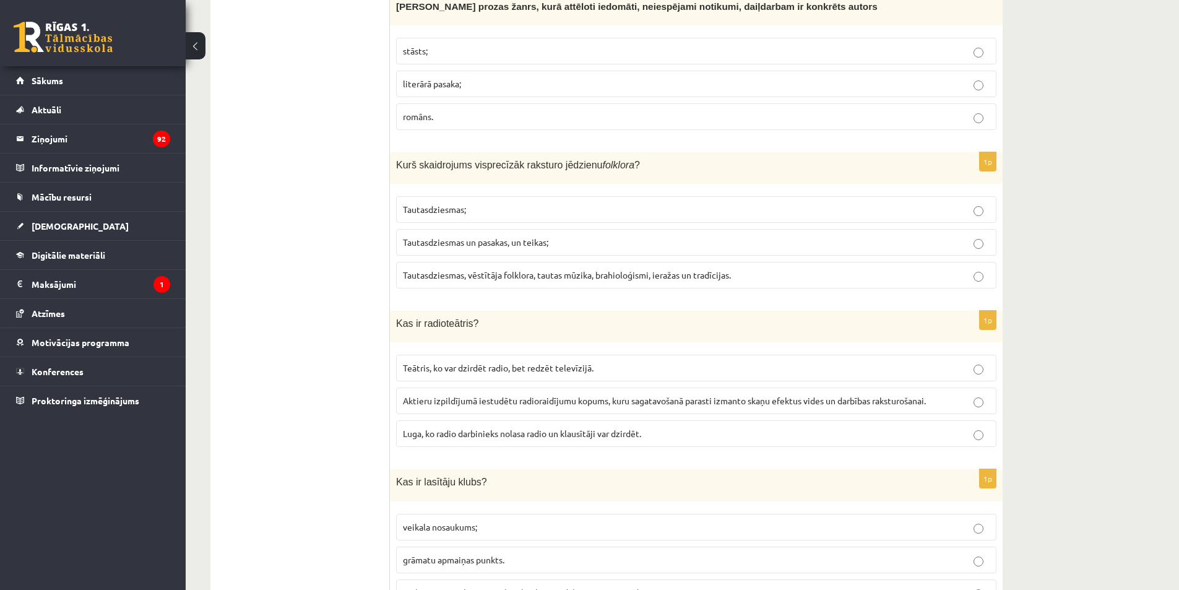
click at [531, 269] on span "Tautasdziesmas, vēstītāja folklora, tautas mūzika, brahioloģismi, ieražas un tr…" at bounding box center [567, 274] width 328 height 11
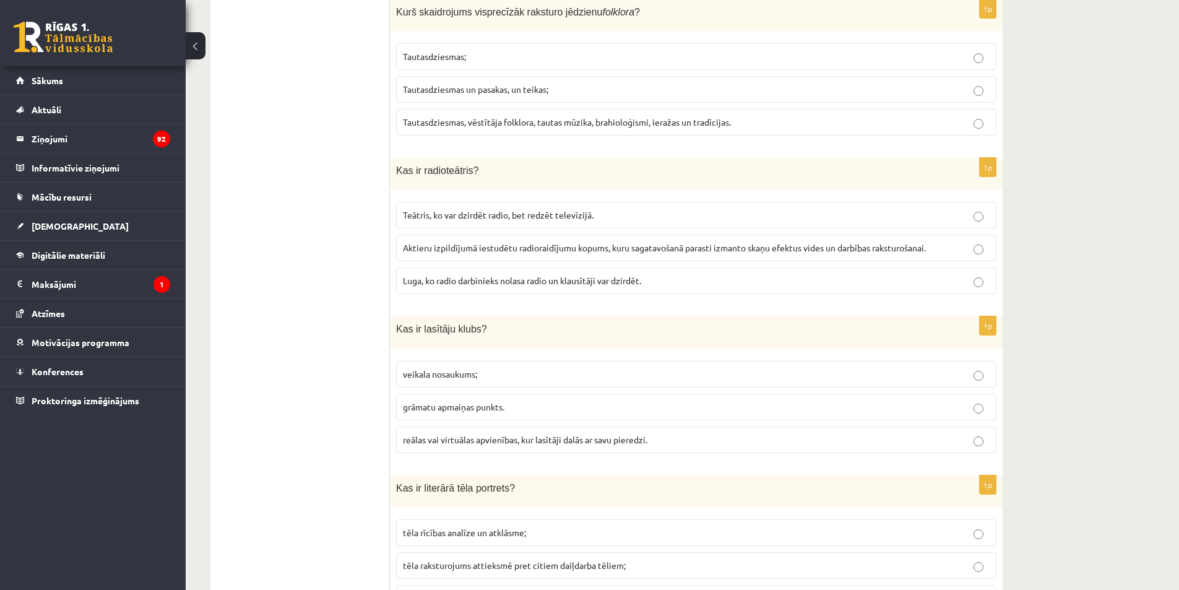
scroll to position [866, 0]
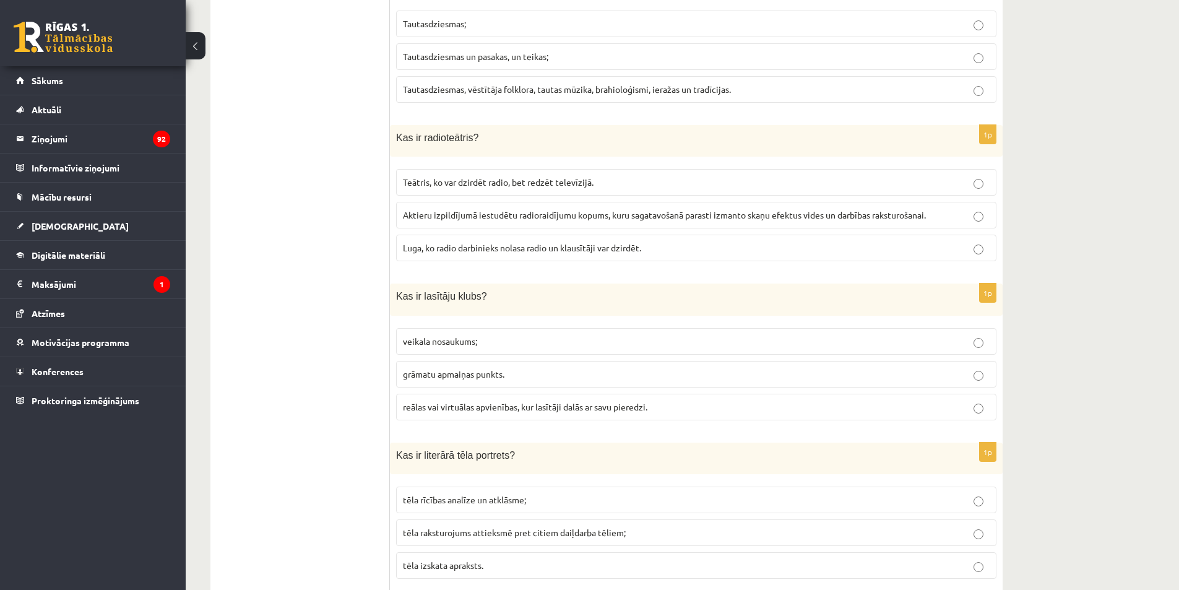
click at [666, 209] on label "Aktieru izpildījumā iestudētu radioraidījumu kopums, kuru sagatavošanā parasti …" at bounding box center [696, 215] width 600 height 27
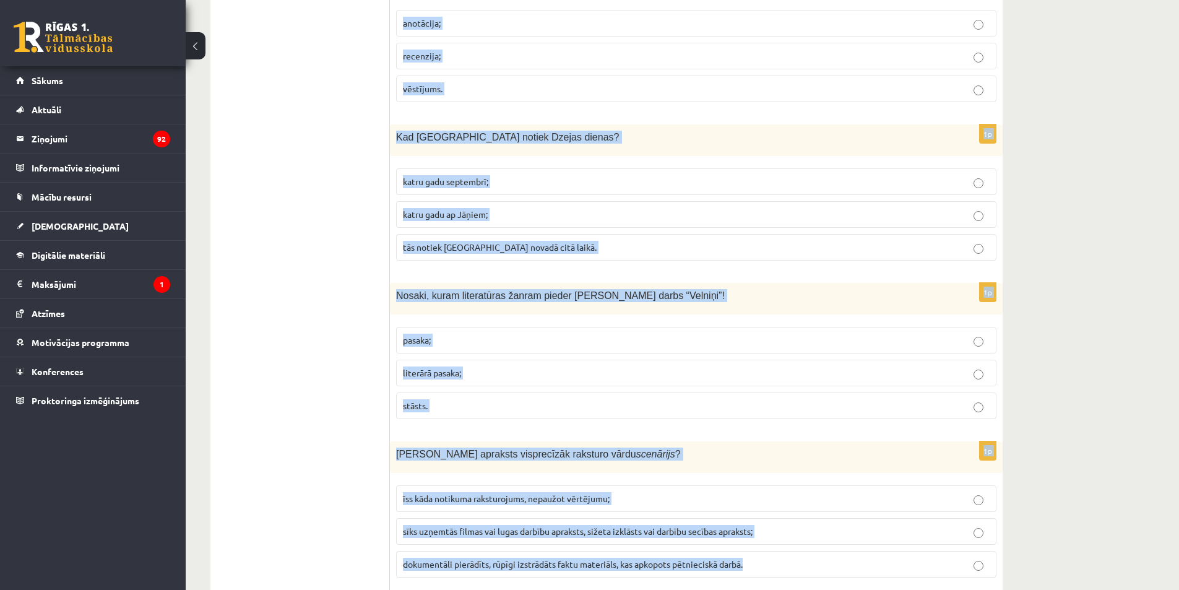
scroll to position [1547, 0]
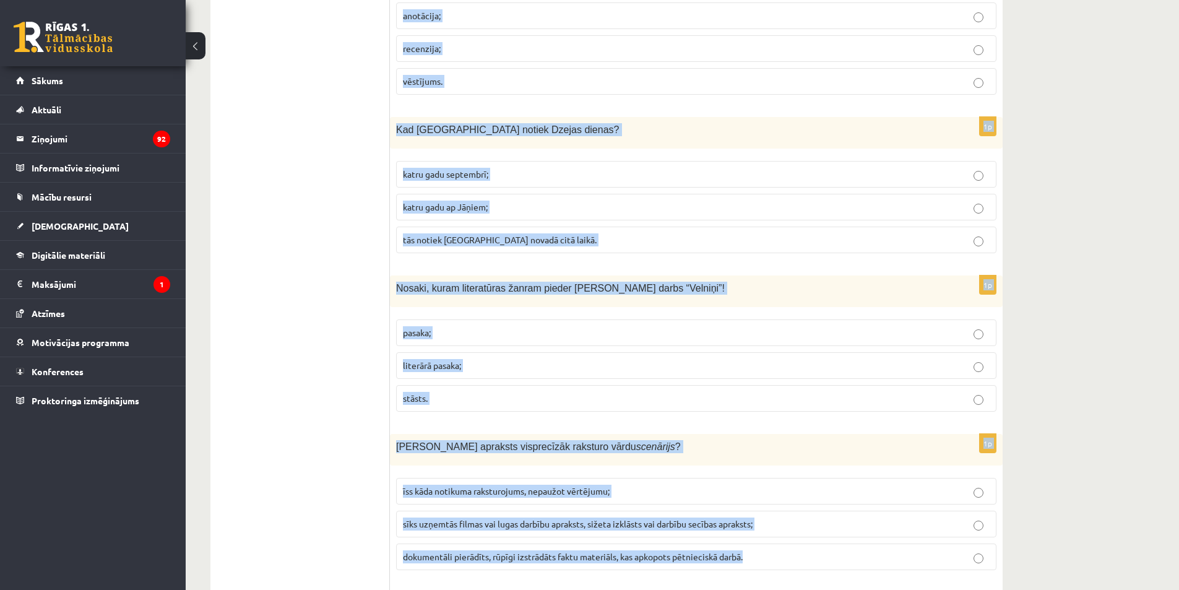
drag, startPoint x: 394, startPoint y: 31, endPoint x: 816, endPoint y: 537, distance: 659.5
copy form "Kas ir lasītāju klubs? veikala nosaukums; grāmatu apmaiņas punkts. reālas vai v…"
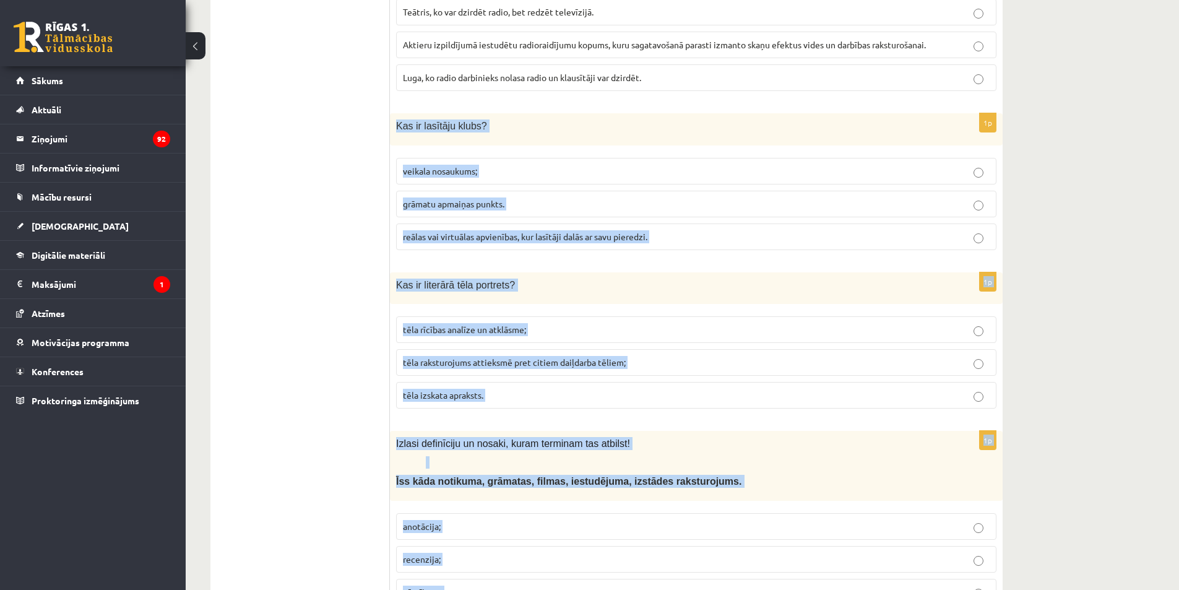
scroll to position [990, 0]
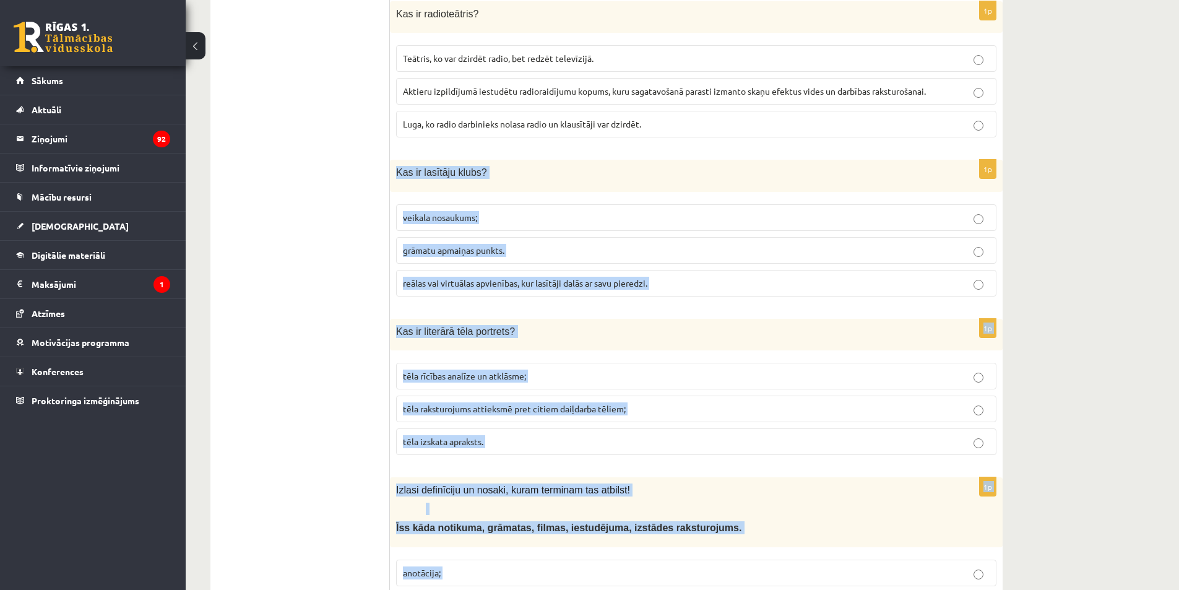
click at [454, 278] on label "reālas vai virtuālas apvienības, kur lasītāji dalās ar savu pieredzi." at bounding box center [696, 283] width 600 height 27
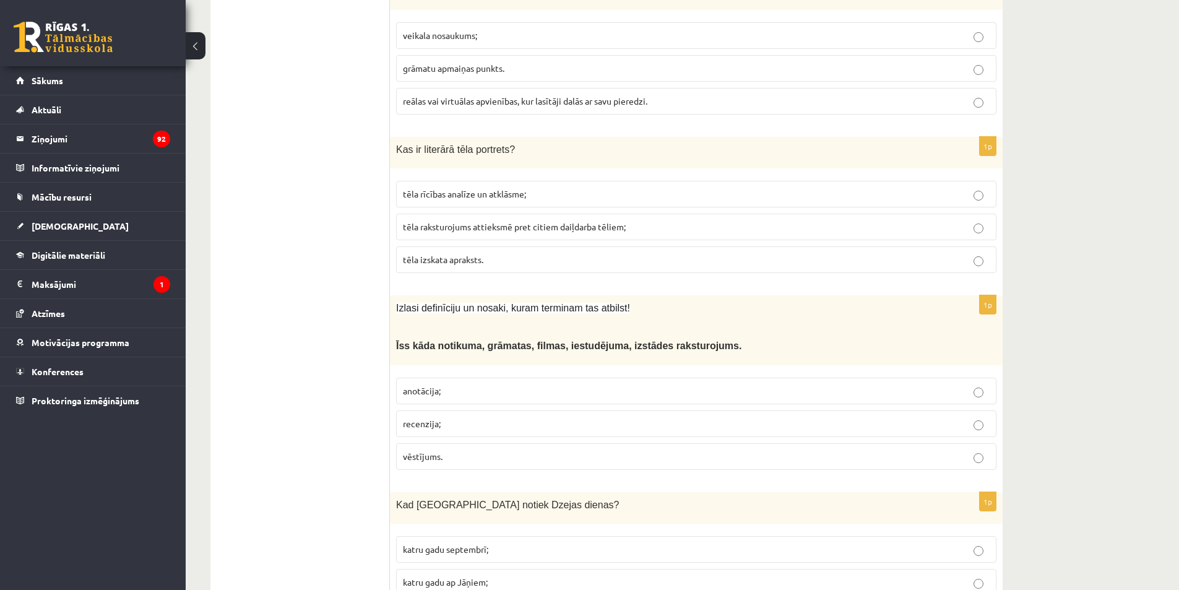
scroll to position [1176, 0]
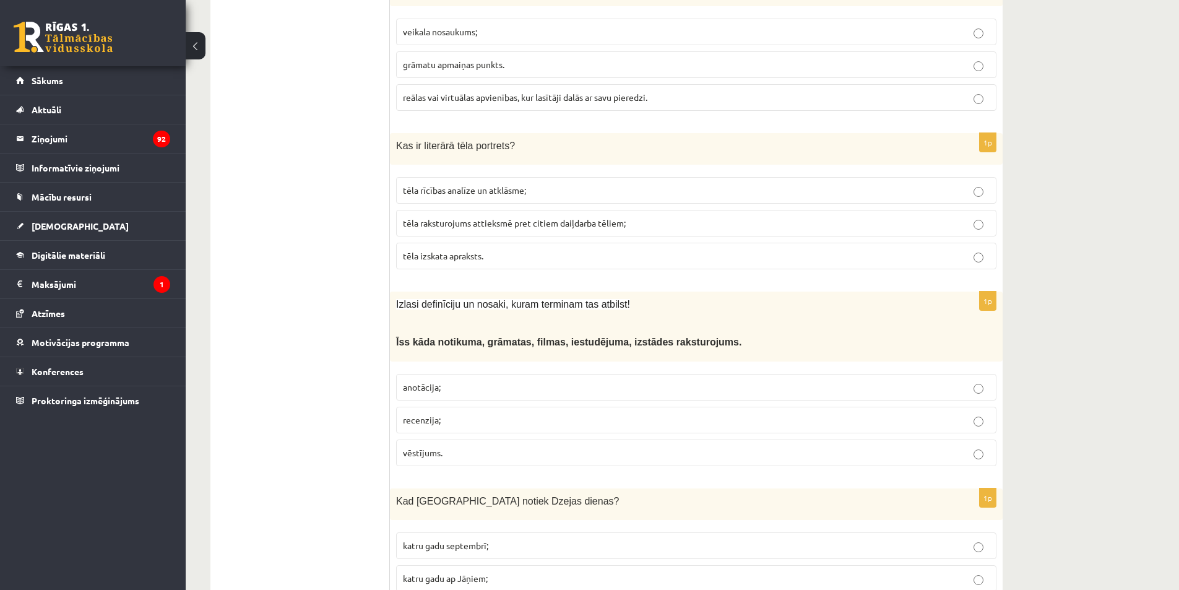
click at [479, 250] on span "tēla izskata apraksts." at bounding box center [443, 255] width 80 height 11
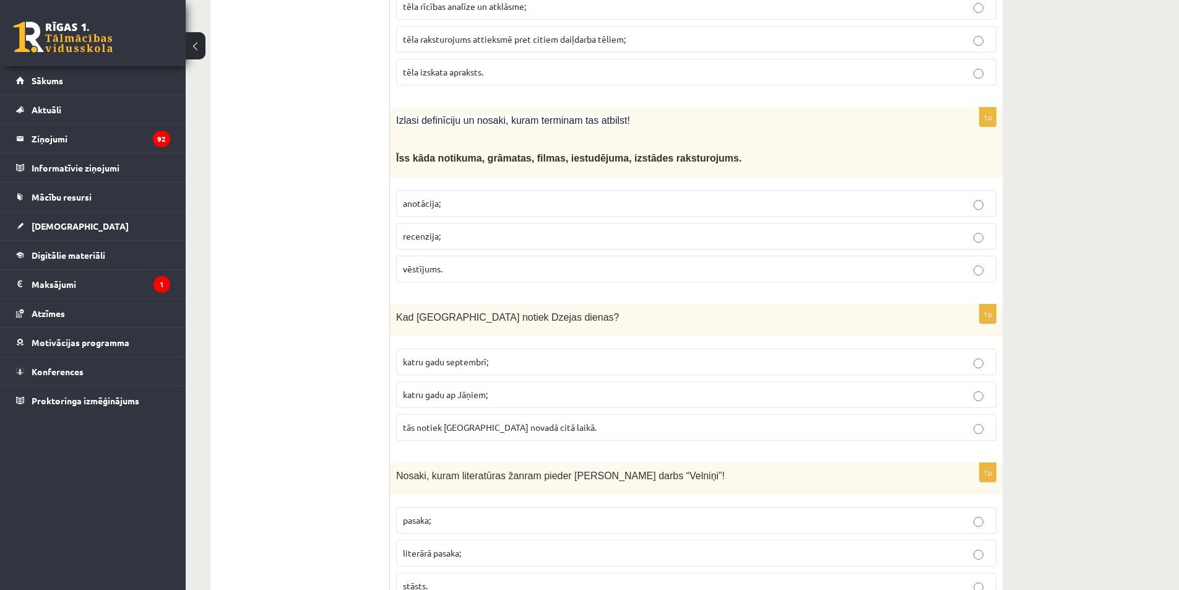
scroll to position [1361, 0]
click at [443, 195] on p "anotācija;" at bounding box center [696, 201] width 587 height 13
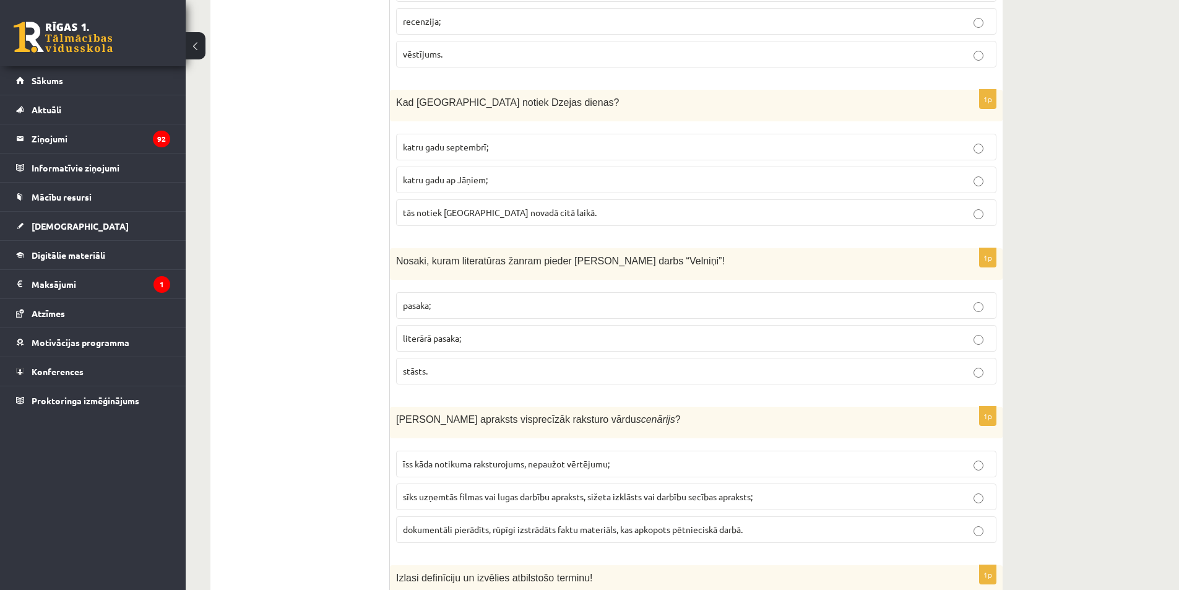
scroll to position [1609, 0]
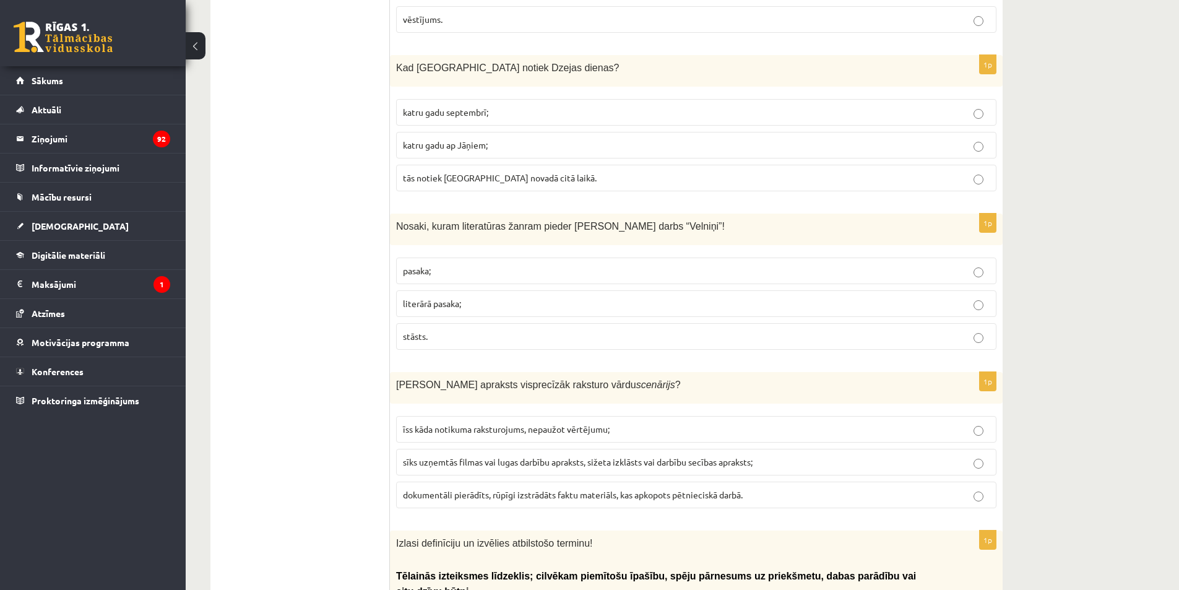
click at [470, 106] on span "katru gadu septembrī;" at bounding box center [445, 111] width 85 height 11
click at [516, 297] on p "literārā pasaka;" at bounding box center [696, 303] width 587 height 13
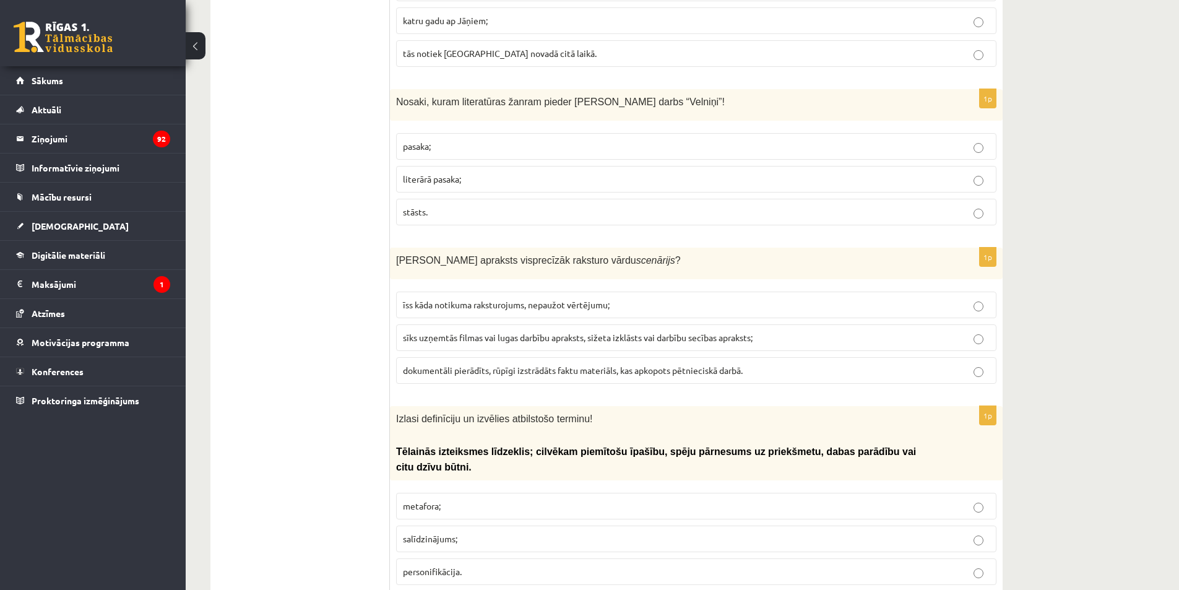
scroll to position [1795, 0]
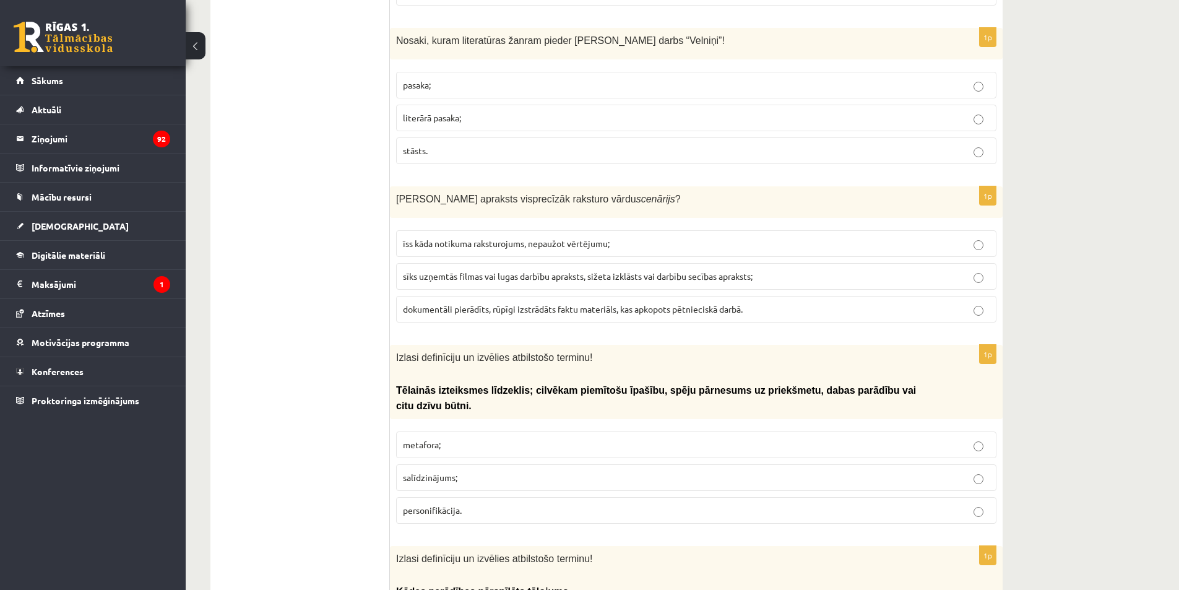
click at [693, 263] on label "sīks uzņemtās filmas vai lugas darbību apraksts, sižeta izklāsts vai darbību se…" at bounding box center [696, 276] width 600 height 27
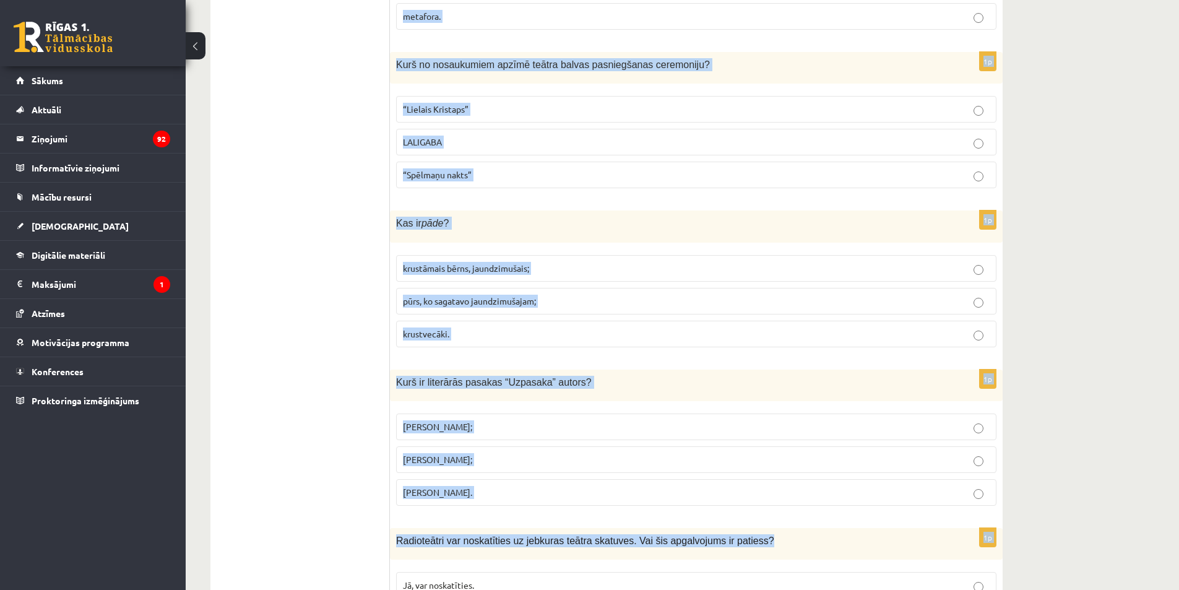
scroll to position [2537, 0]
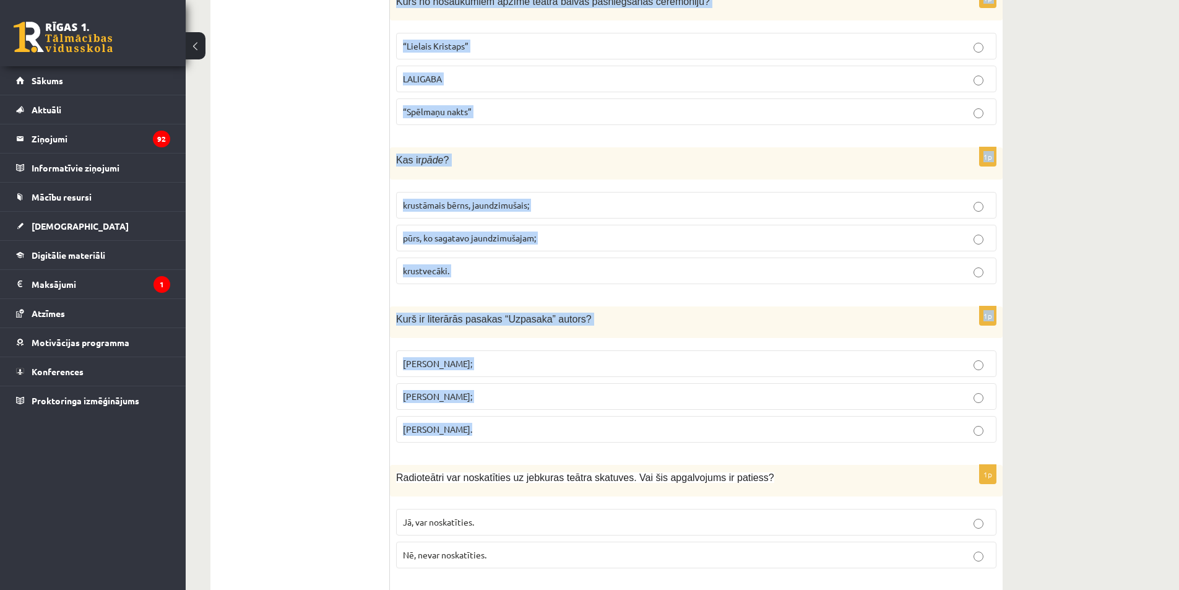
drag, startPoint x: 392, startPoint y: 28, endPoint x: 743, endPoint y: 418, distance: 524.1
click at [743, 418] on form "1p Izlasi definīciju un izvēlies atbilstošāko terminu! Prozas žanrs, kas vēsta …" at bounding box center [696, 210] width 588 height 4985
copy form "Izlasi definīciju un izvēlies atbilstošo terminu! Tēlainās izteiksmes līdzeklis…"
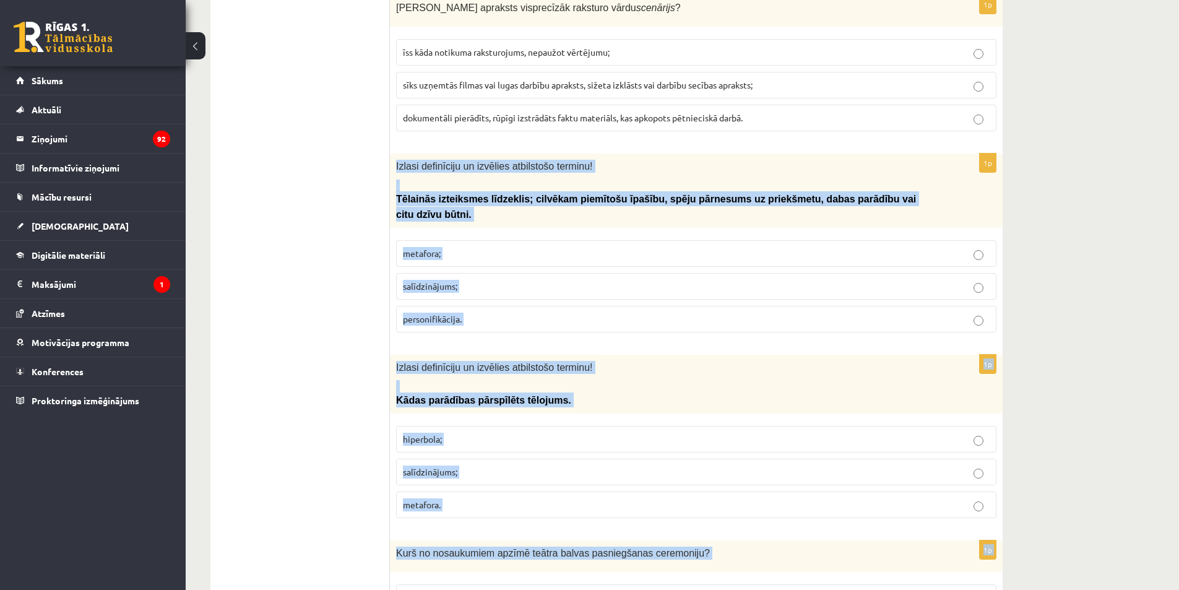
scroll to position [1980, 0]
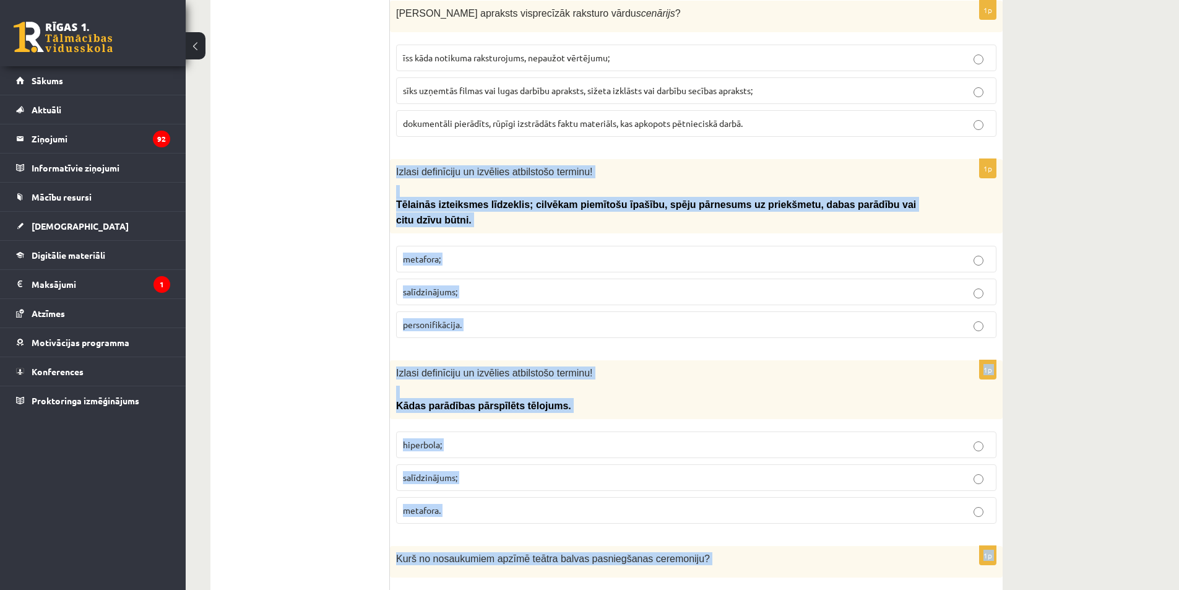
click at [429, 318] on p "personifikācija." at bounding box center [696, 324] width 587 height 13
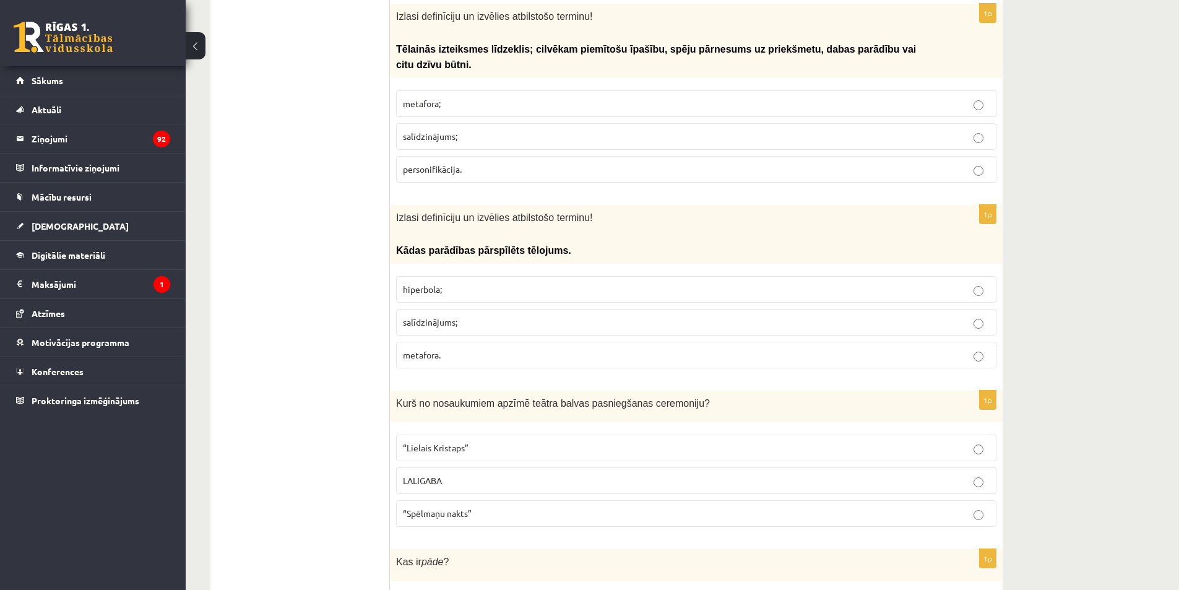
scroll to position [2166, 0]
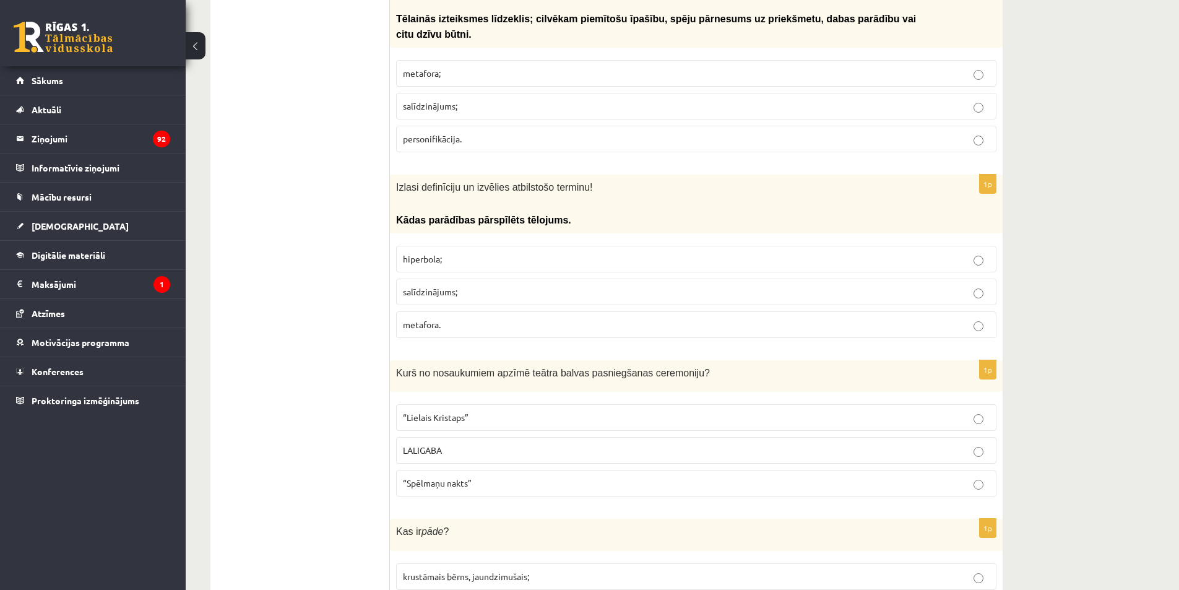
click at [435, 252] on p "hiperbola;" at bounding box center [696, 258] width 587 height 13
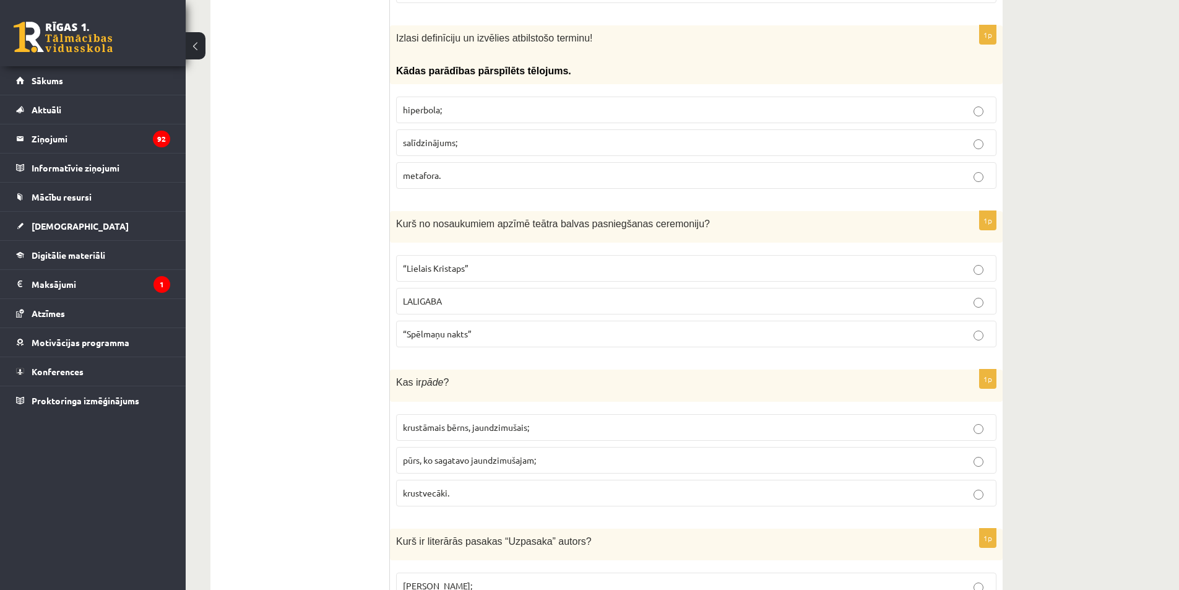
scroll to position [2352, 0]
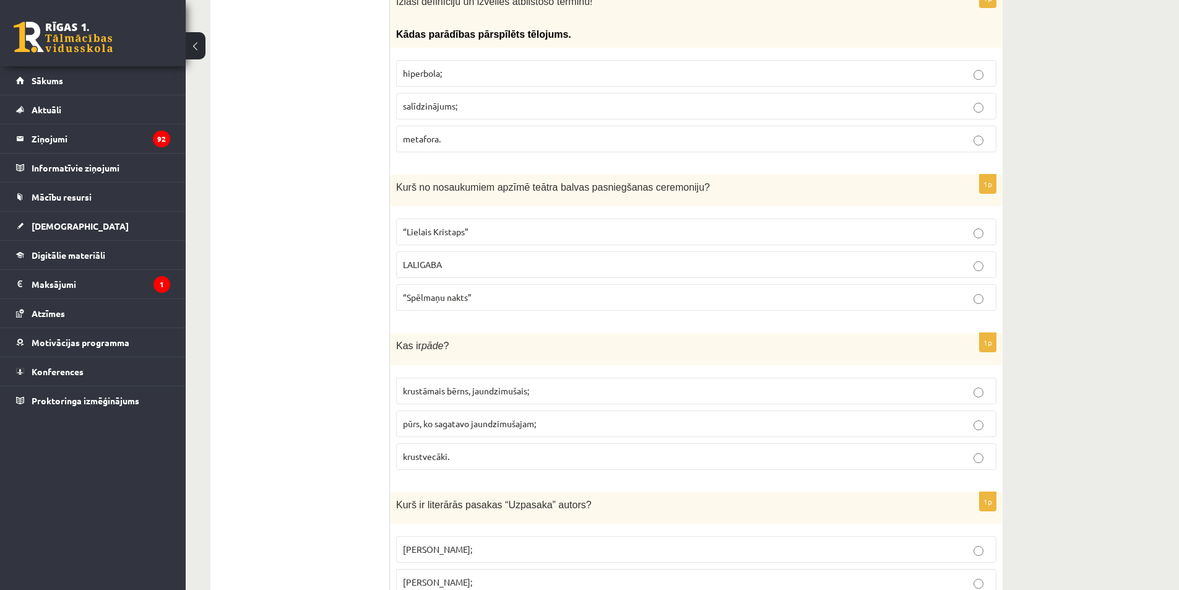
click at [523, 291] on p "“Spēlmaņu nakts”" at bounding box center [696, 297] width 587 height 13
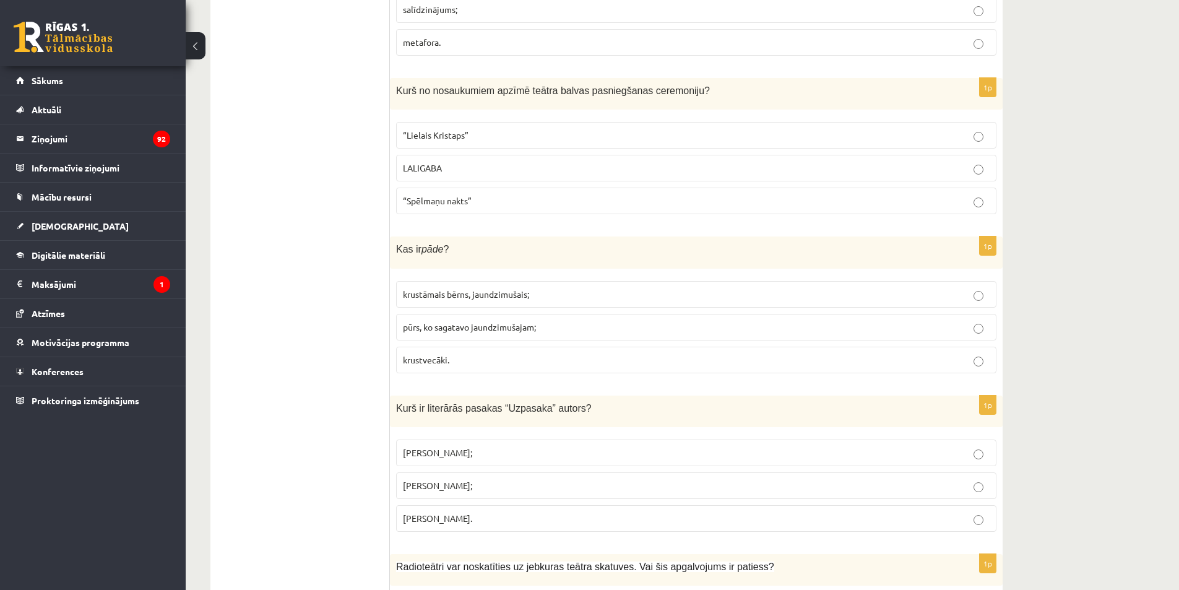
scroll to position [2475, 0]
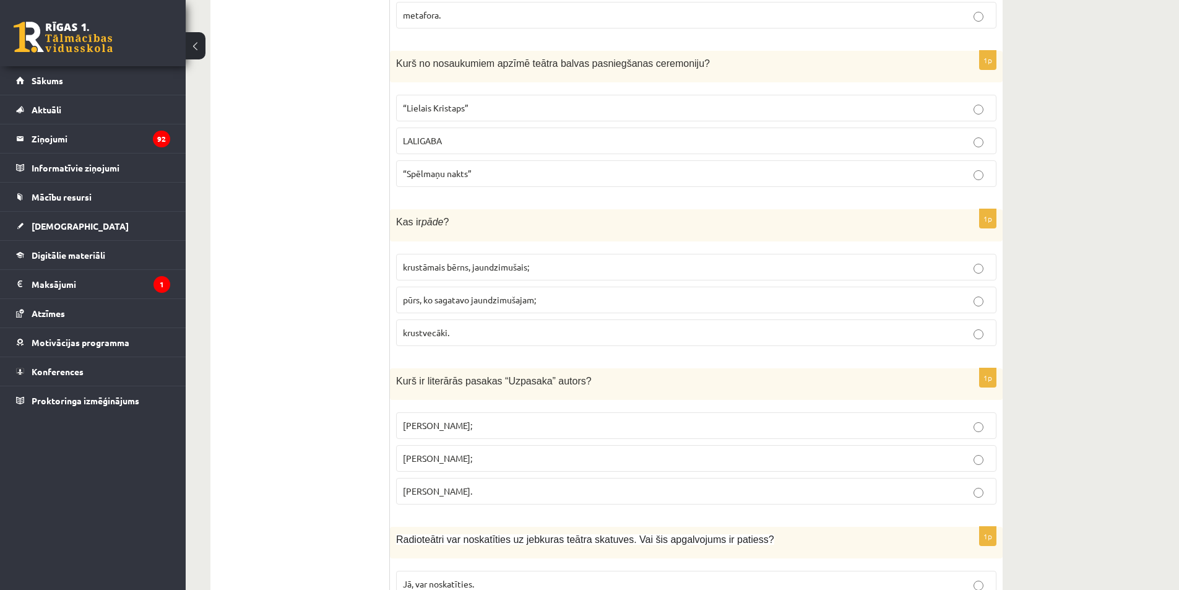
click at [451, 319] on label "krustvecāki." at bounding box center [696, 332] width 600 height 27
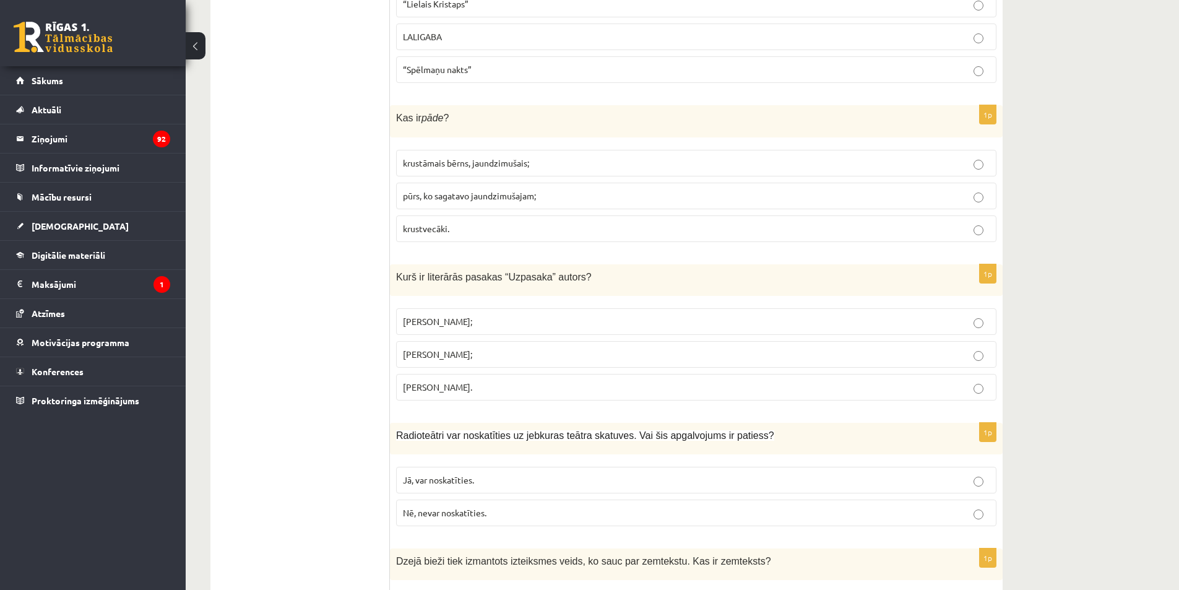
scroll to position [2599, 0]
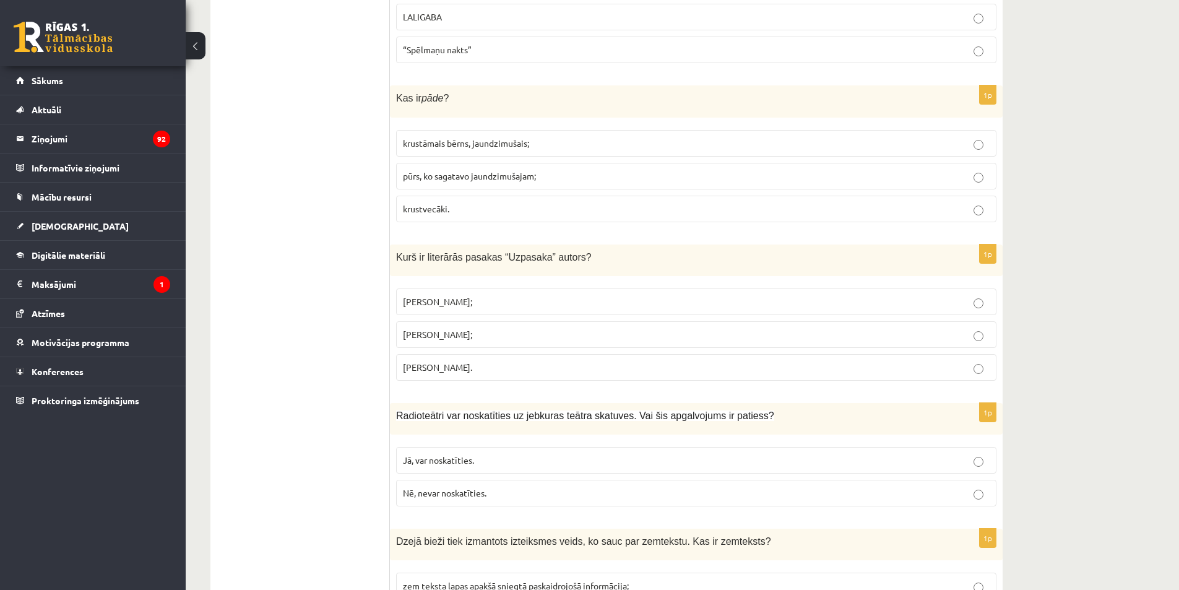
click at [502, 295] on p "Imants Ziedonis;" at bounding box center [696, 301] width 587 height 13
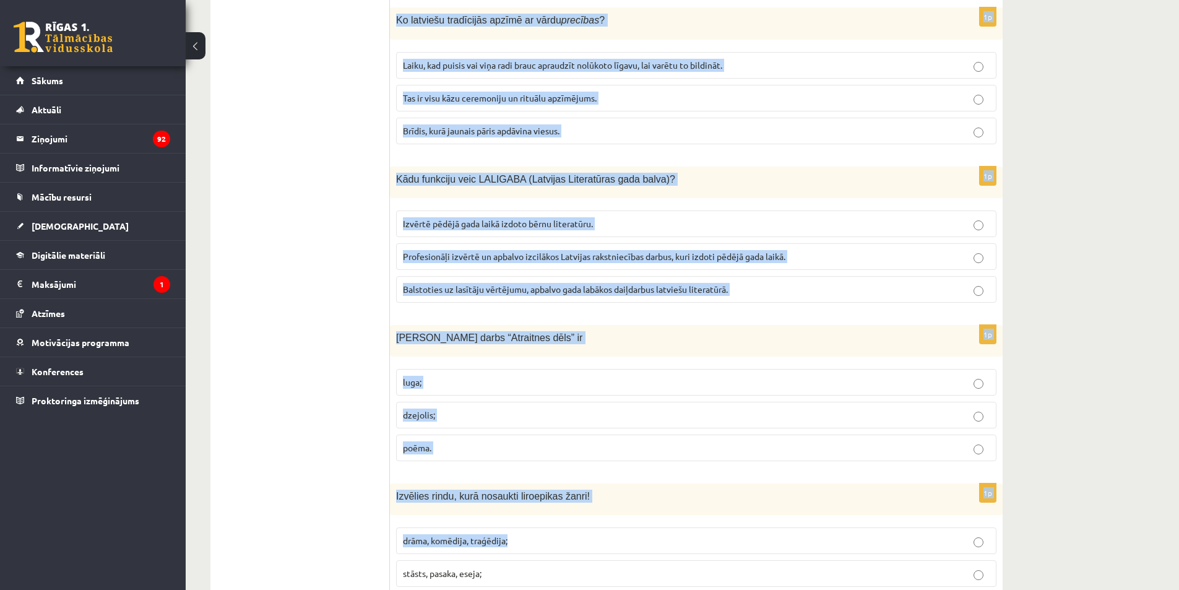
scroll to position [3280, 0]
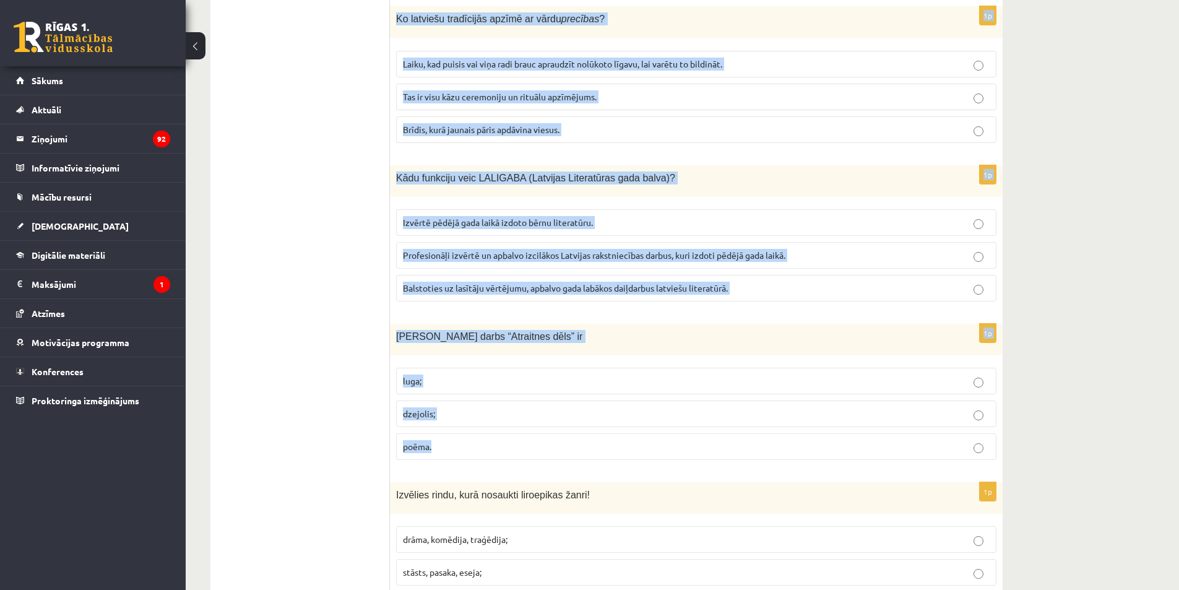
drag, startPoint x: 393, startPoint y: 199, endPoint x: 680, endPoint y: 437, distance: 372.7
copy form "Radioteātri var noskatīties uz jebkuras teātra skatuves. Vai šis apgalvojums ir…"
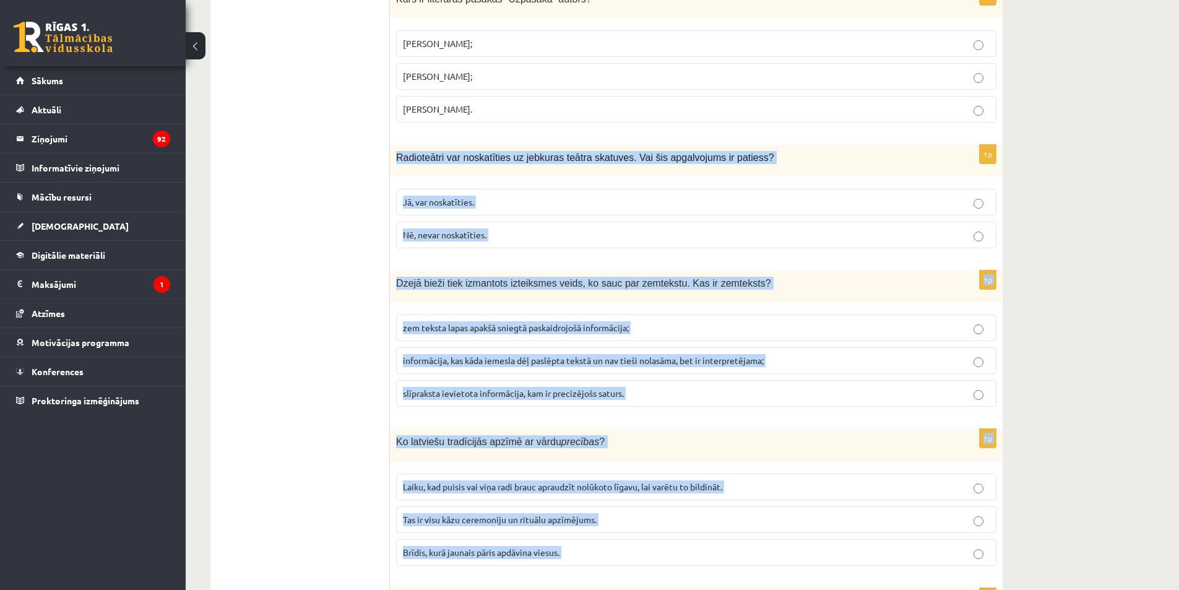
scroll to position [2847, 0]
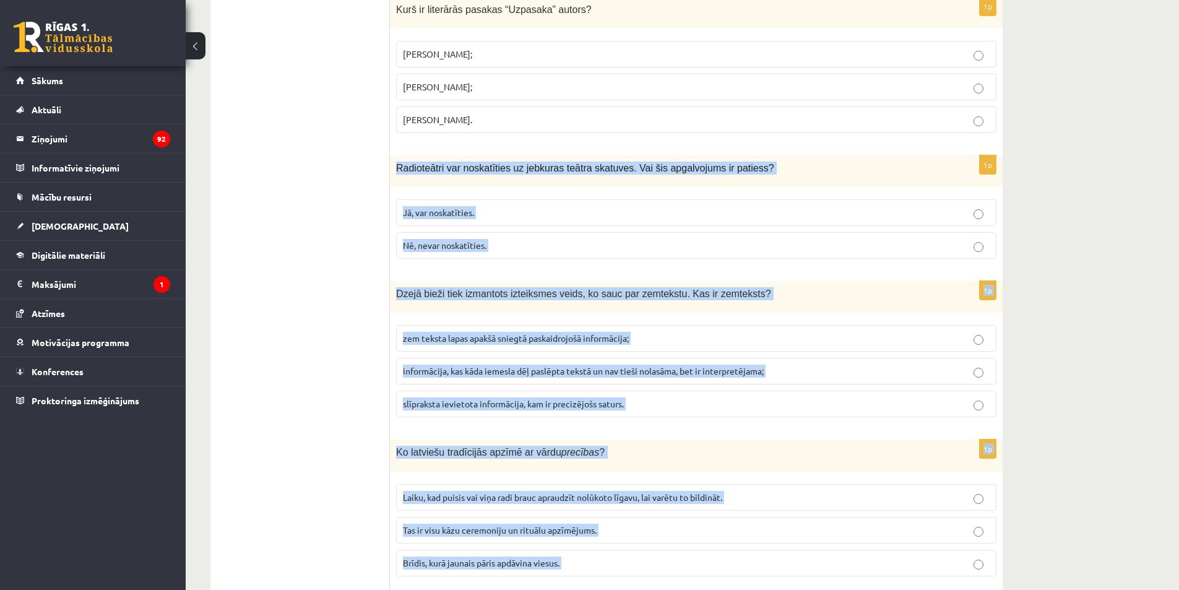
click at [434, 232] on label "Nē, nevar noskatīties." at bounding box center [696, 245] width 600 height 27
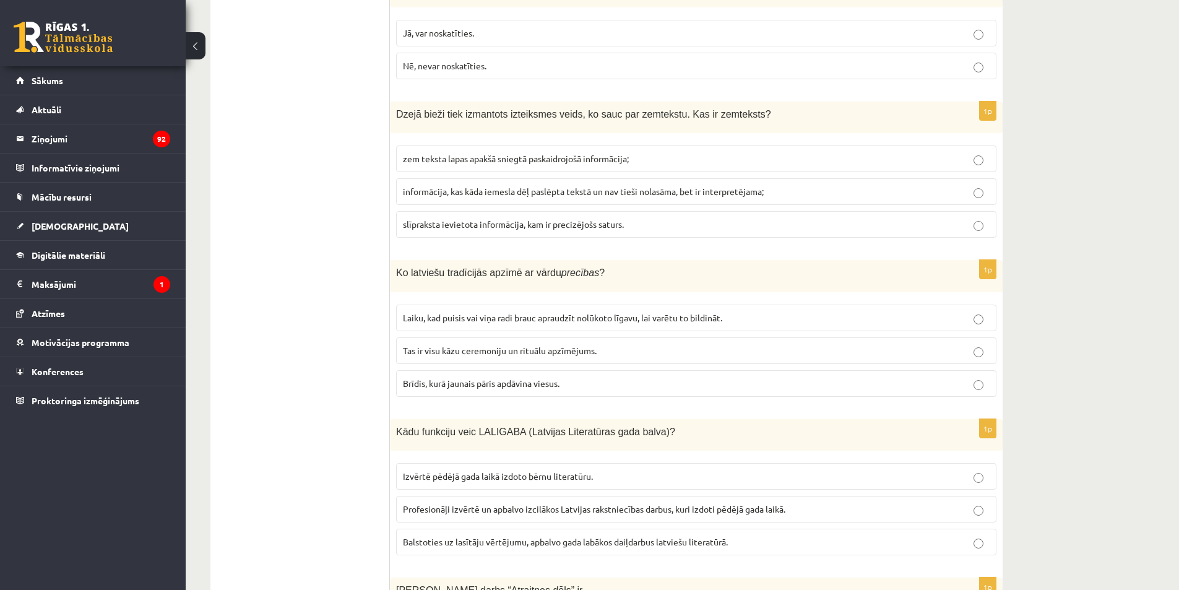
scroll to position [3032, 0]
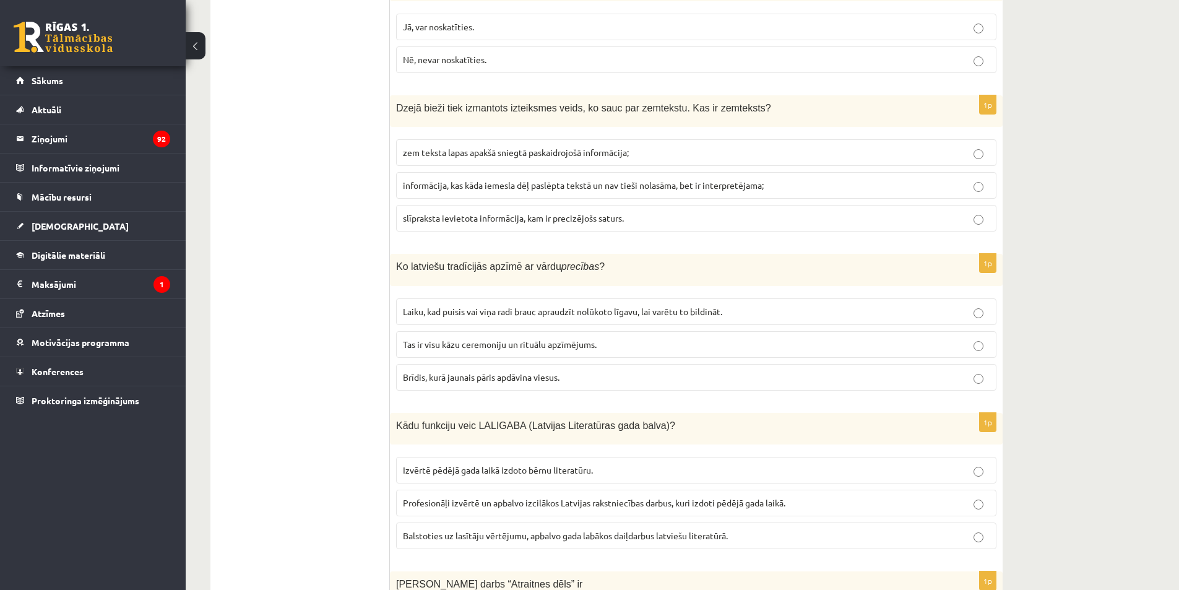
click at [581, 175] on fieldset "zem teksta lapas apakšā sniegtā paskaidrojošā informācija; informācija, kas kād…" at bounding box center [696, 184] width 600 height 102
click at [582, 172] on label "informācija, kas kāda iemesla dēļ paslēpta tekstā un nav tieši nolasāma, bet ir…" at bounding box center [696, 185] width 600 height 27
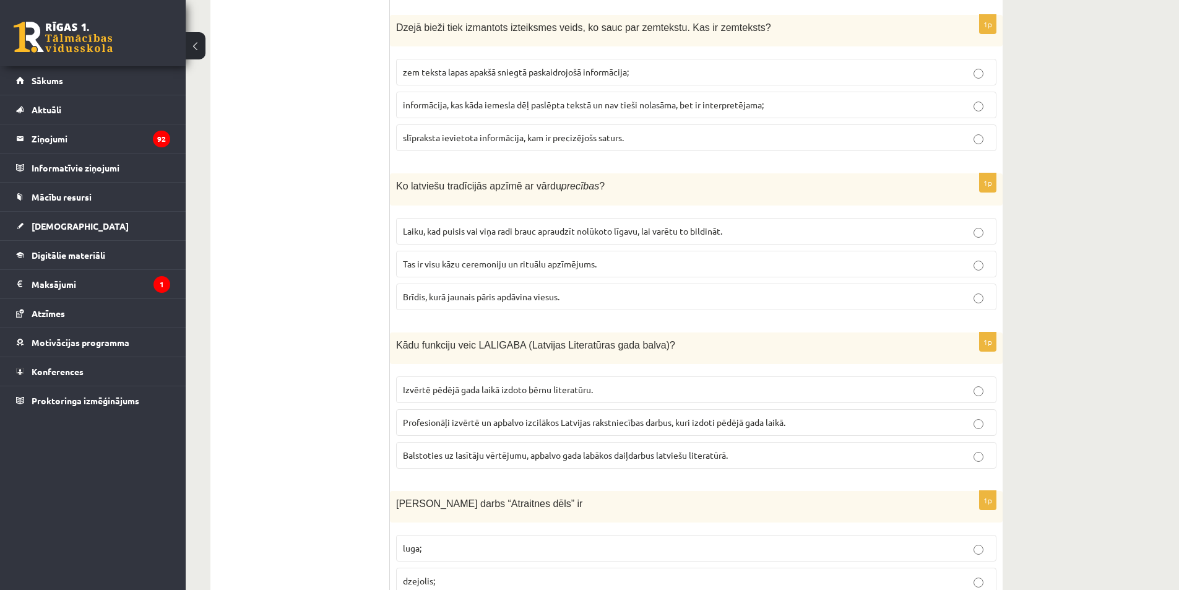
scroll to position [3156, 0]
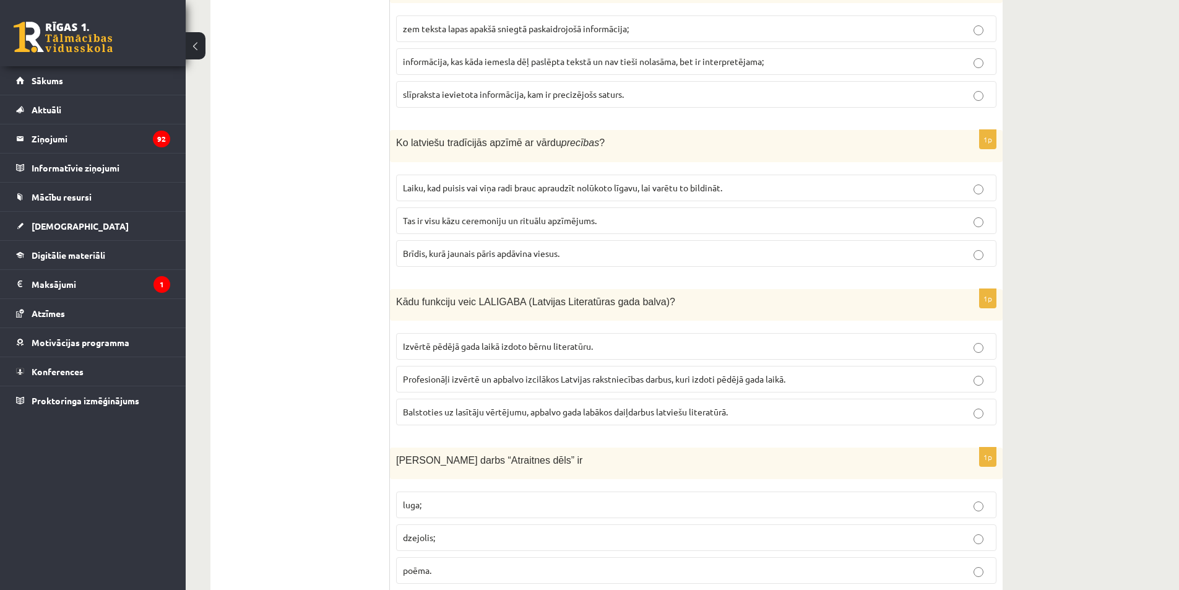
click at [535, 182] on span "Laiku, kad puisis vai viņa radi brauc apraudzīt nolūkoto līgavu, lai varētu to …" at bounding box center [562, 187] width 319 height 11
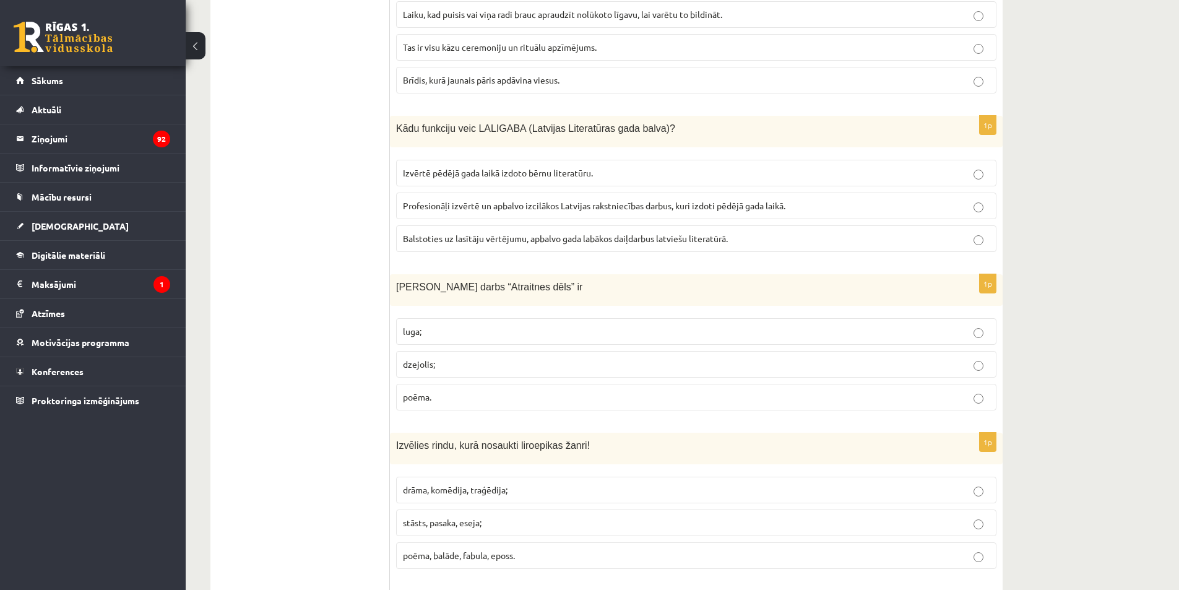
scroll to position [3342, 0]
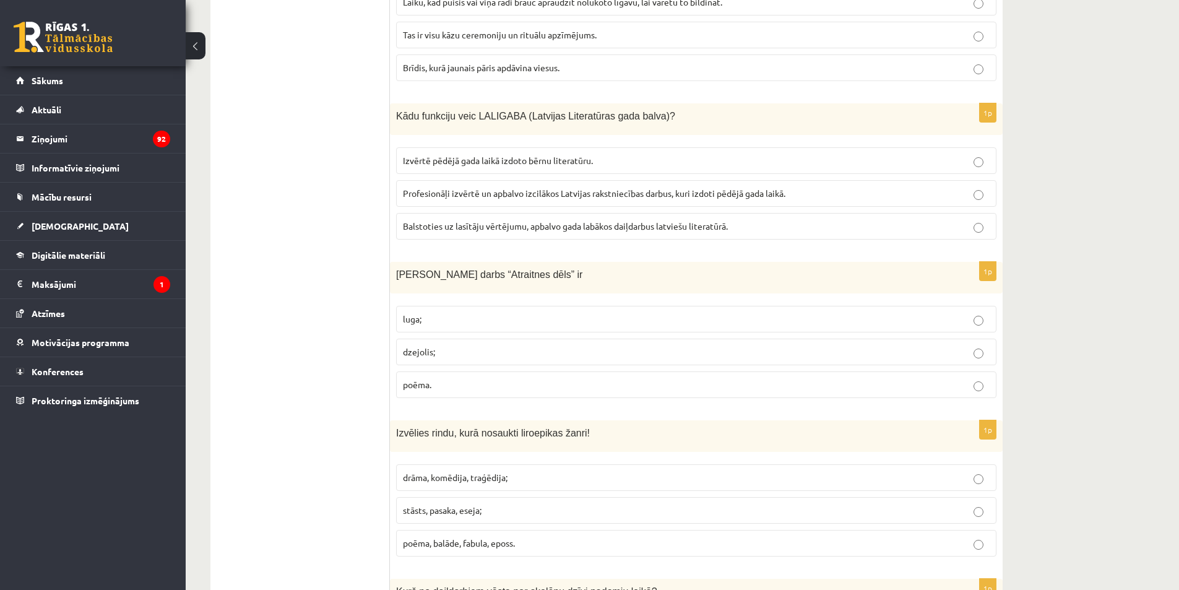
click at [488, 188] on span "Profesionāļi izvērtē un apbalvo izcilākos Latvijas rakstniecības darbus, kuri i…" at bounding box center [594, 193] width 382 height 11
click at [477, 188] on span "Profesionāļi izvērtē un apbalvo izcilākos Latvijas rakstniecības darbus, kuri i…" at bounding box center [594, 193] width 382 height 11
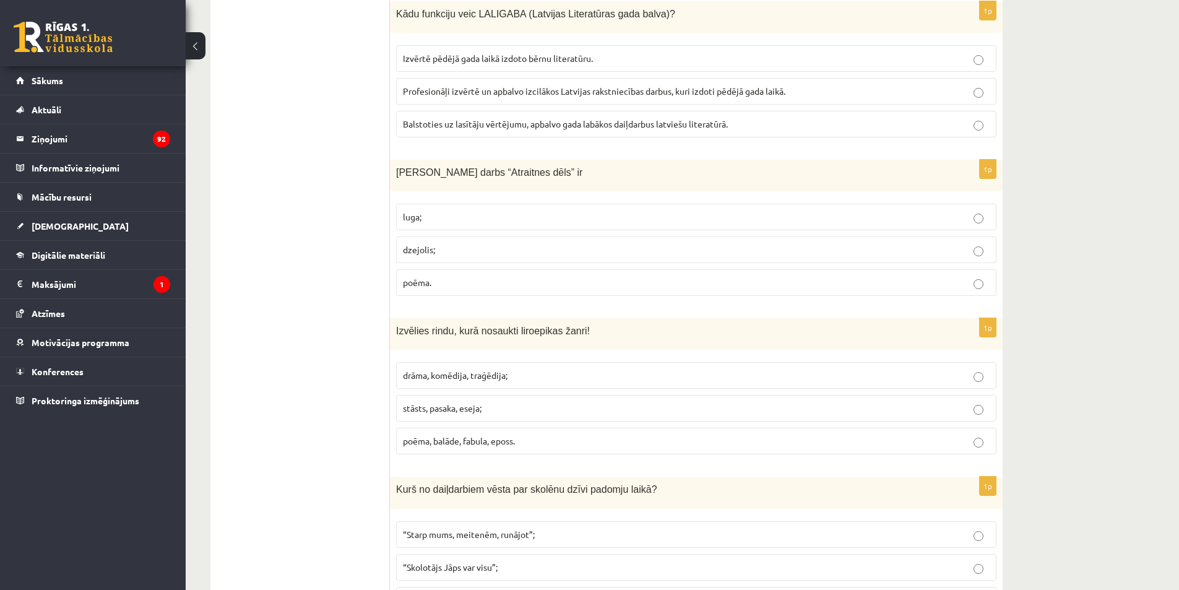
scroll to position [3466, 0]
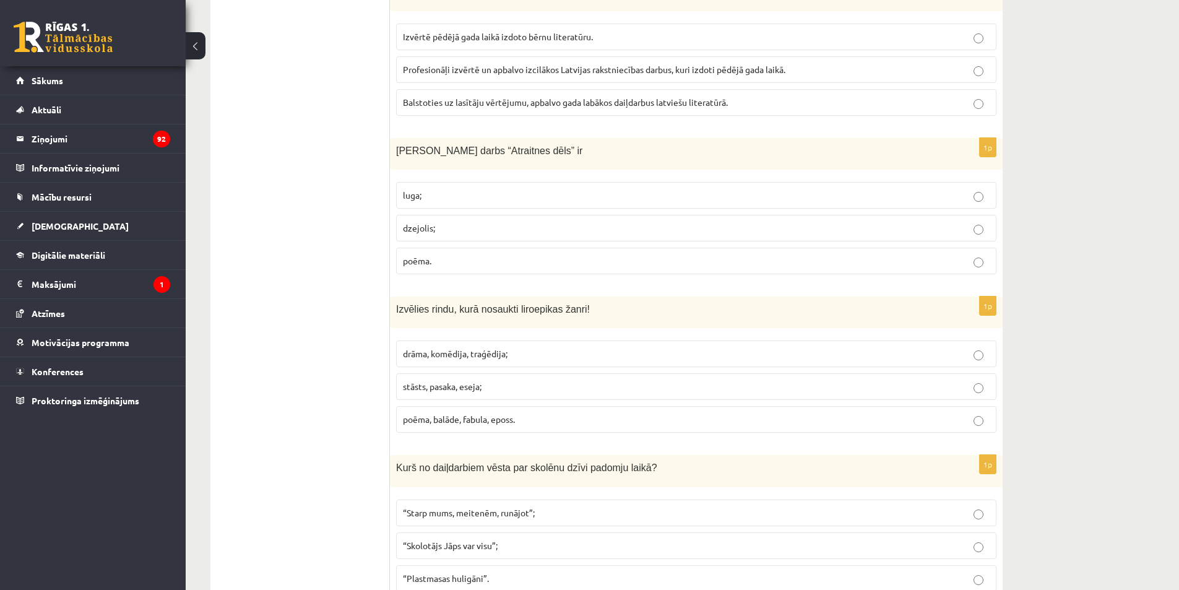
click at [469, 254] on p "poēma." at bounding box center [696, 260] width 587 height 13
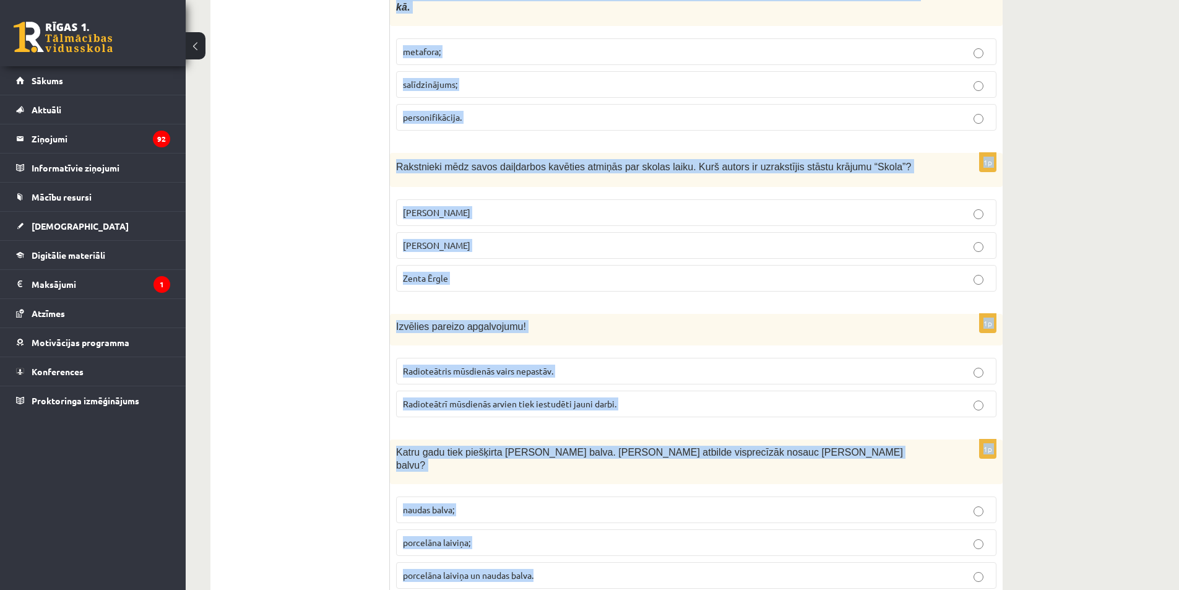
scroll to position [4146, 0]
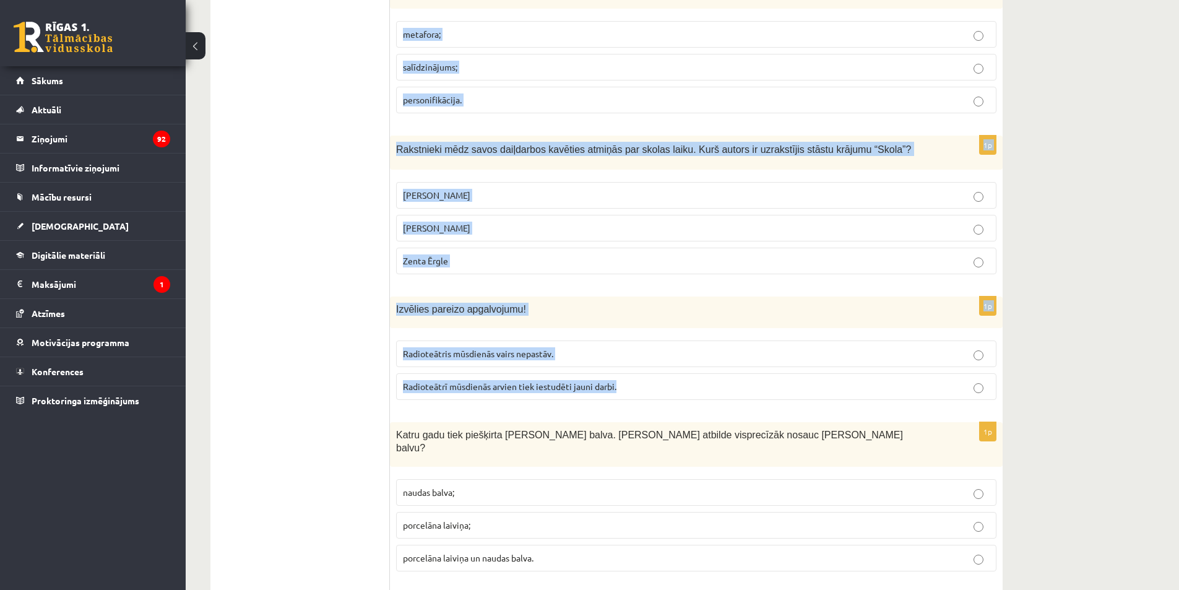
drag, startPoint x: 395, startPoint y: 150, endPoint x: 772, endPoint y: 343, distance: 424.0
copy form "Izvēlies rindu, kurā nosaukti liroepikas žanri! drāma, komēdija, traģēdija; stā…"
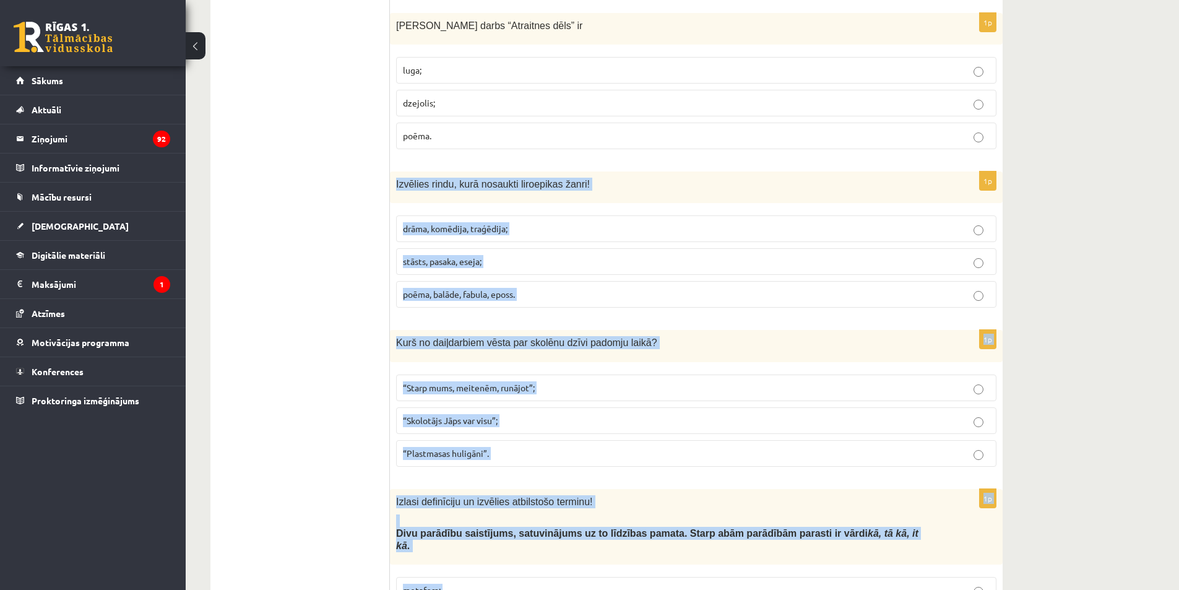
scroll to position [3589, 0]
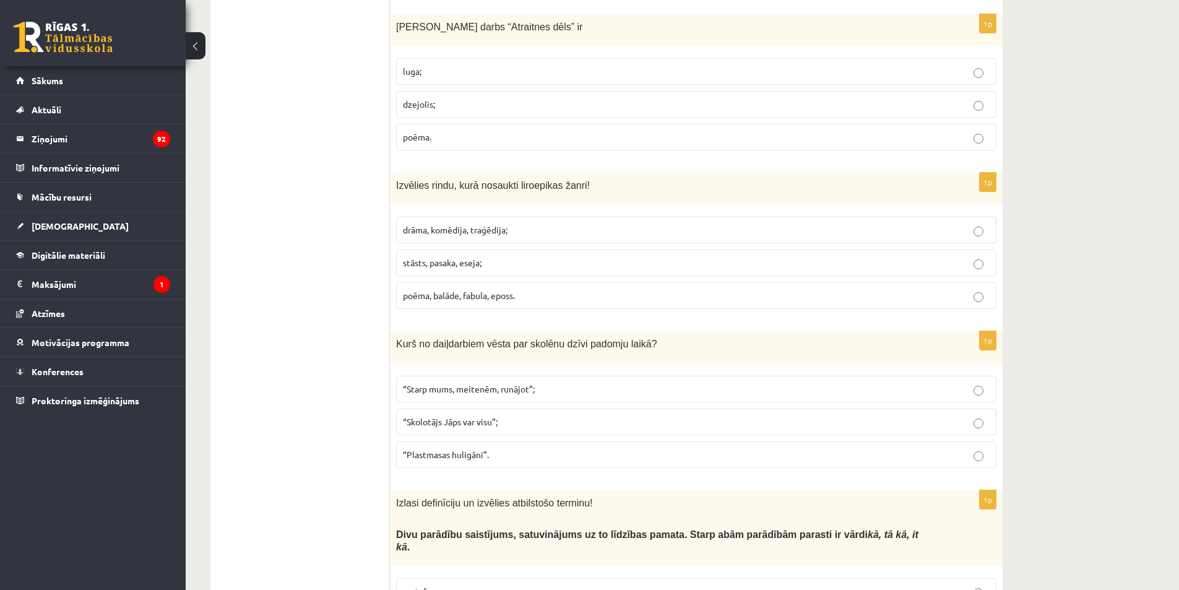
click at [421, 290] on span "poēma, balāde, fabula, eposs." at bounding box center [459, 295] width 112 height 11
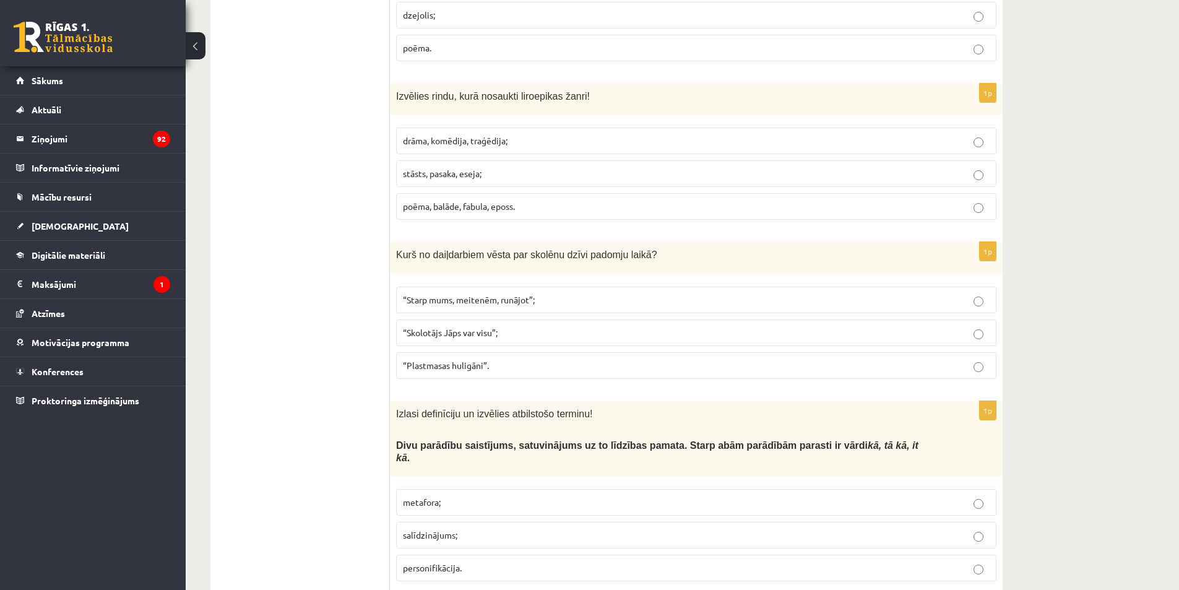
scroll to position [3713, 0]
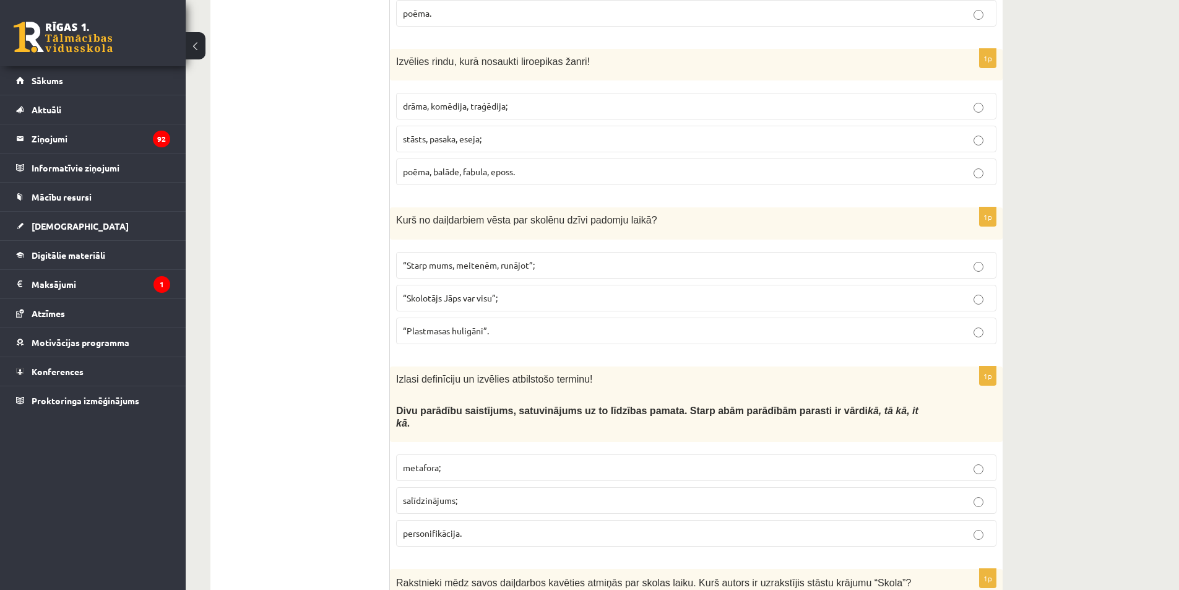
click at [551, 252] on label "“Starp mums, meitenēm, runājot”;" at bounding box center [696, 265] width 600 height 27
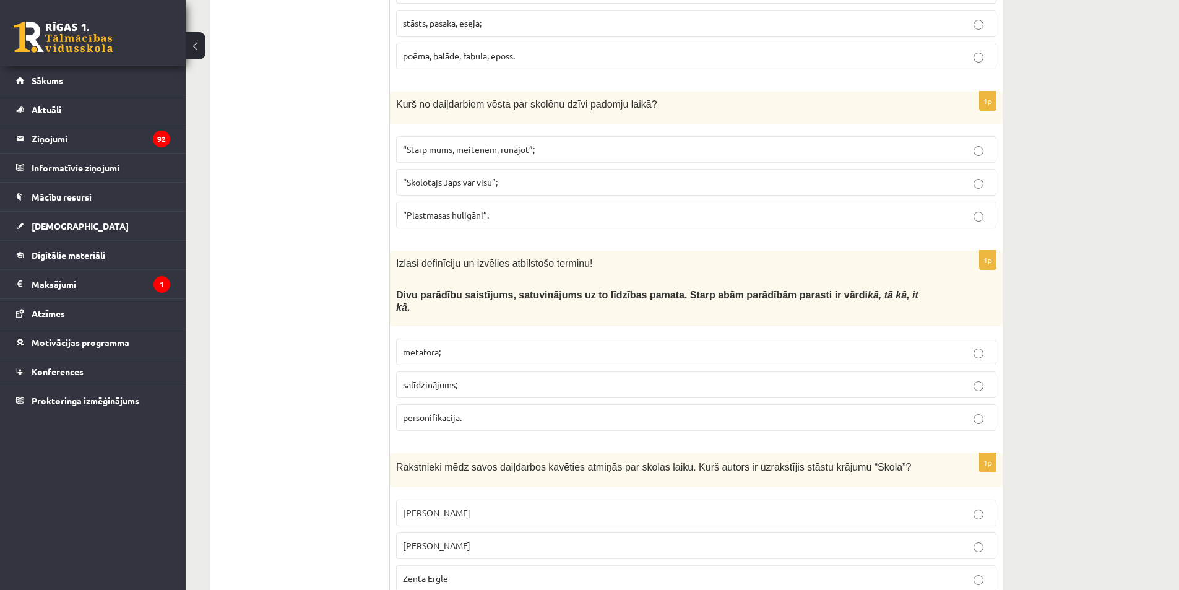
scroll to position [3837, 0]
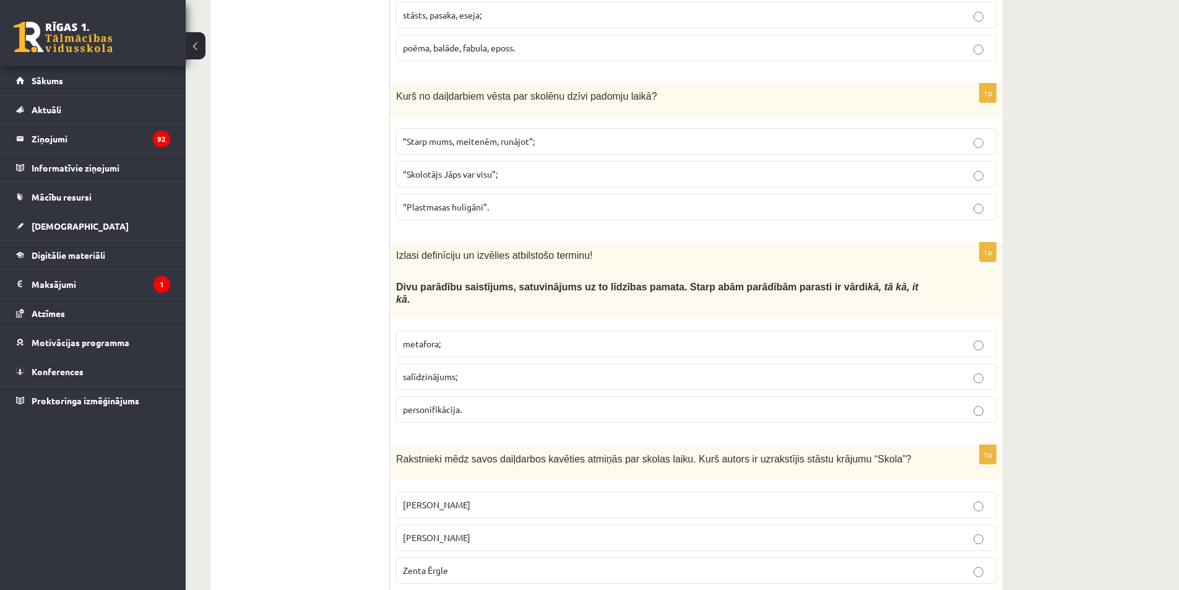
click at [496, 370] on p "salīdzinājums;" at bounding box center [696, 376] width 587 height 13
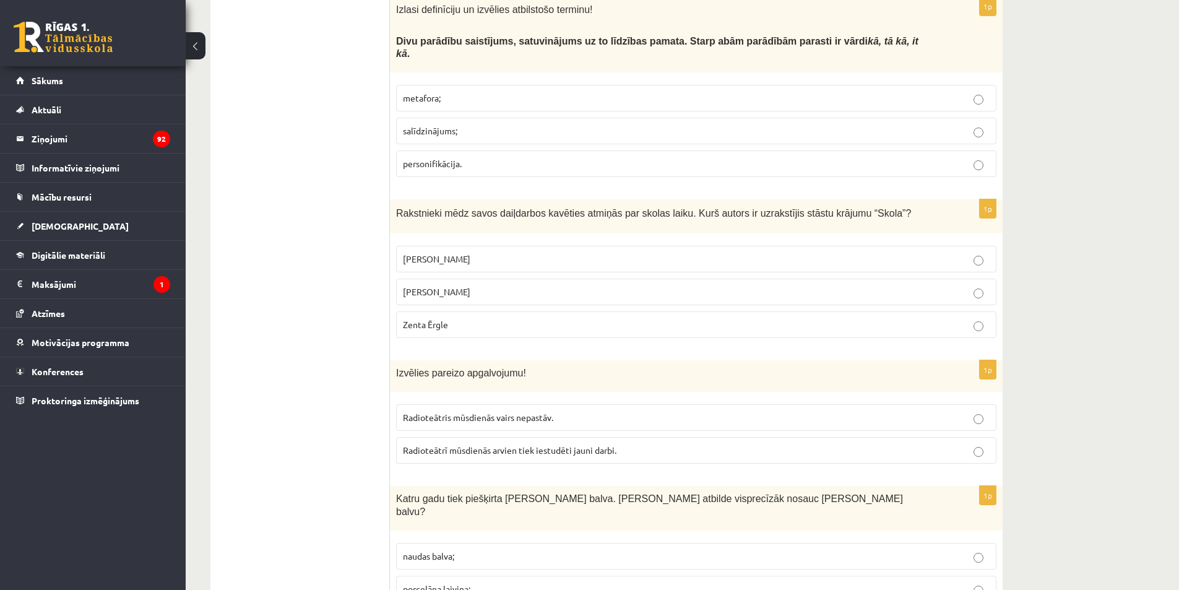
scroll to position [4084, 0]
click at [477, 309] on label "Zenta Ērgle" at bounding box center [696, 322] width 600 height 27
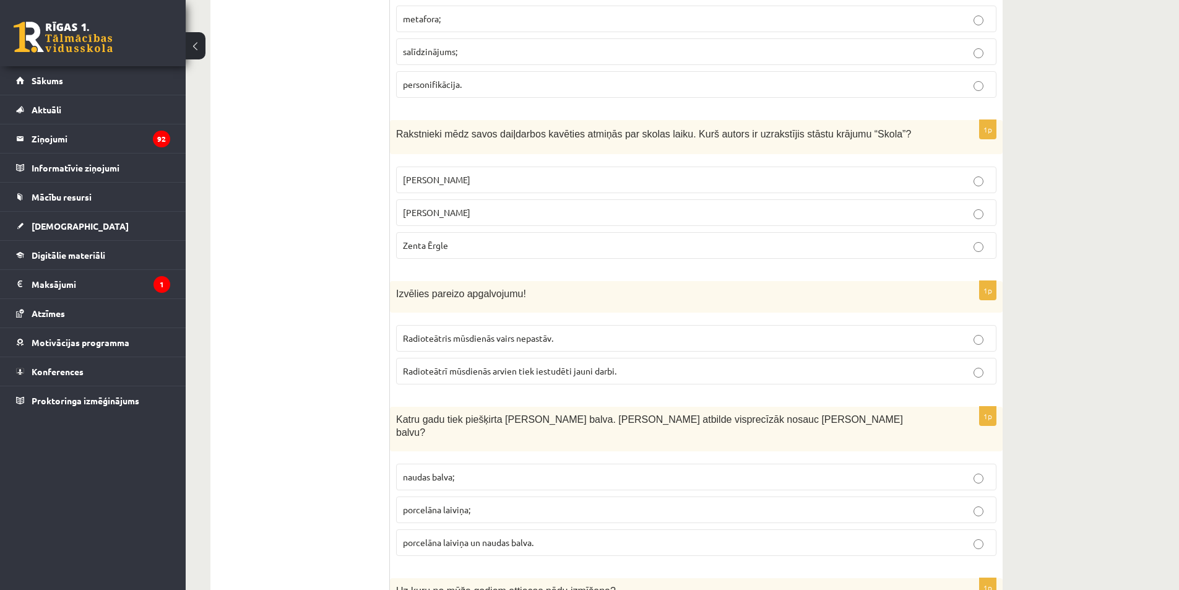
scroll to position [4208, 0]
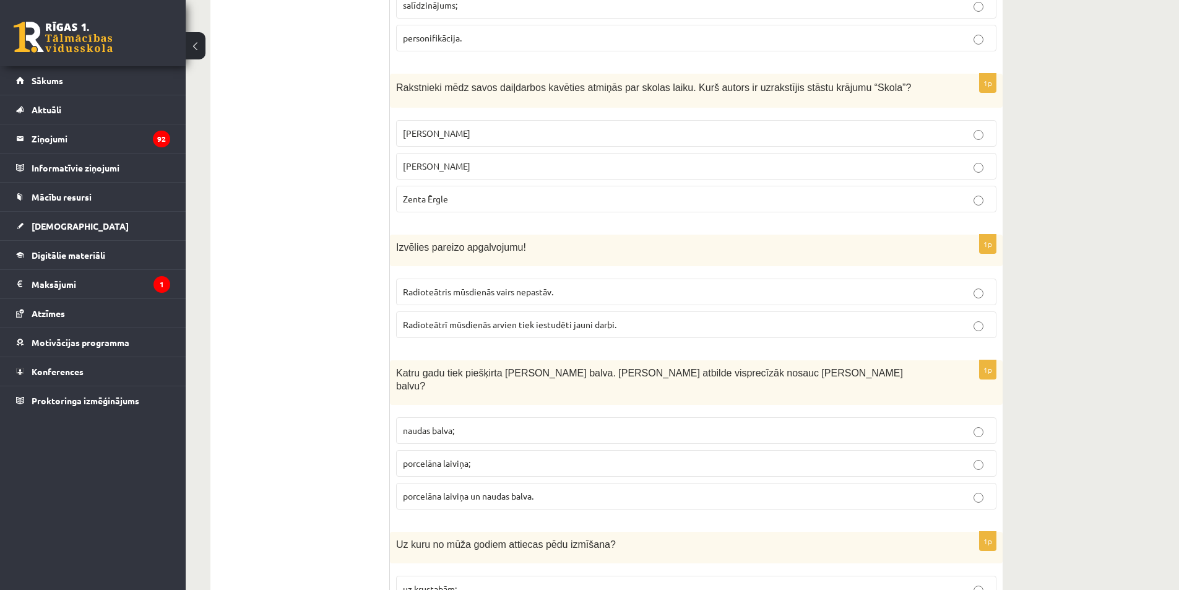
click at [536, 319] on span "Radioteātrī mūsdienās arvien tiek iestudēti jauni darbi." at bounding box center [510, 324] width 214 height 11
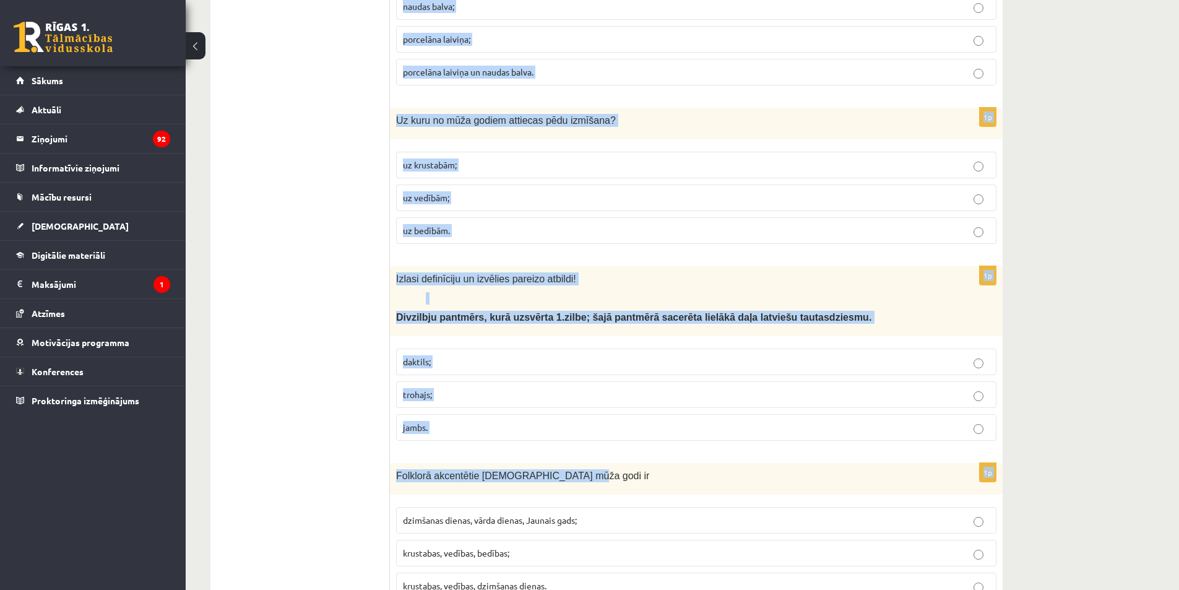
scroll to position [4635, 0]
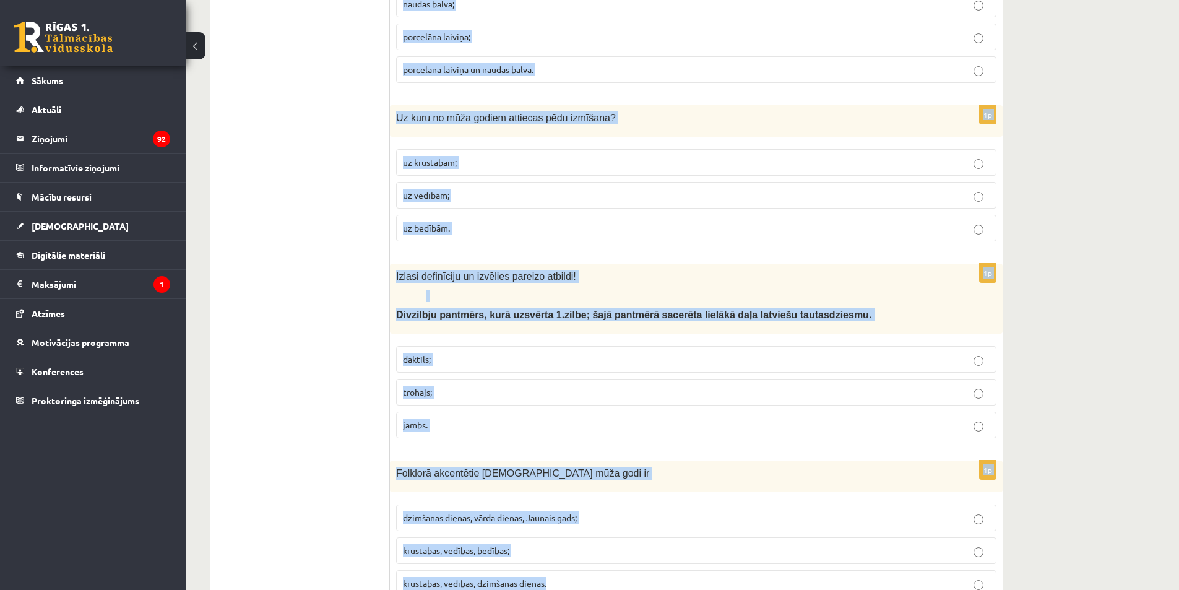
drag, startPoint x: 394, startPoint y: 202, endPoint x: 861, endPoint y: 540, distance: 577.1
copy form "Katru gadu tiek piešķirta Jāņa Baltvilka balva. Kura atbilde visprecīzāk nosauc…"
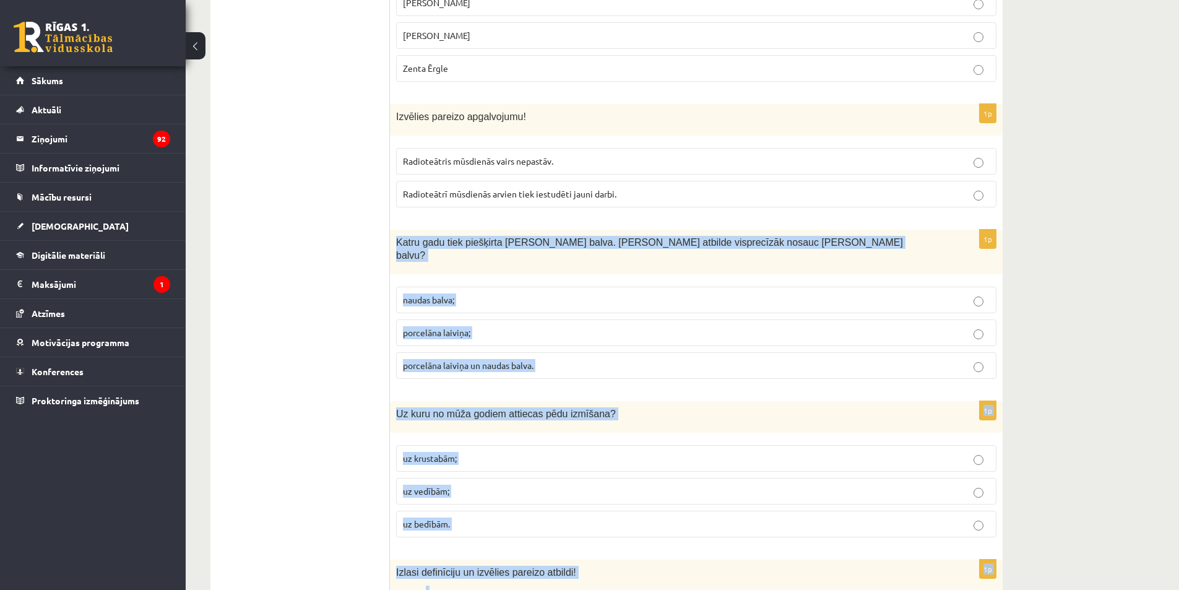
scroll to position [4325, 0]
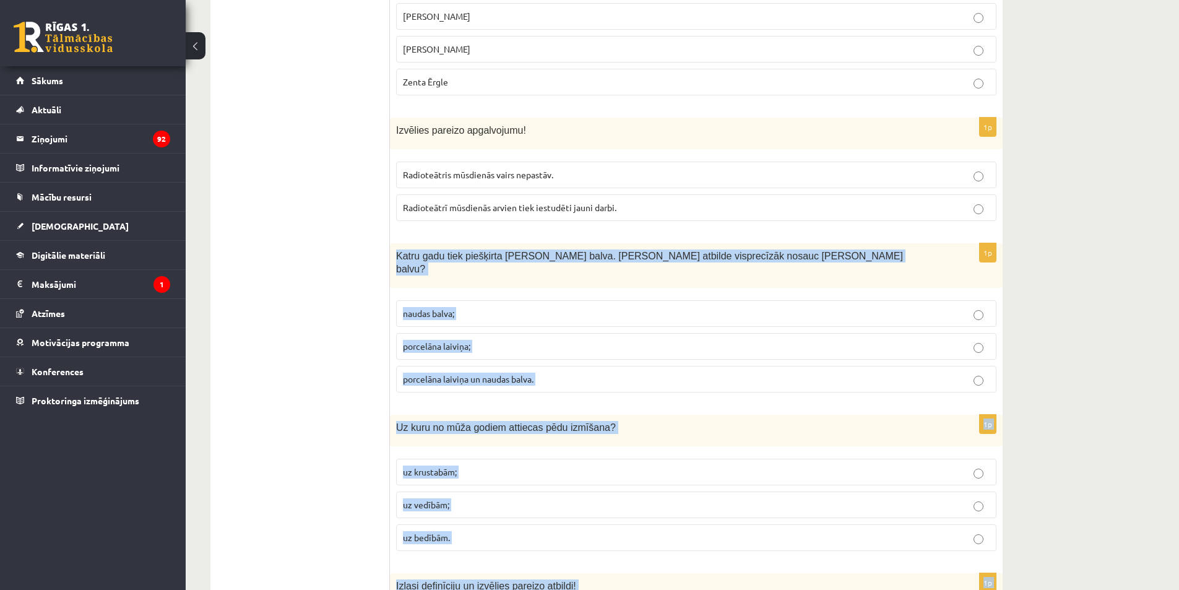
click at [495, 373] on span "porcelāna laiviņa un naudas balva." at bounding box center [468, 378] width 131 height 11
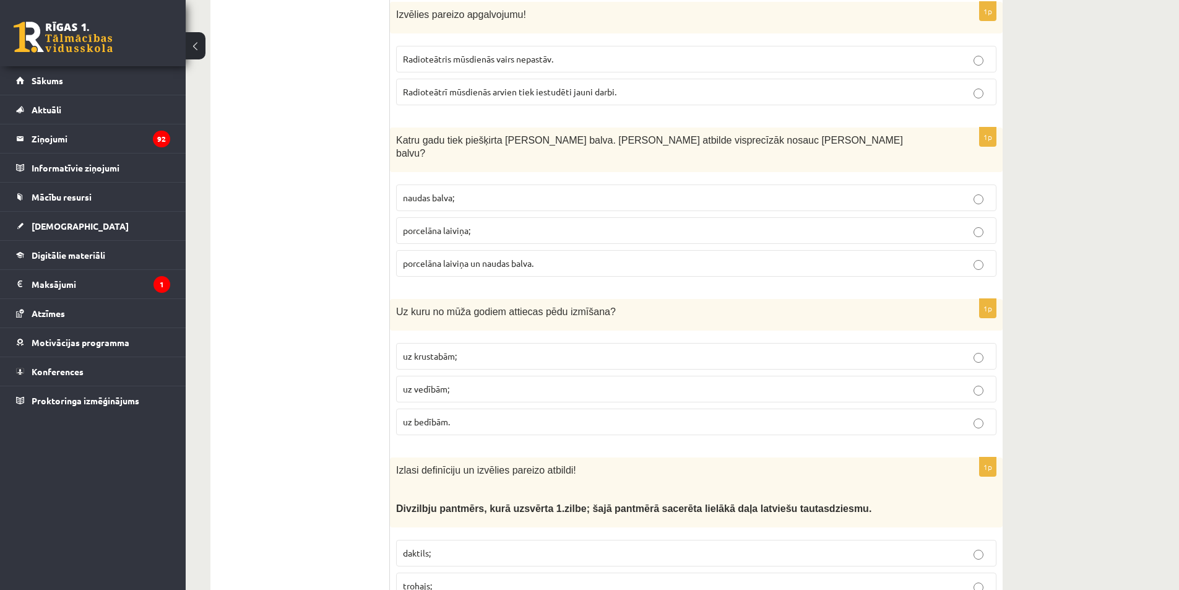
scroll to position [4511, 0]
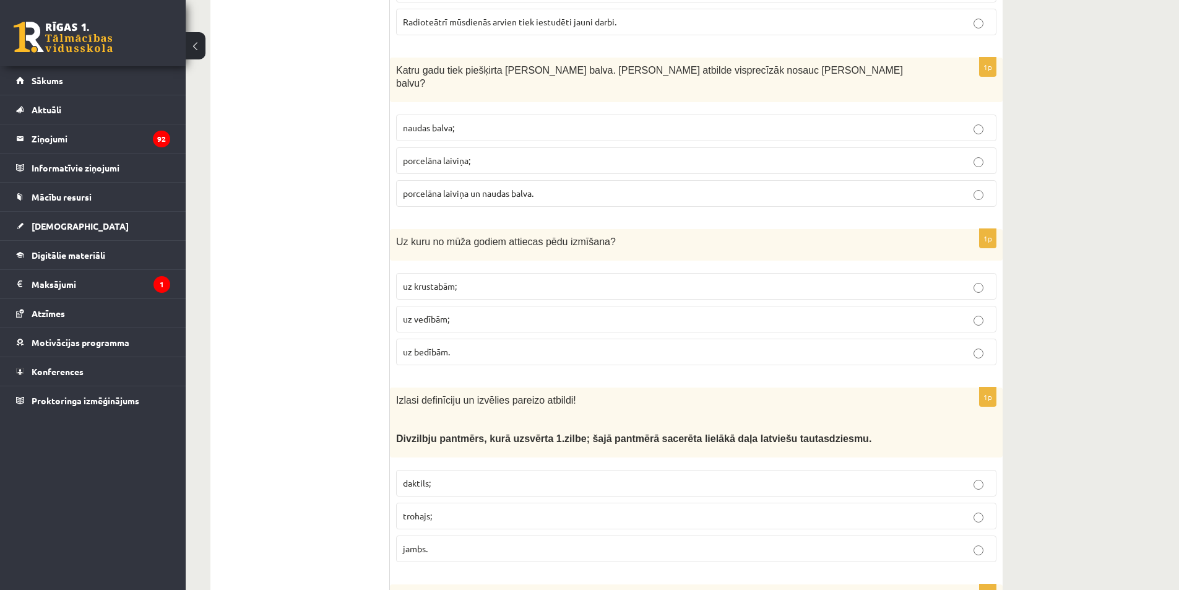
click at [433, 313] on span "uz vedībām;" at bounding box center [426, 318] width 46 height 11
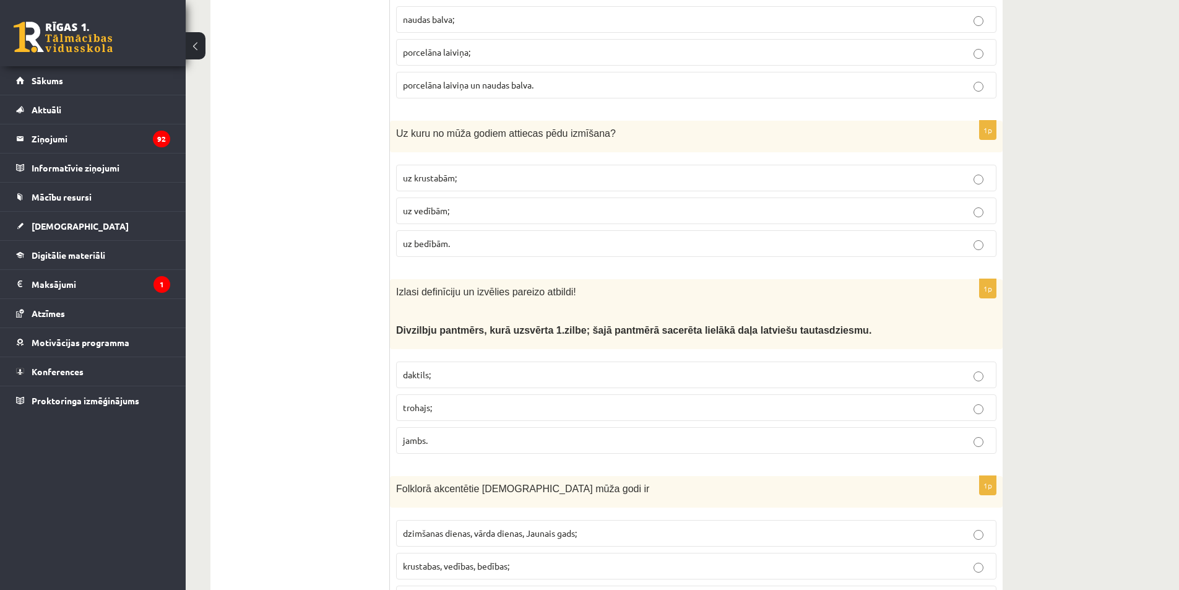
scroll to position [4635, 0]
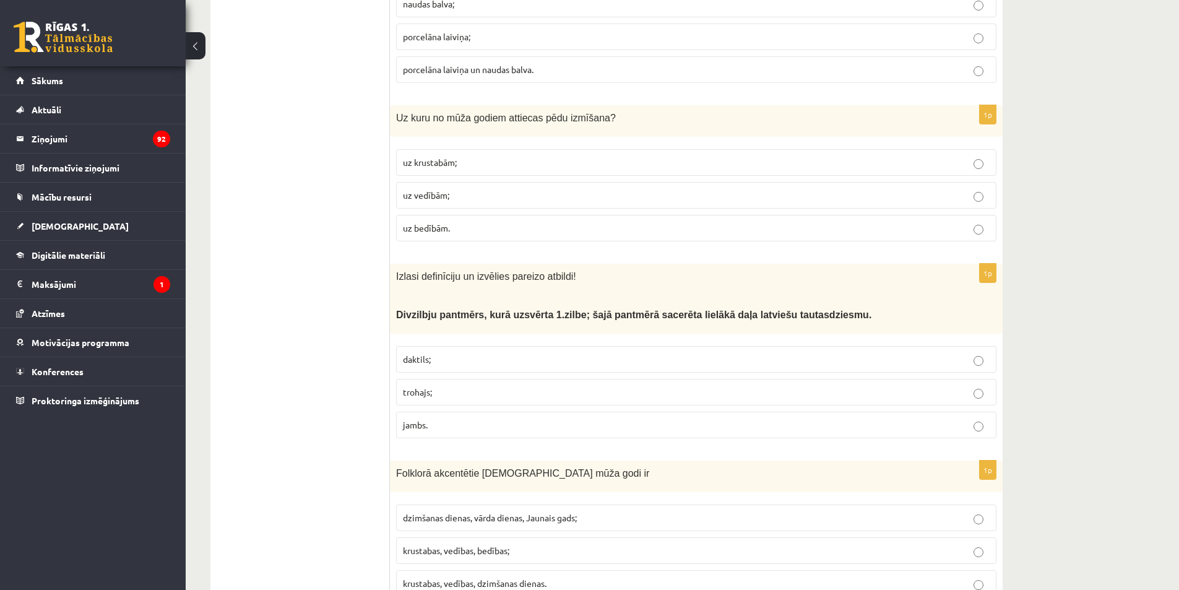
click at [460, 379] on label "trohajs;" at bounding box center [696, 392] width 600 height 27
click at [538, 544] on p "krustabas, vedības, bedības;" at bounding box center [696, 550] width 587 height 13
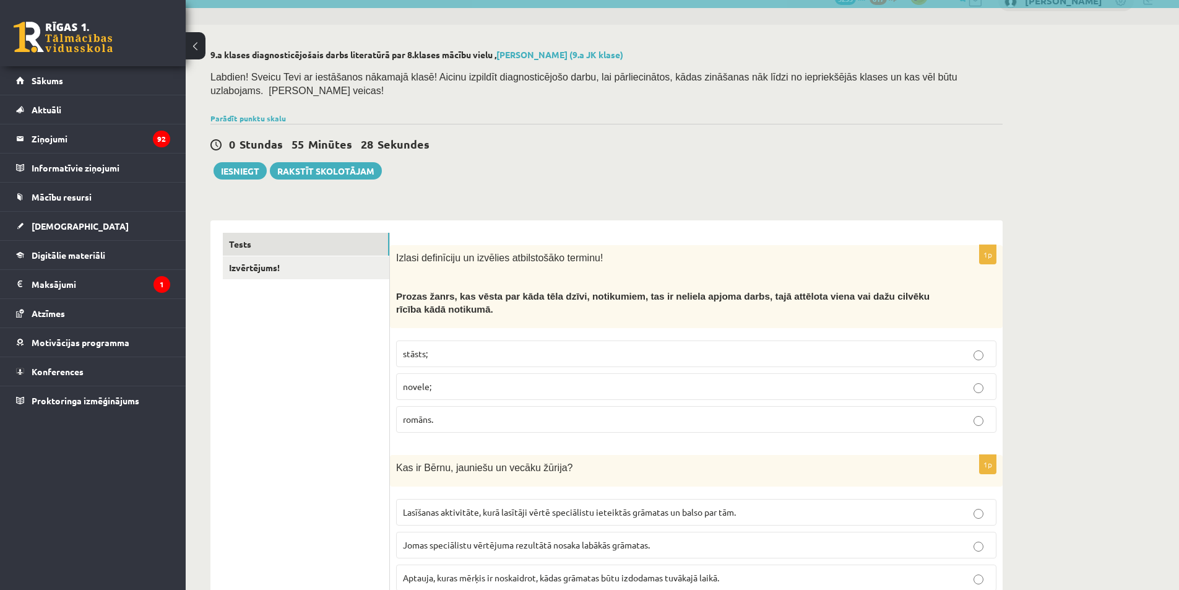
scroll to position [0, 0]
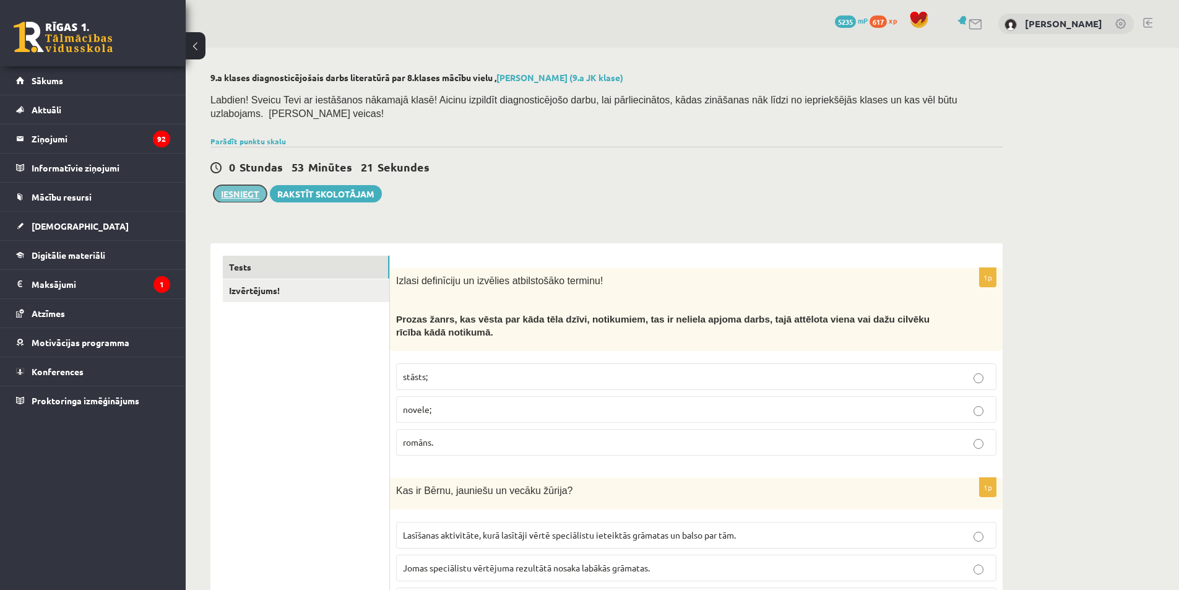
click at [233, 185] on button "Iesniegt" at bounding box center [240, 193] width 53 height 17
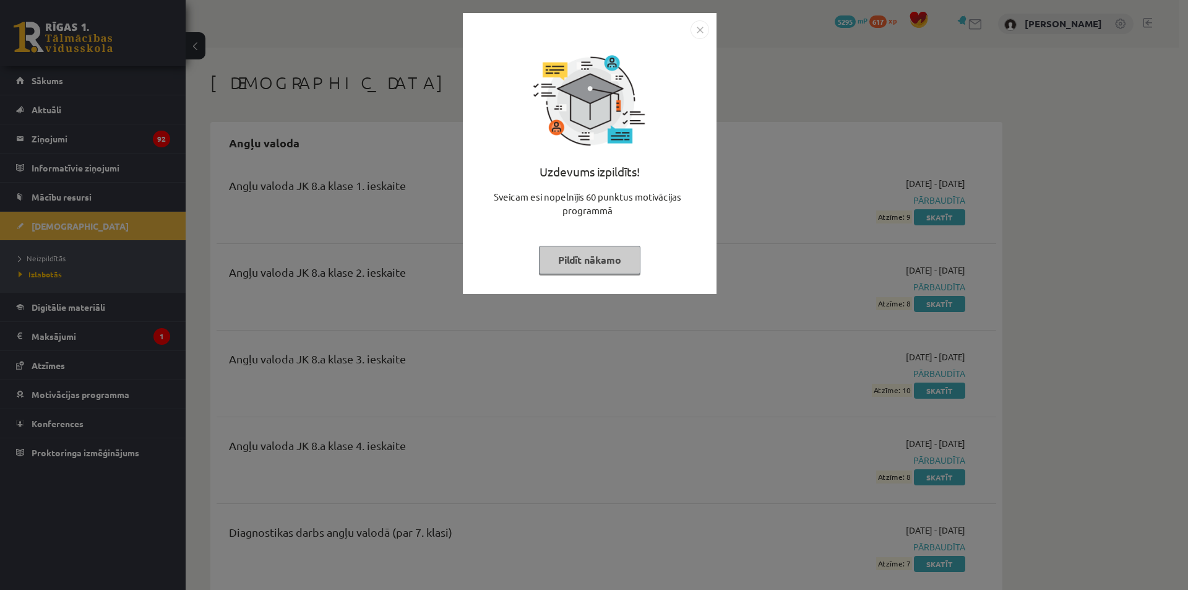
click at [571, 247] on button "Pildīt nākamo" at bounding box center [589, 260] width 101 height 28
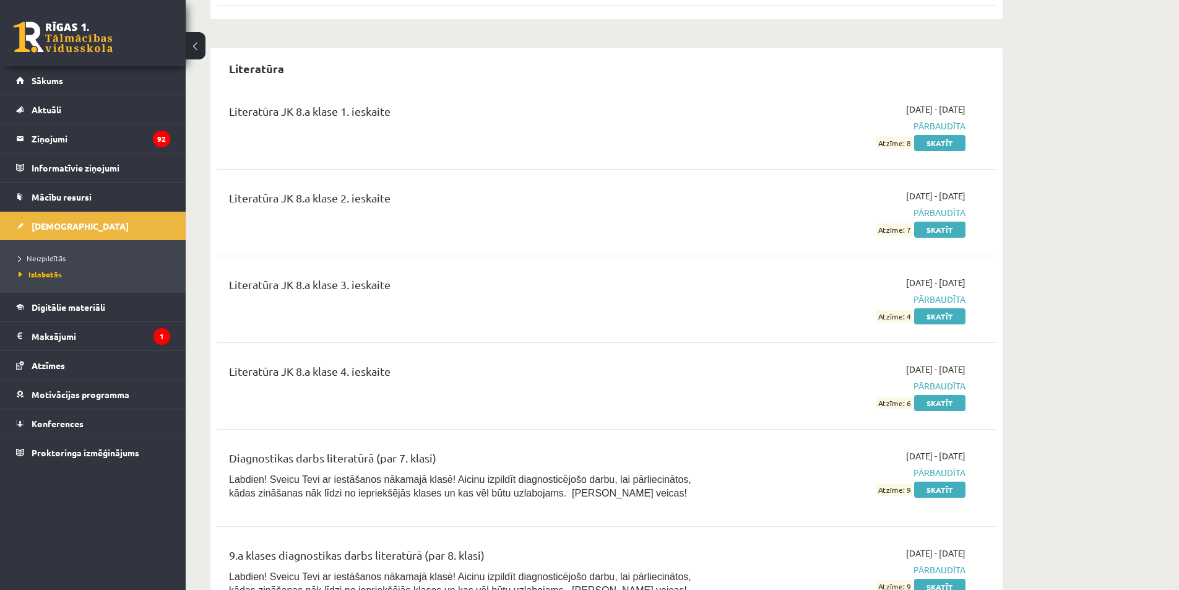
scroll to position [6498, 0]
